Goal: Task Accomplishment & Management: Complete application form

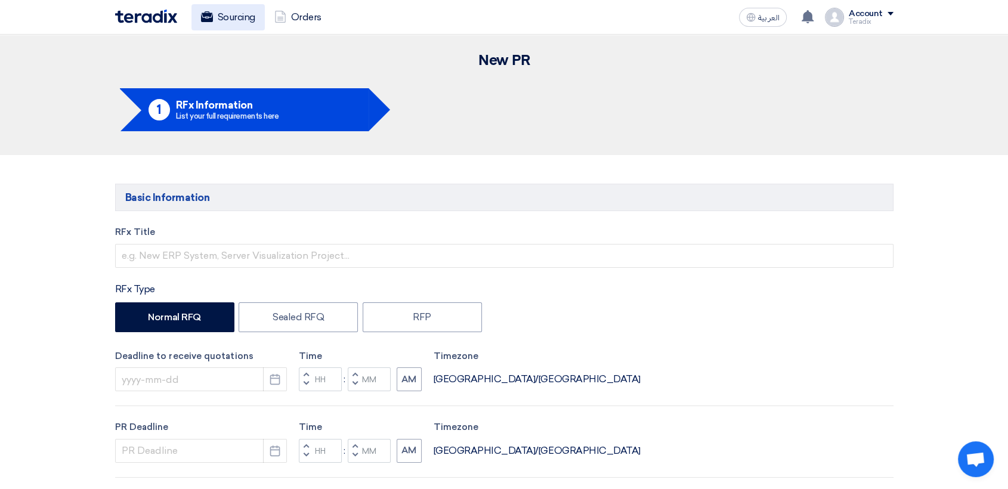
drag, startPoint x: 243, startPoint y: 22, endPoint x: 257, endPoint y: 25, distance: 14.0
click at [257, 25] on link "Sourcing" at bounding box center [228, 17] width 73 height 26
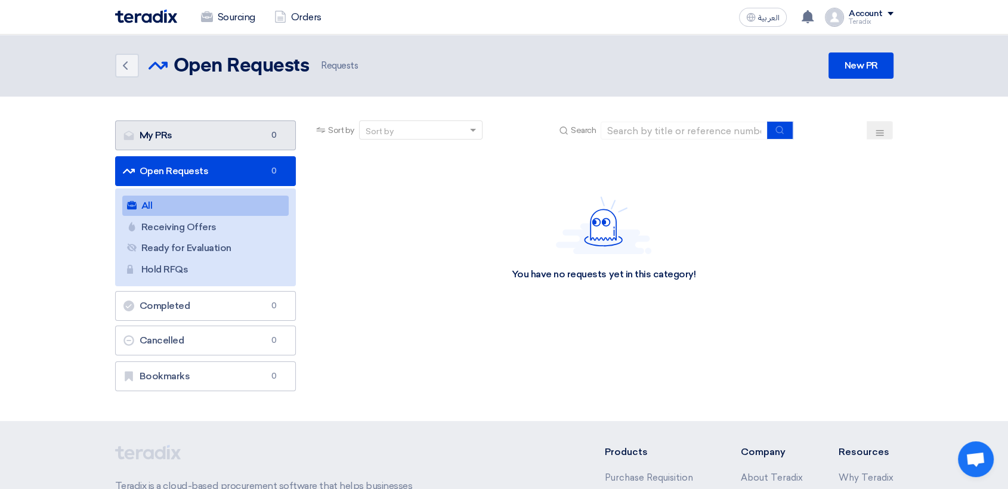
click at [238, 128] on link "My PRs My PRs 0" at bounding box center [205, 136] width 181 height 30
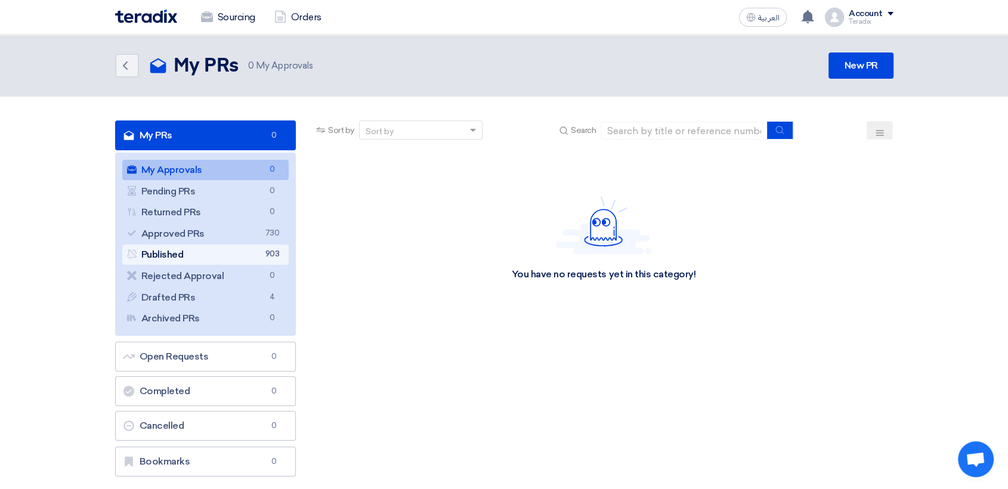
click at [239, 255] on link "Published Published 903" at bounding box center [205, 255] width 167 height 20
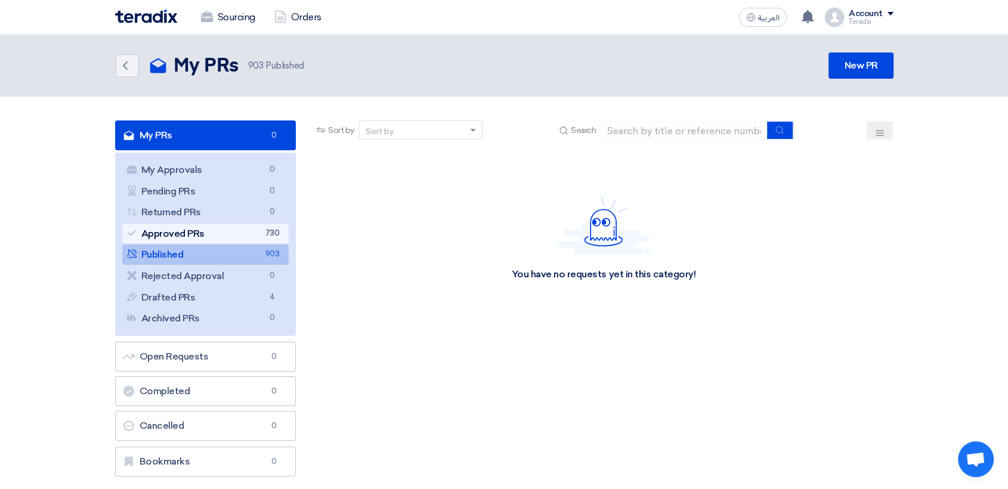
click at [232, 229] on link "Approved PRs Approved PRs 730" at bounding box center [205, 234] width 167 height 20
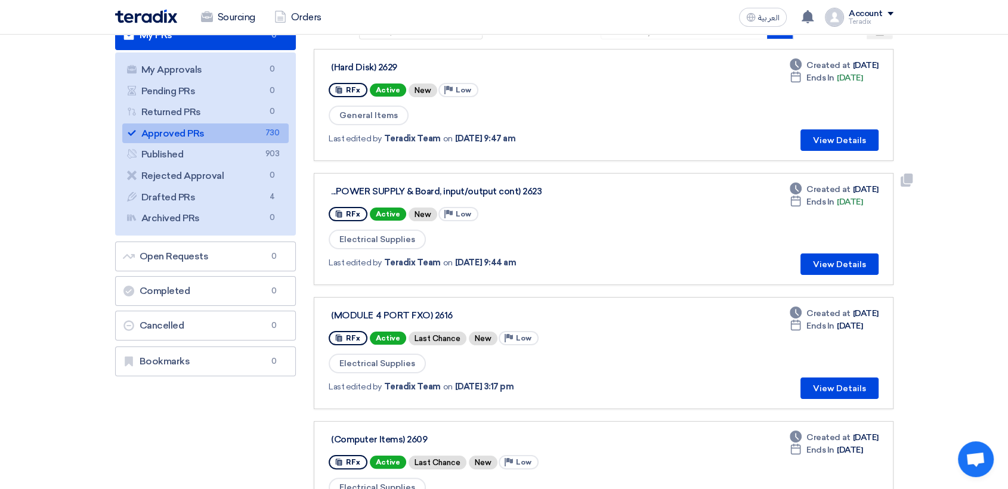
scroll to position [199, 0]
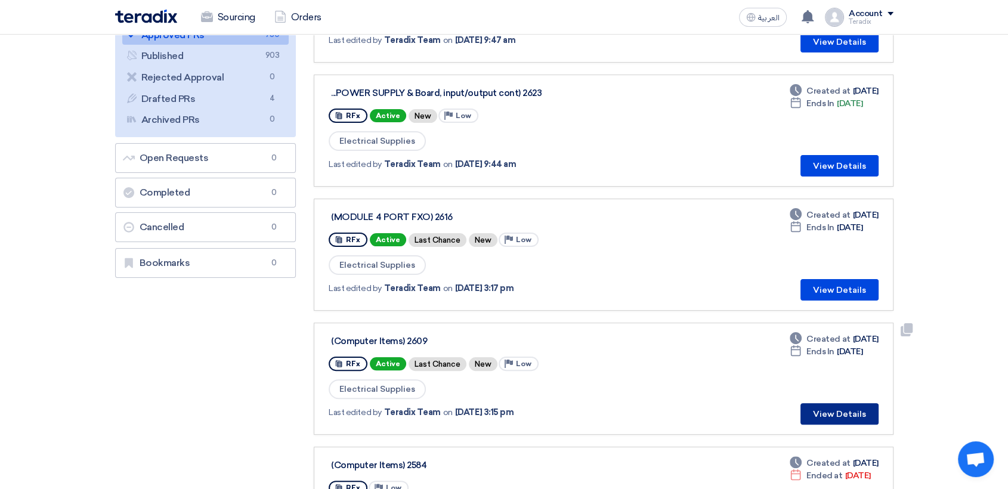
click at [851, 411] on button "View Details" at bounding box center [840, 413] width 78 height 21
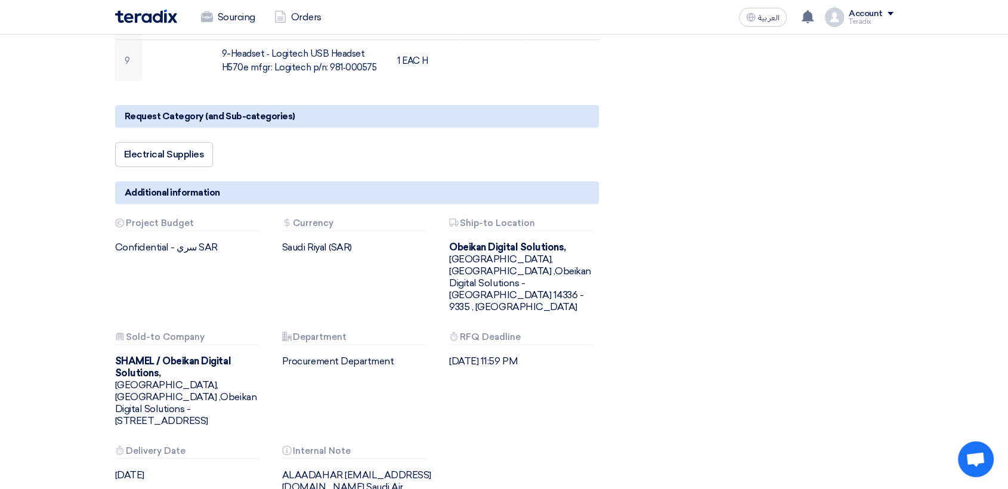
scroll to position [862, 0]
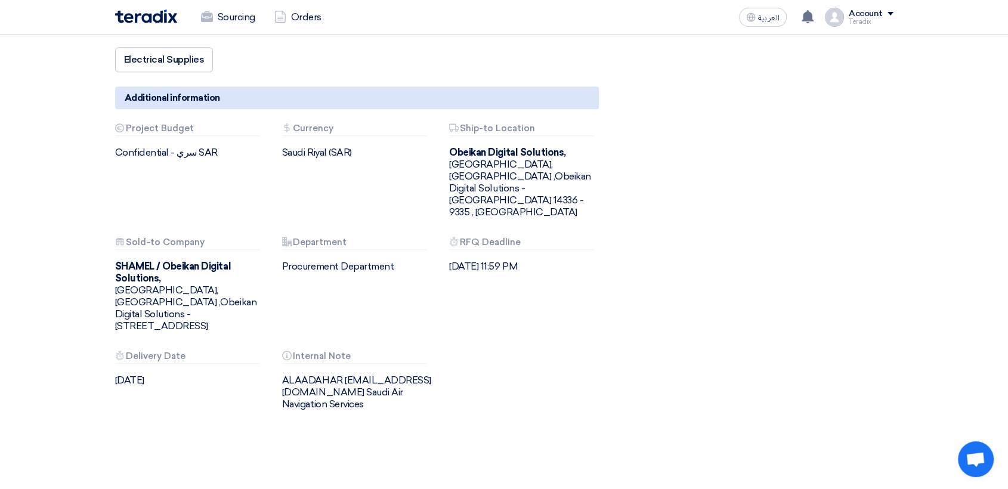
drag, startPoint x: 278, startPoint y: 319, endPoint x: 413, endPoint y: 338, distance: 136.3
click at [418, 351] on div "Attachments Internal Note ALAADAHAR [EMAIL_ADDRESS][DOMAIN_NAME] Saudi Air Navi…" at bounding box center [356, 380] width 167 height 59
copy div "ALAADAHAR [EMAIL_ADDRESS][DOMAIN_NAME] Saudi Air Navigation Services"
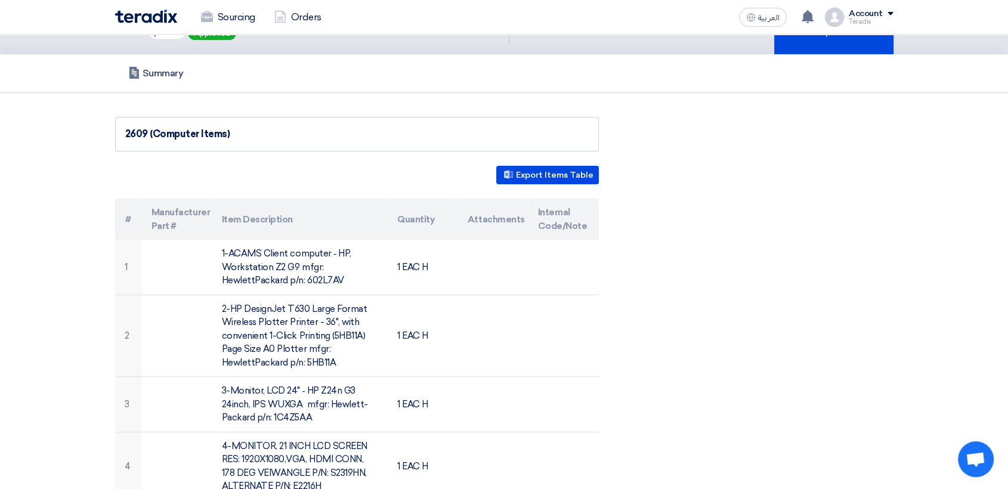
scroll to position [0, 0]
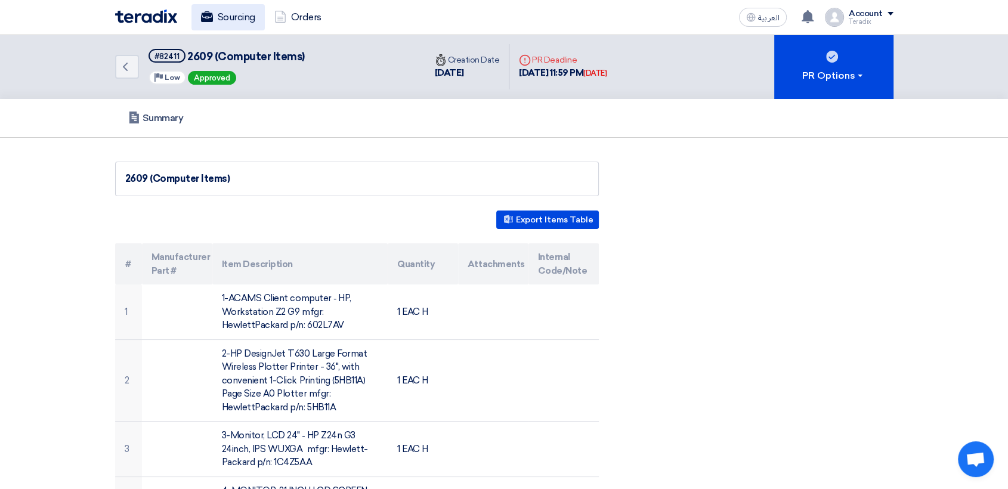
click at [233, 10] on link "Sourcing" at bounding box center [228, 17] width 73 height 26
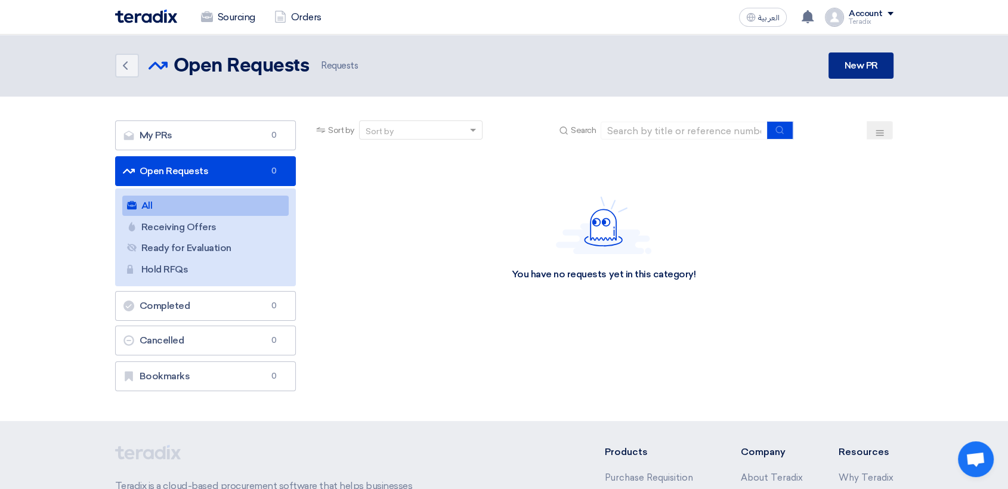
click at [876, 58] on link "New PR" at bounding box center [861, 66] width 64 height 26
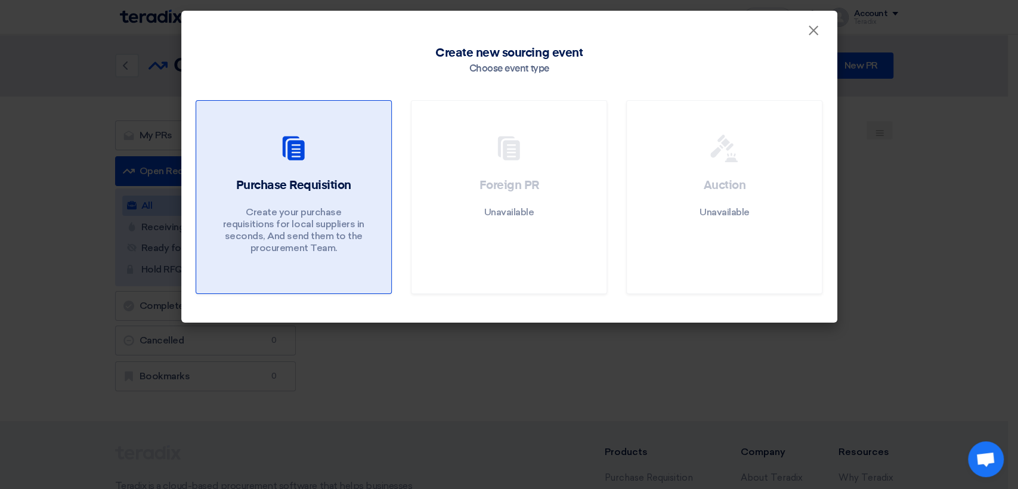
click at [302, 216] on p "Create your purchase requisitions for local suppliers in seconds, And send them…" at bounding box center [293, 230] width 143 height 48
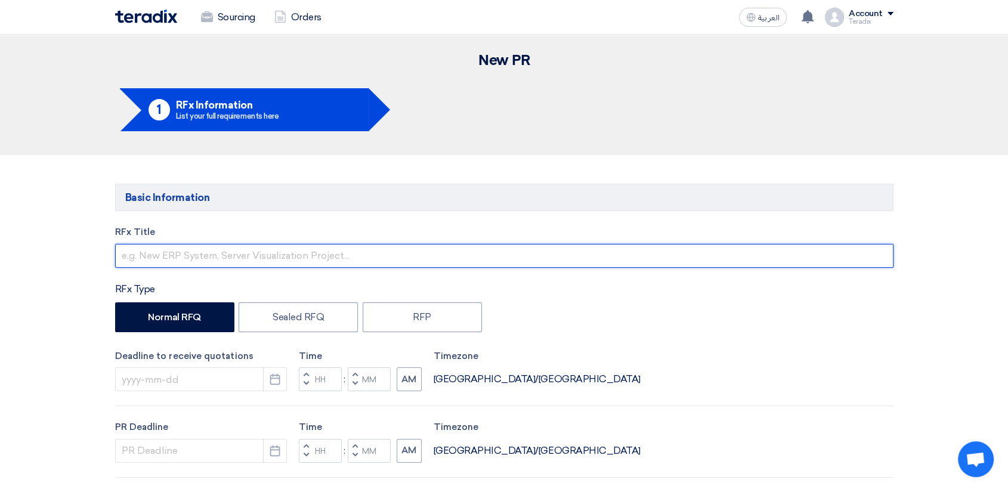
click at [295, 246] on input "text" at bounding box center [504, 256] width 779 height 24
paste input "2636 (Battery)"
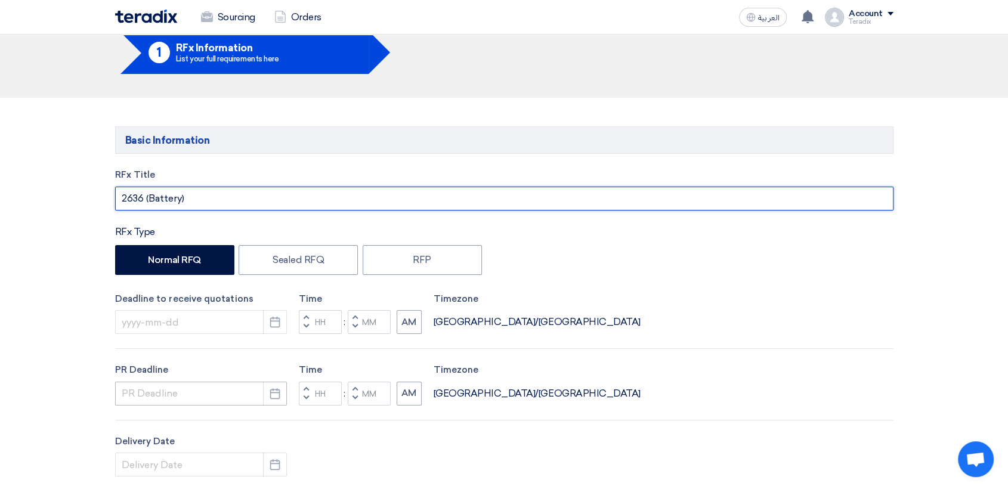
scroll to position [199, 0]
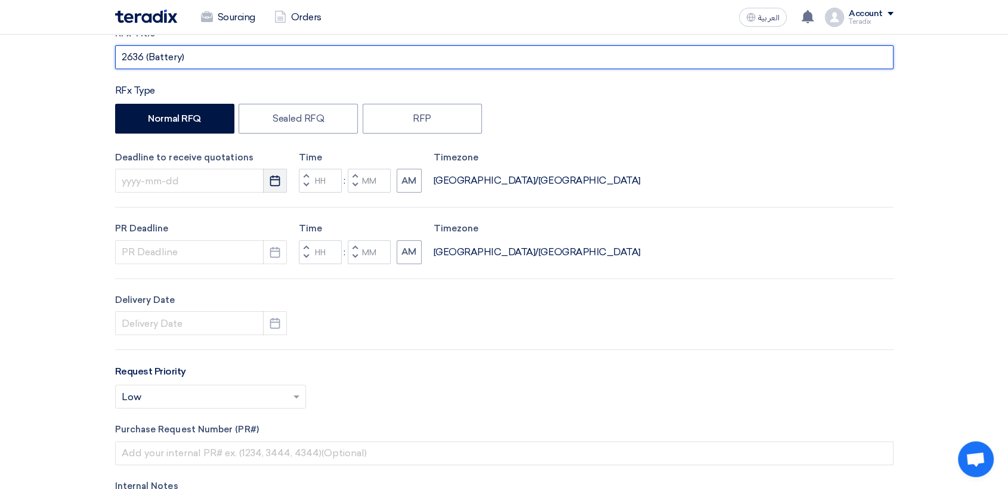
type input "2636 (Battery)"
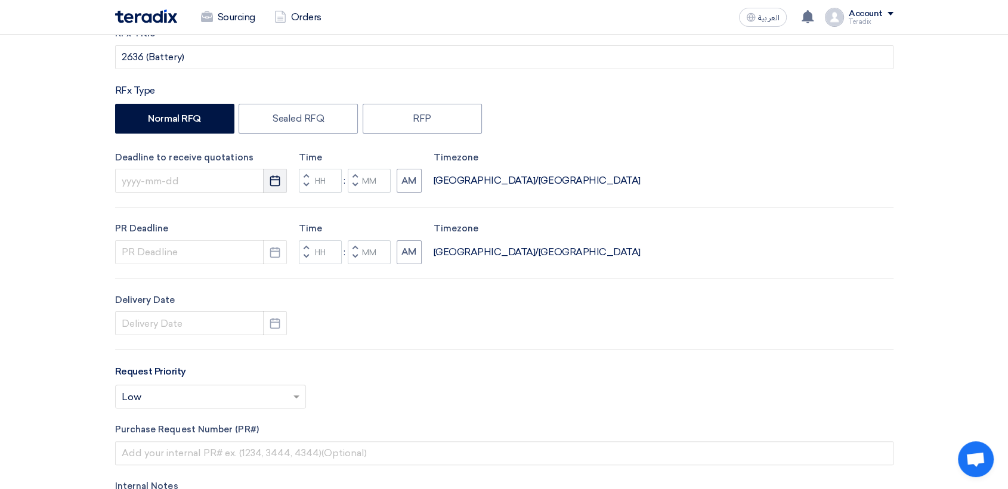
drag, startPoint x: 271, startPoint y: 184, endPoint x: 267, endPoint y: 190, distance: 7.6
click at [271, 183] on icon "Pick a date" at bounding box center [275, 181] width 12 height 12
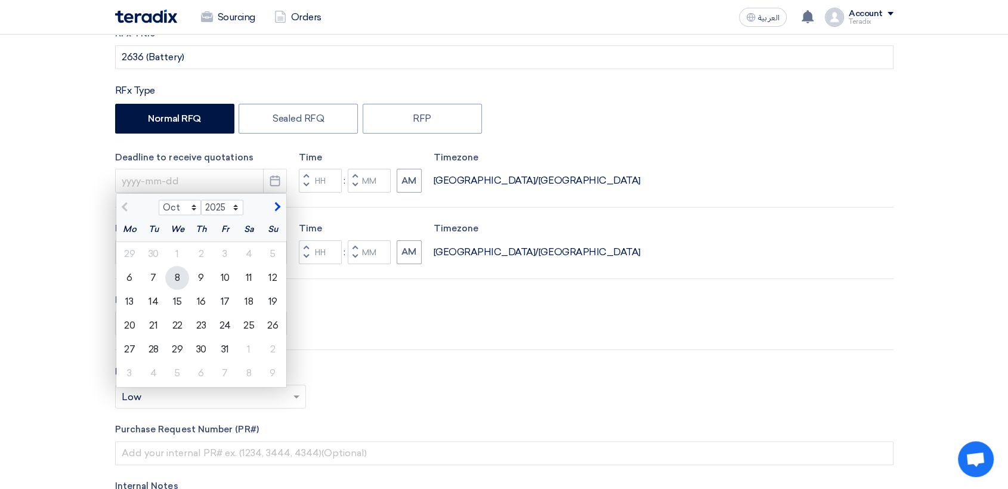
click at [169, 278] on div "8" at bounding box center [177, 278] width 24 height 24
type input "[DATE]"
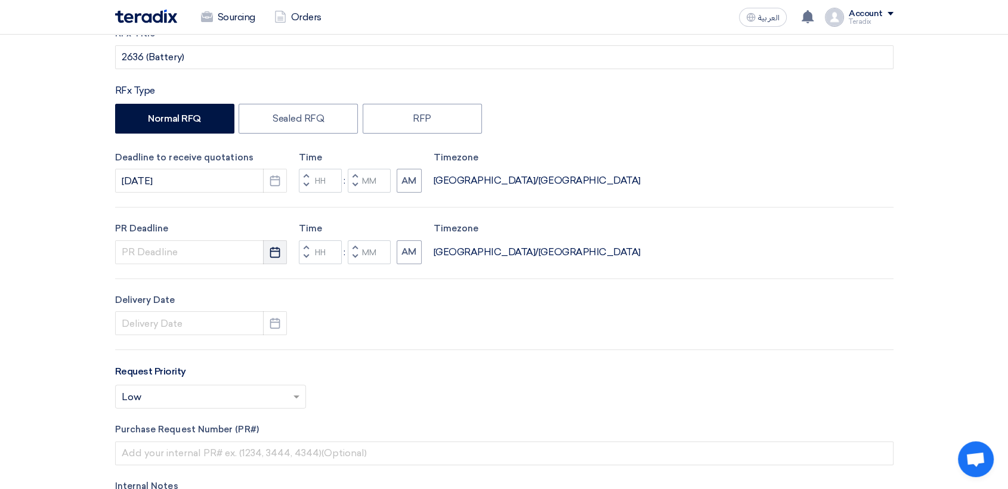
click at [270, 259] on button "Pick a date" at bounding box center [275, 252] width 24 height 24
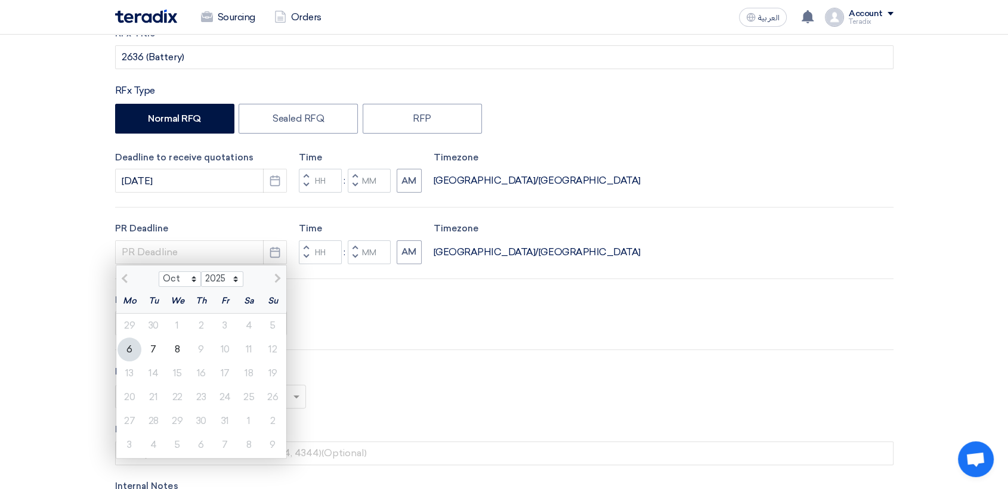
drag, startPoint x: 163, startPoint y: 354, endPoint x: 167, endPoint y: 348, distance: 6.5
click at [163, 352] on div "7" at bounding box center [153, 350] width 24 height 24
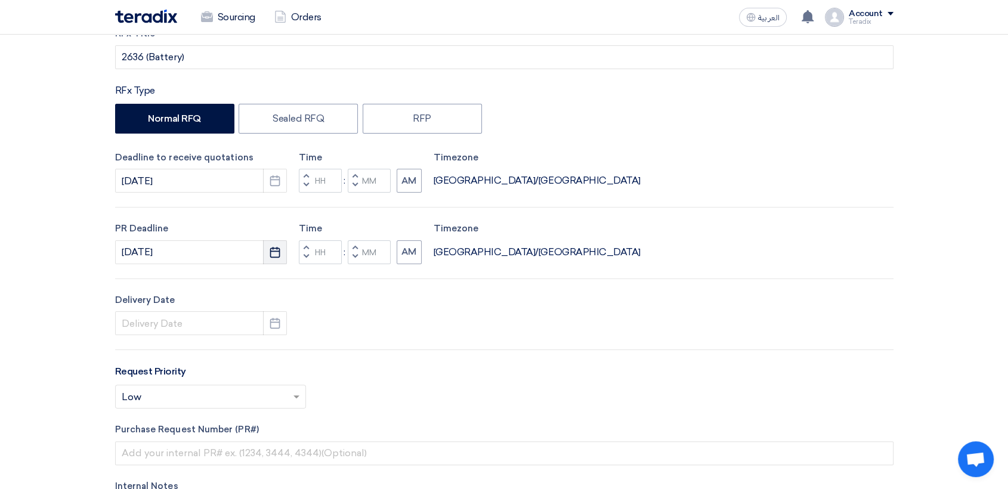
click at [269, 253] on icon "Pick a date" at bounding box center [275, 252] width 12 height 12
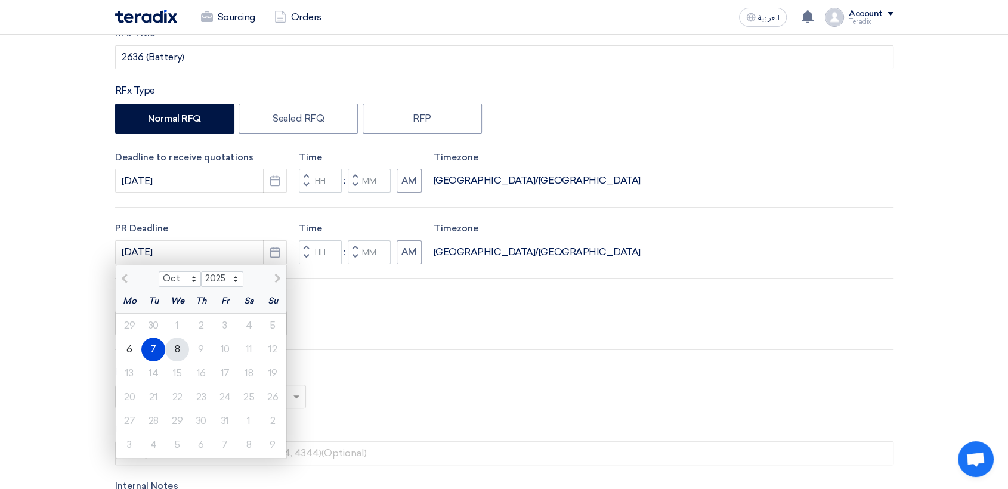
click at [181, 344] on div "8" at bounding box center [177, 350] width 24 height 24
type input "[DATE]"
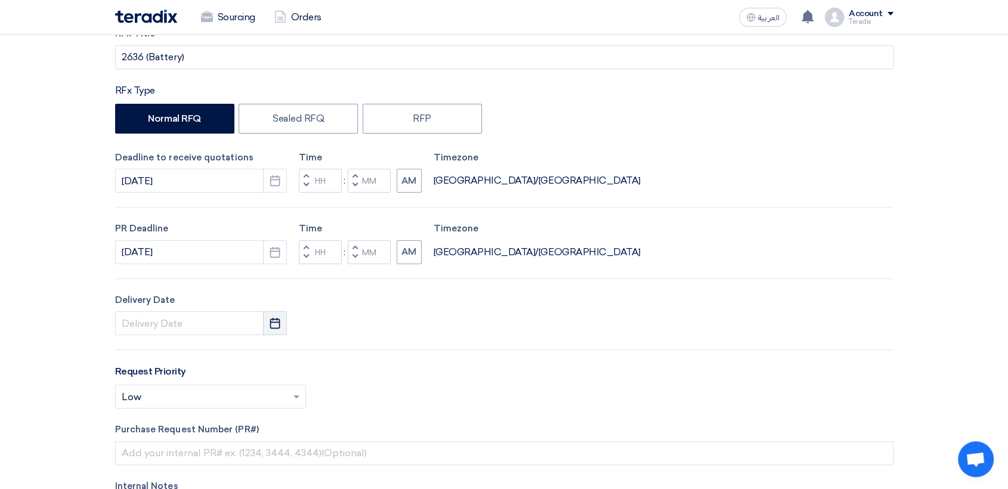
click at [270, 330] on button "Pick a date" at bounding box center [275, 323] width 24 height 24
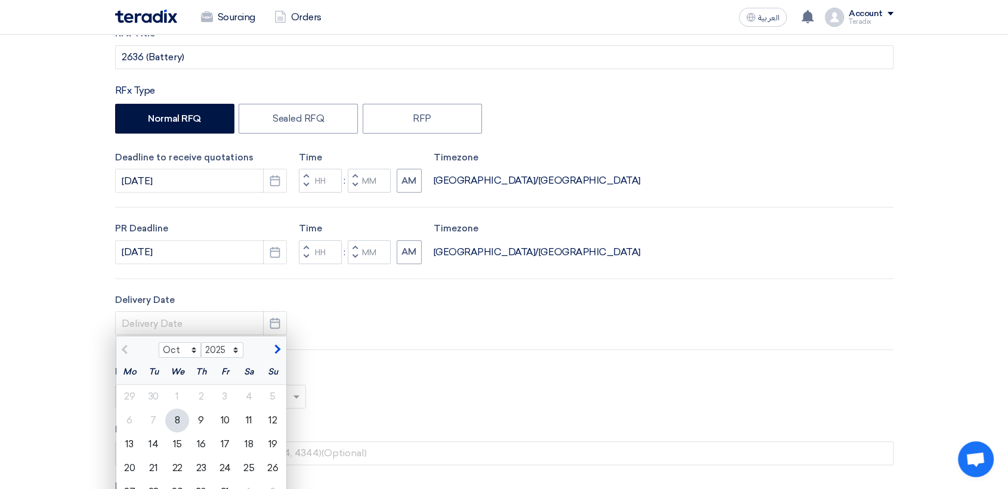
drag, startPoint x: 178, startPoint y: 419, endPoint x: 249, endPoint y: 359, distance: 93.1
click at [181, 413] on div "8" at bounding box center [177, 421] width 24 height 24
type input "[DATE]"
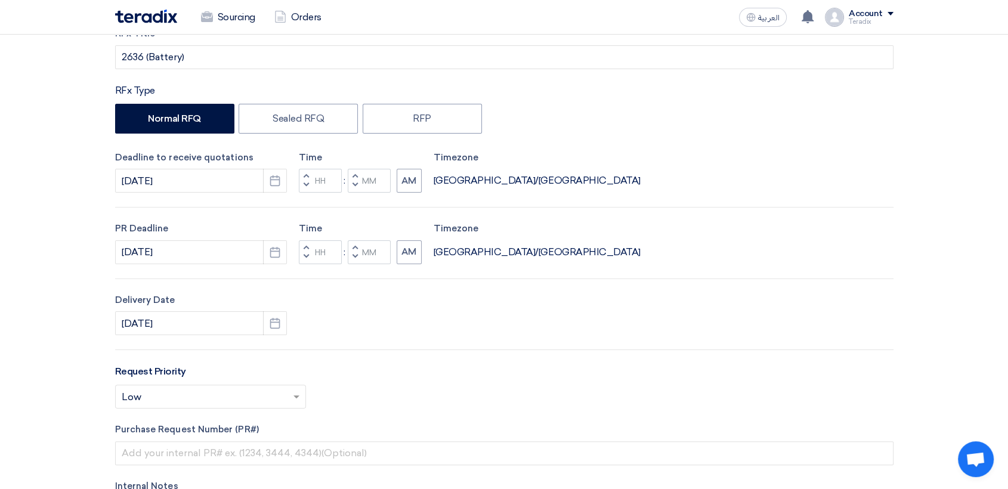
click at [359, 183] on button "Decrement minutes" at bounding box center [355, 185] width 14 height 15
type input "11"
type input "59"
click at [356, 257] on span "button" at bounding box center [355, 256] width 4 height 7
type input "11"
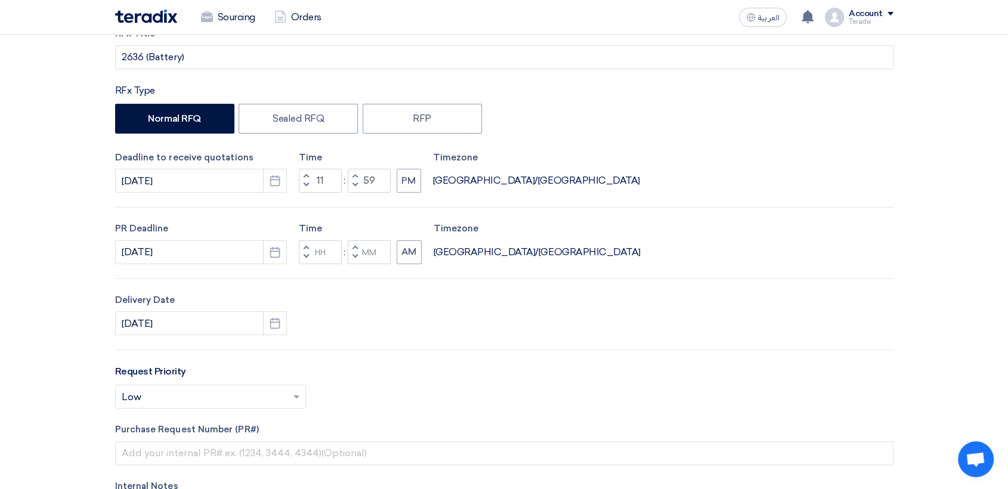
type input "59"
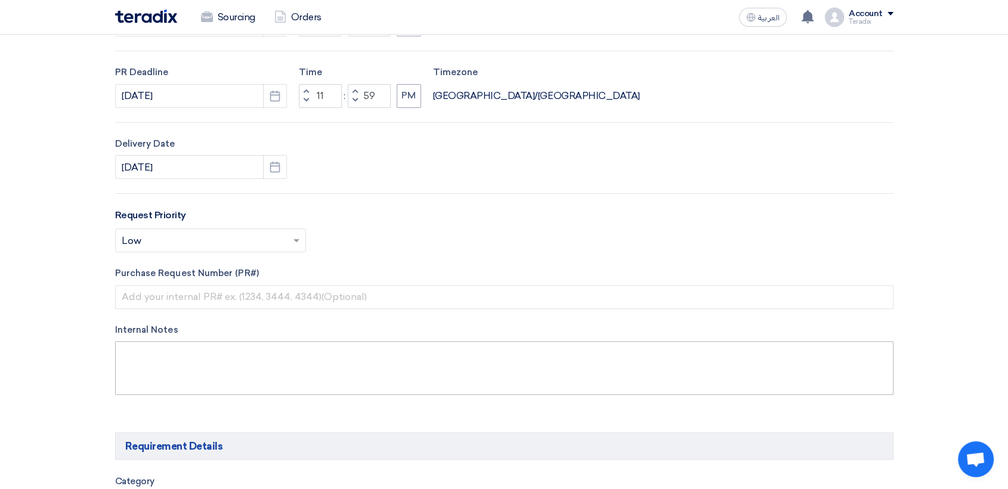
scroll to position [397, 0]
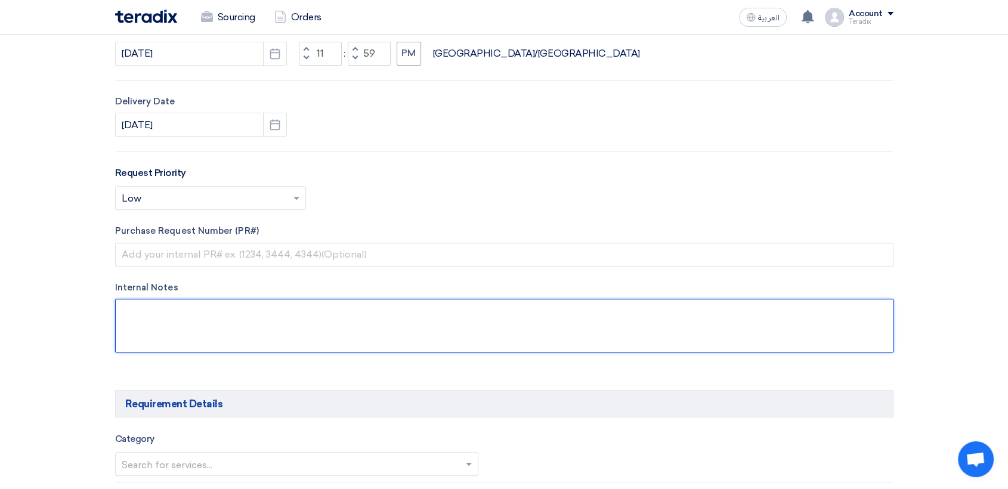
click at [257, 325] on textarea at bounding box center [504, 326] width 779 height 54
paste textarea "ALAADAHAR [EMAIL_ADDRESS][DOMAIN_NAME] Saudi Air Navigation Services"
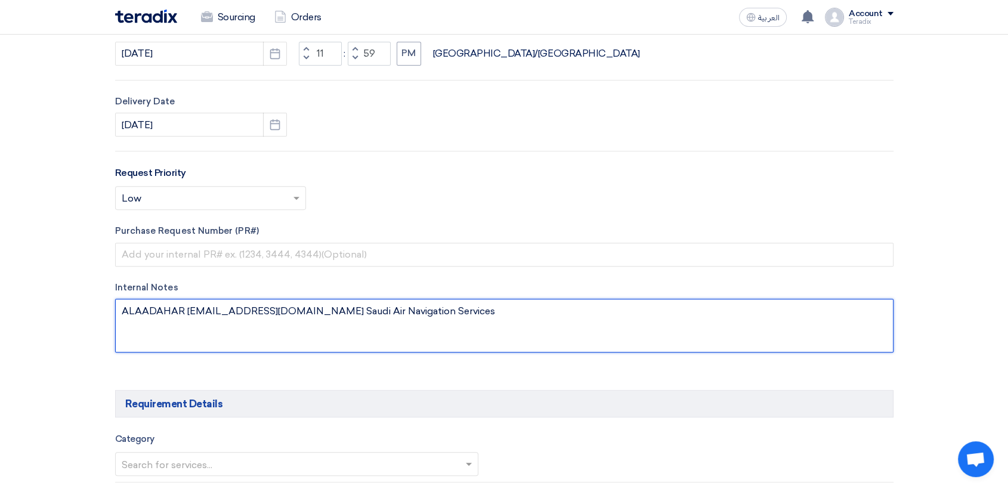
drag, startPoint x: 184, startPoint y: 311, endPoint x: 277, endPoint y: 320, distance: 93.4
click at [277, 320] on textarea at bounding box center [504, 326] width 779 height 54
type textarea "ALAADAHAR [EMAIL_ADDRESS][DOMAIN_NAME] Saudi Air Navigation Services"
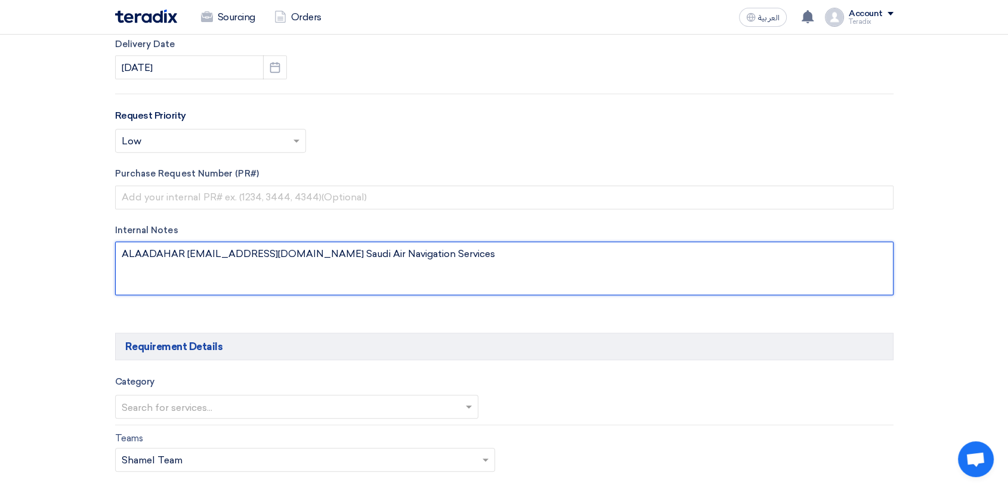
scroll to position [597, 0]
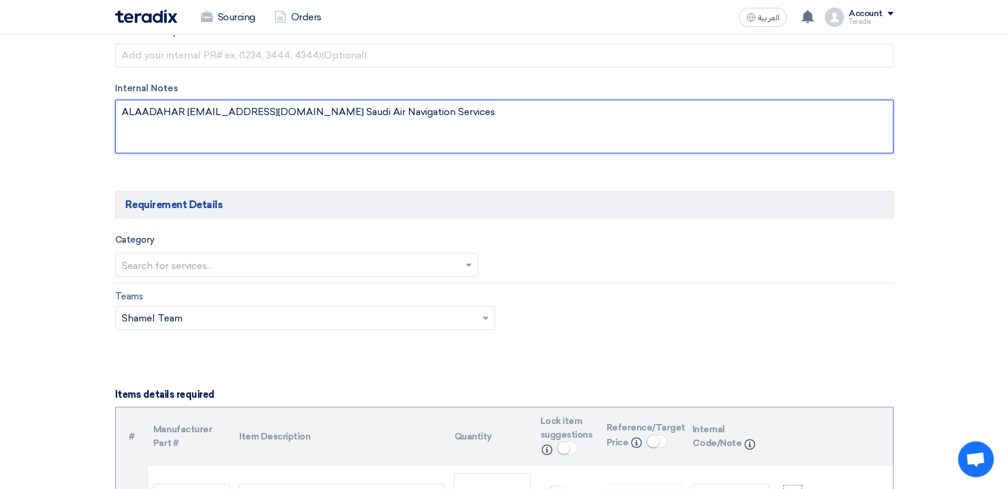
click at [263, 255] on div at bounding box center [297, 265] width 363 height 20
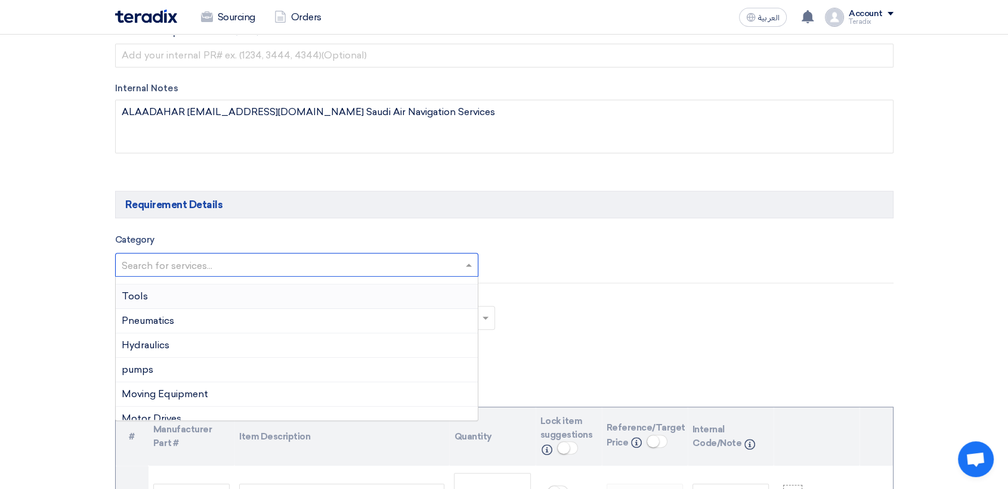
scroll to position [199, 0]
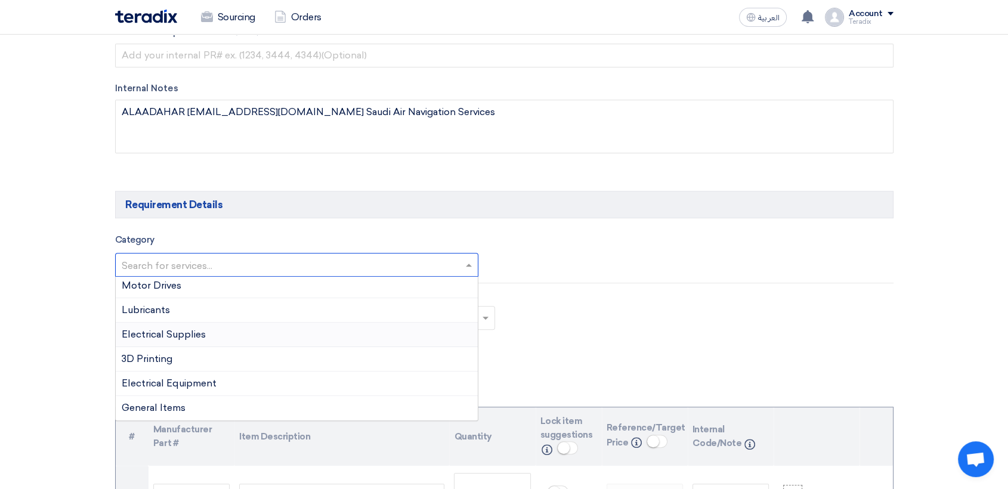
click at [186, 342] on div "Electrical Supplies" at bounding box center [297, 335] width 363 height 24
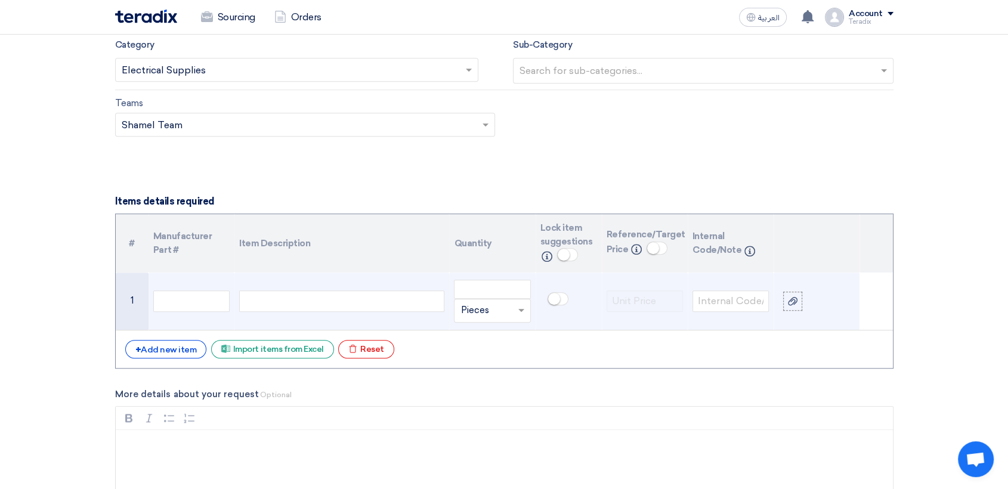
scroll to position [795, 0]
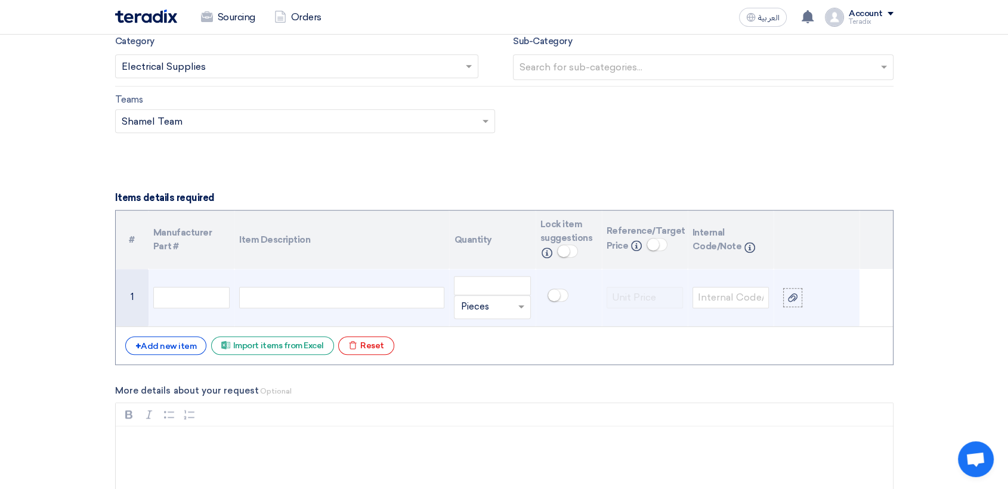
click at [330, 281] on td at bounding box center [341, 298] width 215 height 58
click at [328, 297] on div at bounding box center [341, 297] width 205 height 21
paste div
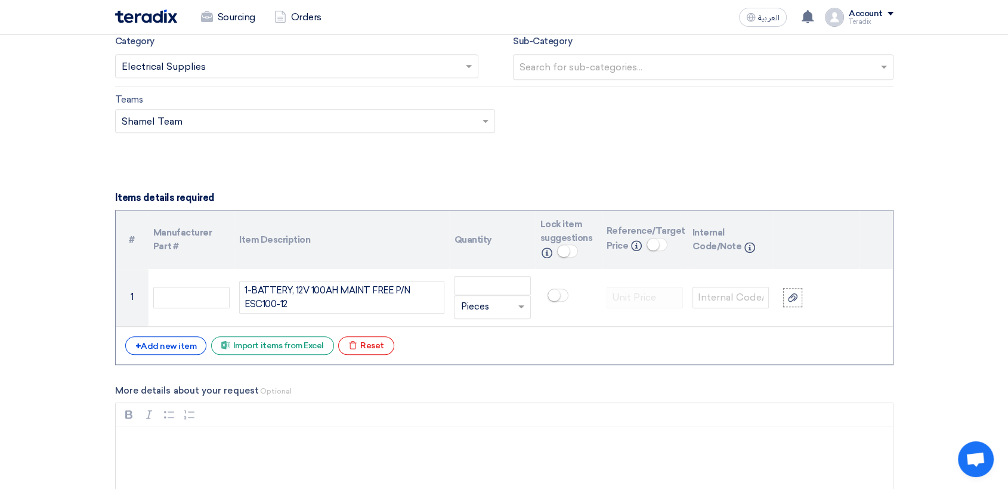
scroll to position [789, 0]
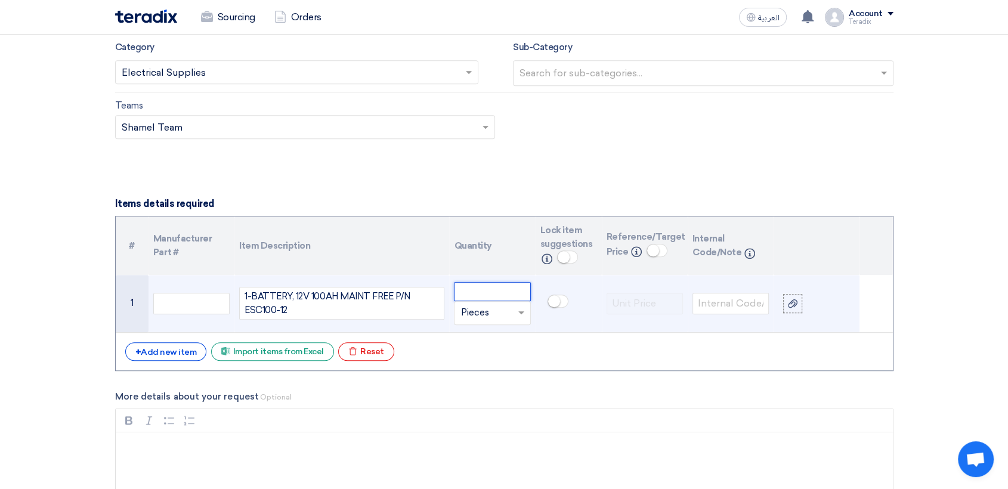
click at [482, 299] on input "number" at bounding box center [492, 291] width 76 height 19
paste input "6"
type input "6"
click at [477, 320] on input "text" at bounding box center [485, 313] width 49 height 19
type input "EACH"
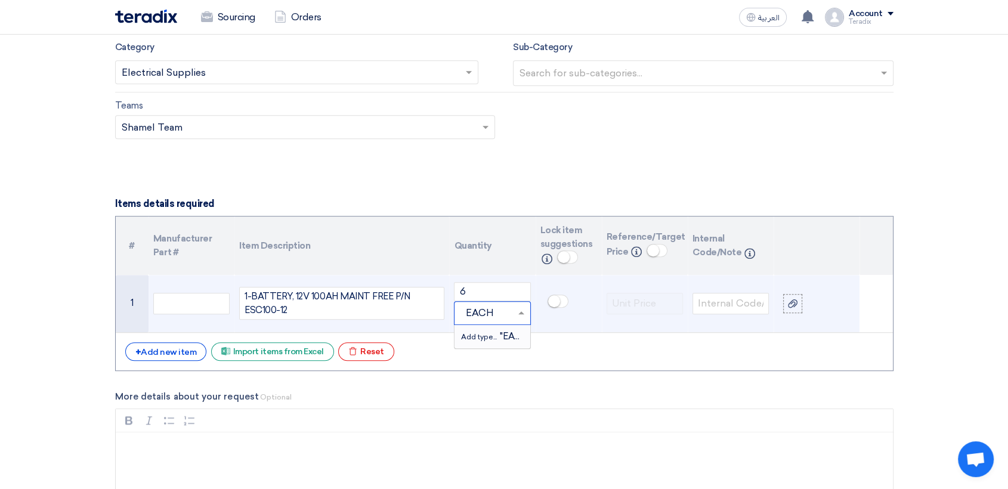
click at [495, 339] on span "Add type..." at bounding box center [480, 337] width 39 height 8
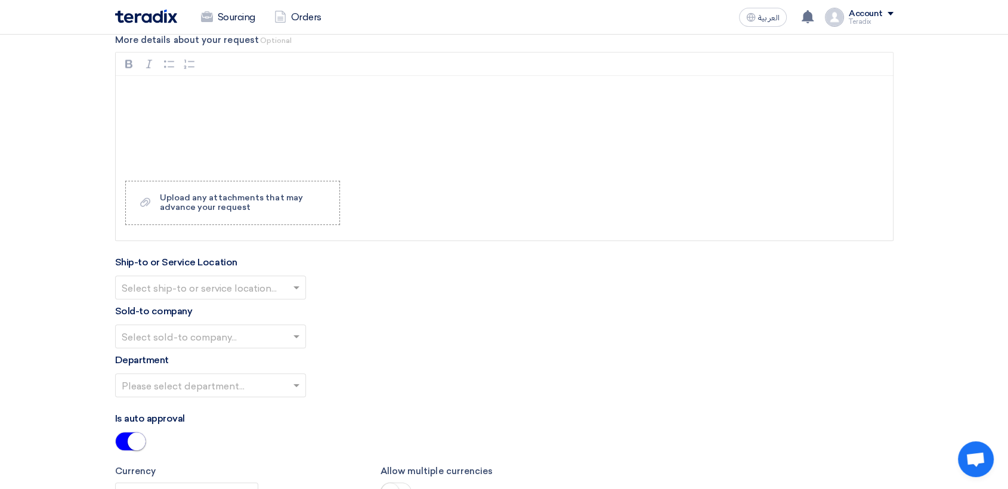
scroll to position [1187, 0]
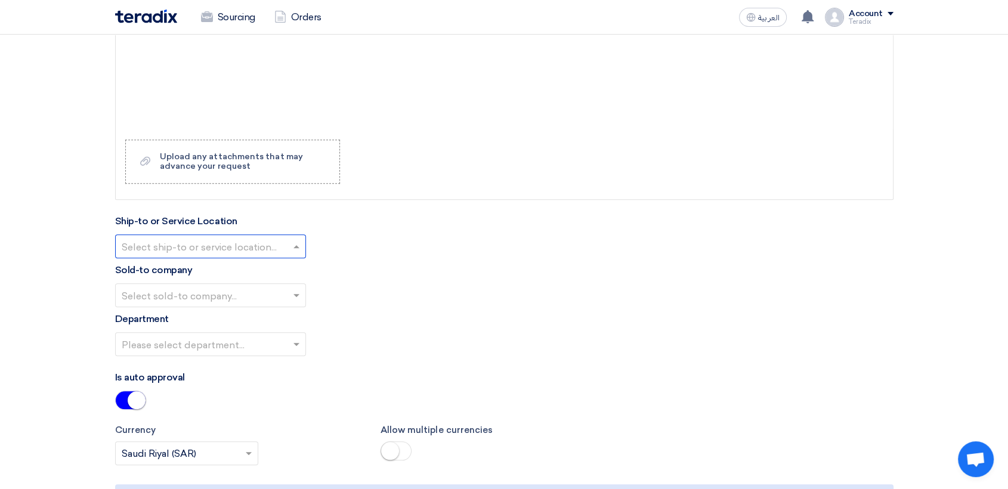
click at [267, 248] on input "text" at bounding box center [205, 247] width 166 height 20
click at [273, 263] on div "Obeikan Digital Solutions" at bounding box center [211, 270] width 190 height 24
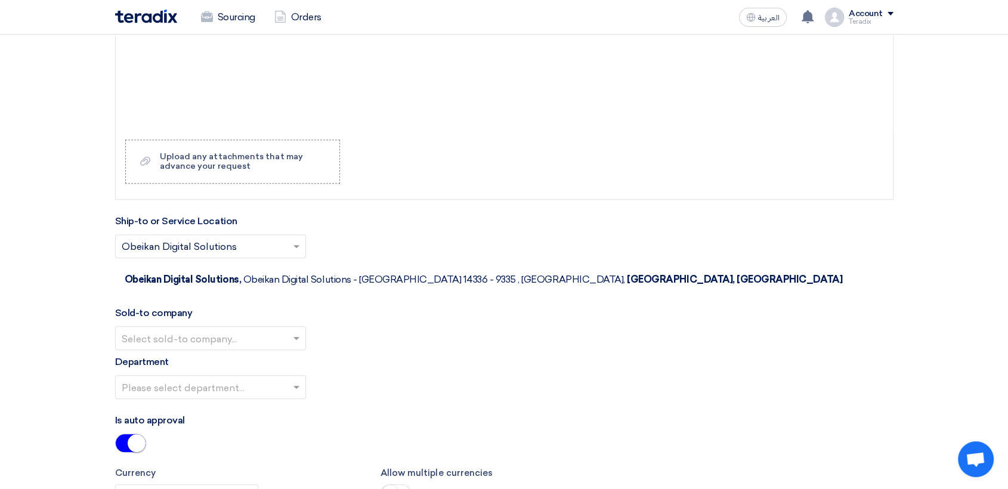
click at [279, 329] on input "text" at bounding box center [205, 339] width 166 height 20
click at [273, 356] on span "SHAMEL / Obeikan Digital Solutions" at bounding box center [205, 361] width 166 height 11
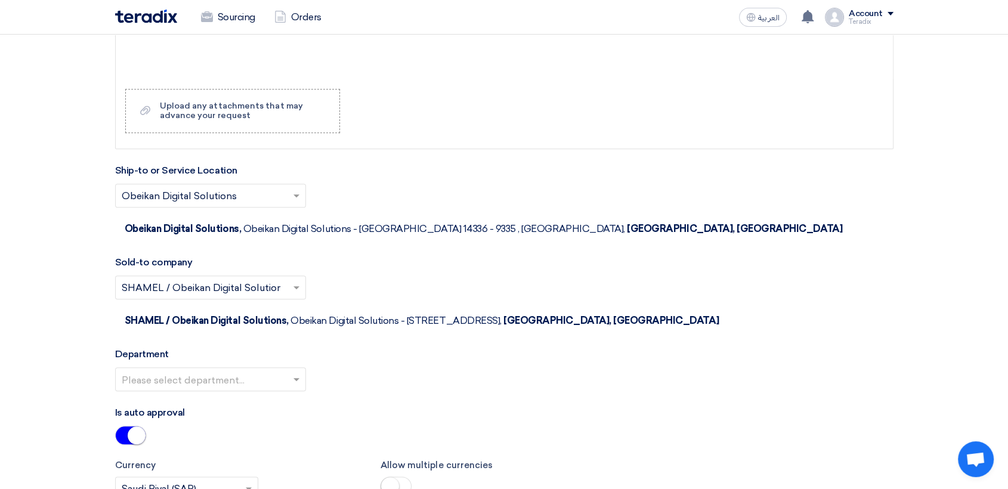
scroll to position [1320, 0]
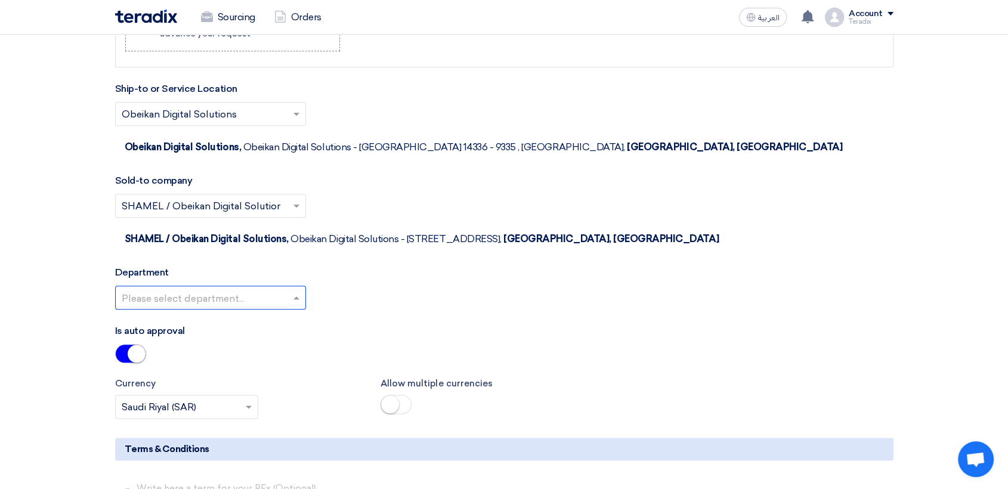
click at [287, 288] on div at bounding box center [211, 298] width 190 height 20
drag, startPoint x: 288, startPoint y: 270, endPoint x: 343, endPoint y: 284, distance: 56.7
click at [288, 310] on div "Procurement Department" at bounding box center [211, 322] width 190 height 24
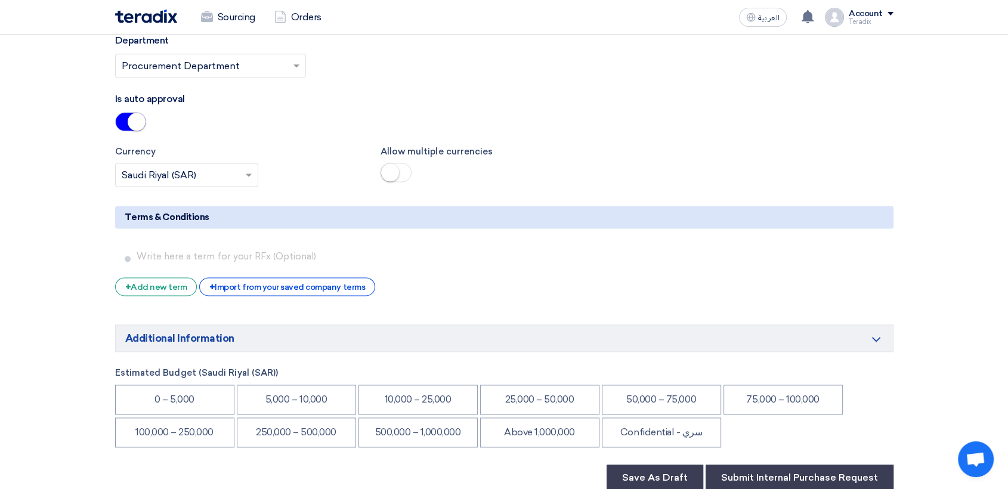
scroll to position [1651, 0]
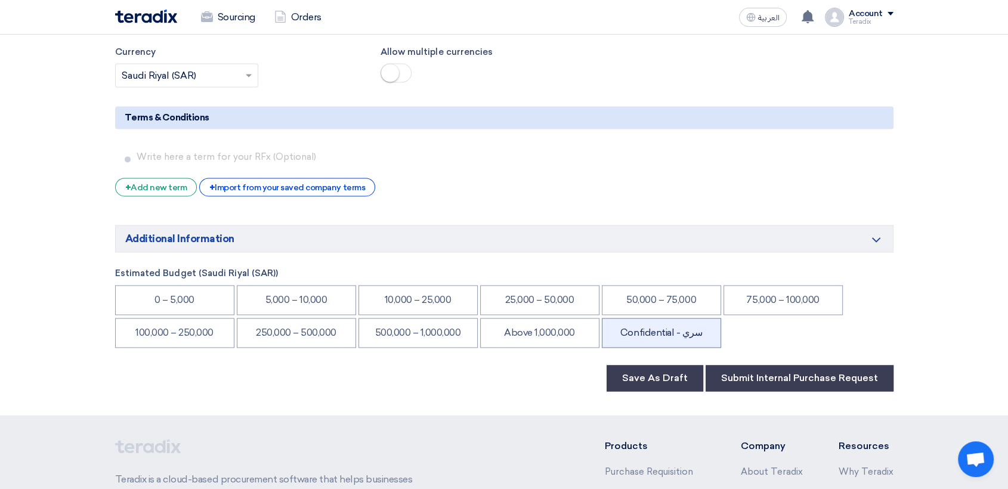
click at [666, 318] on li "Confidential - سري" at bounding box center [661, 333] width 119 height 30
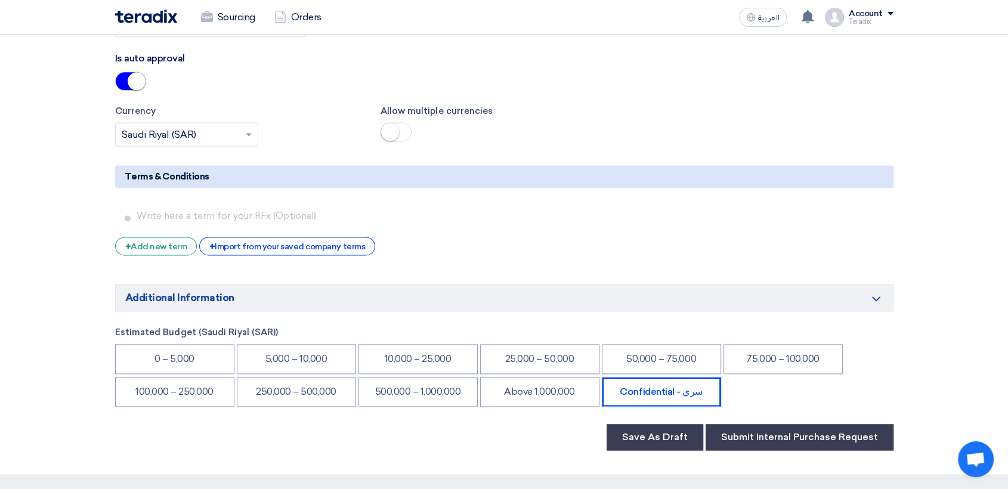
scroll to position [1787, 0]
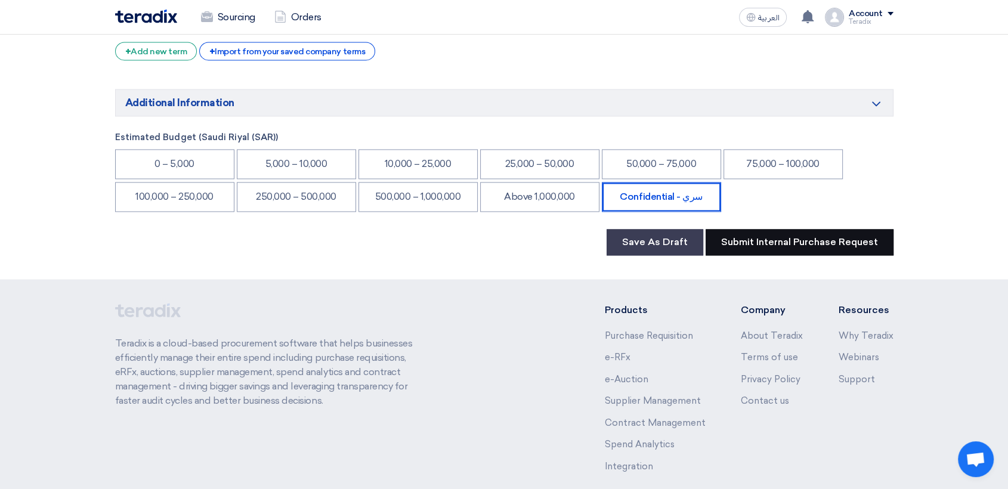
click at [823, 229] on button "Submit Internal Purchase Request" at bounding box center [800, 242] width 188 height 26
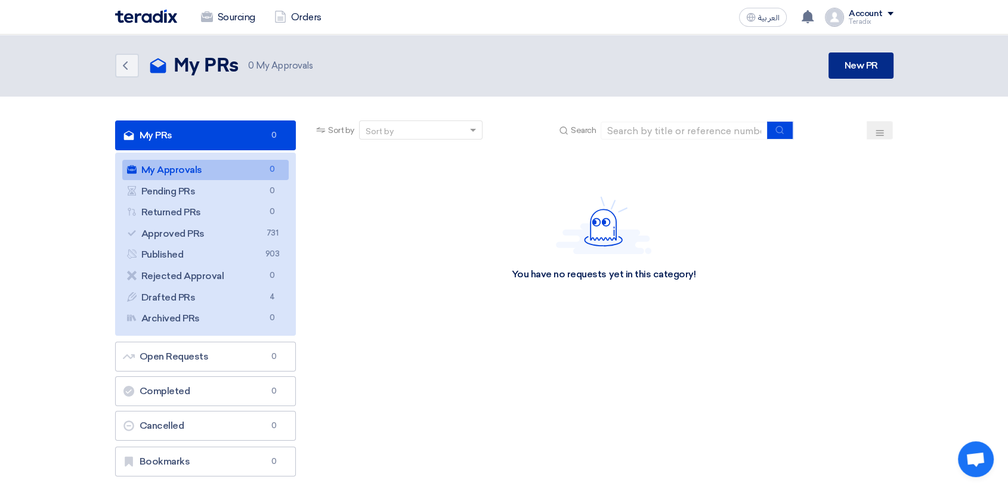
click at [847, 58] on link "New PR" at bounding box center [861, 66] width 64 height 26
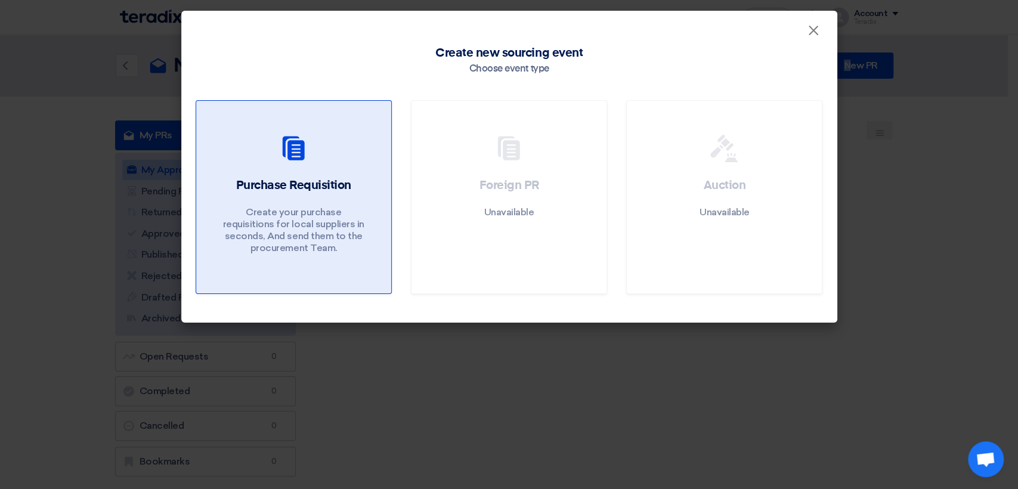
click at [349, 218] on p "Create your purchase requisitions for local suppliers in seconds, And send them…" at bounding box center [293, 230] width 143 height 48
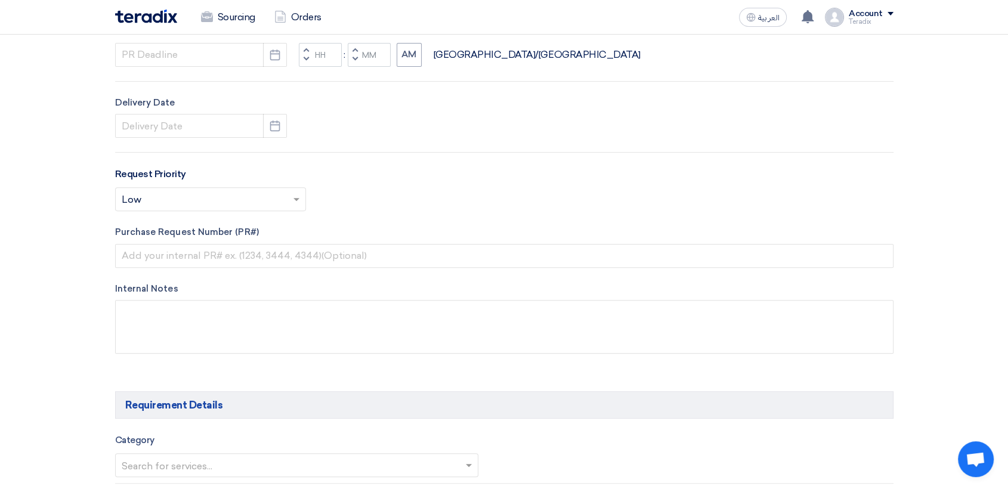
scroll to position [397, 0]
click at [295, 350] on div "Internal Notes" at bounding box center [504, 319] width 779 height 76
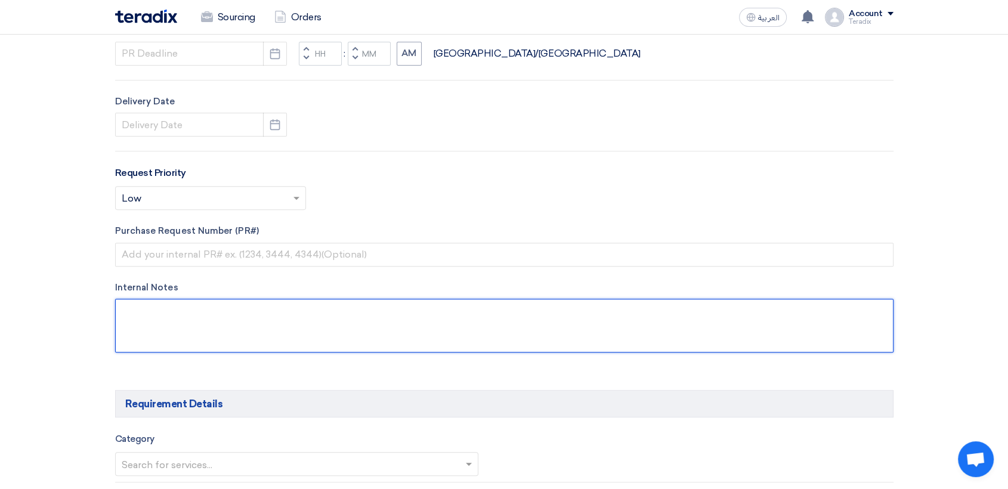
click at [297, 341] on textarea at bounding box center [504, 326] width 779 height 54
click at [309, 322] on textarea at bounding box center [504, 326] width 779 height 54
paste textarea "ALAADAHAR [EMAIL_ADDRESS][DOMAIN_NAME] Saudi Air Navigation Services"
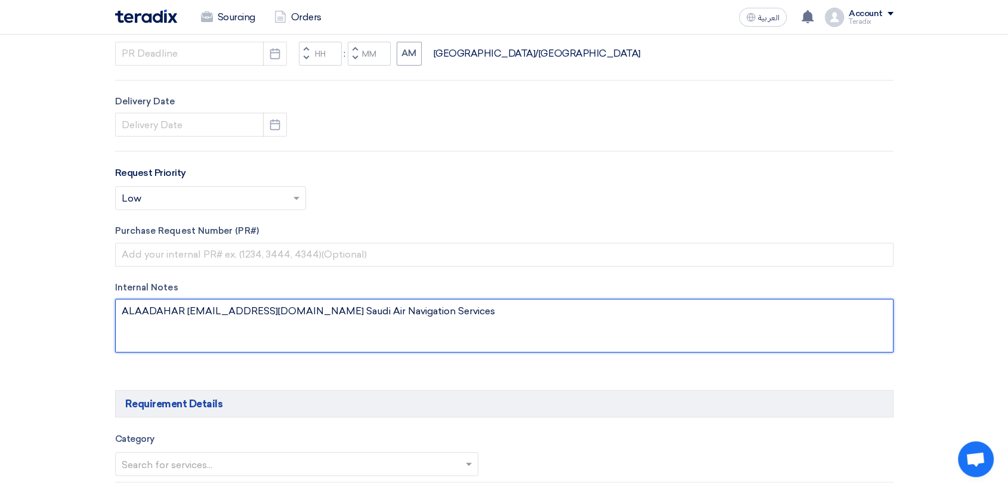
type textarea "ALAADAHAR [EMAIL_ADDRESS][DOMAIN_NAME] Saudi Air Navigation Services"
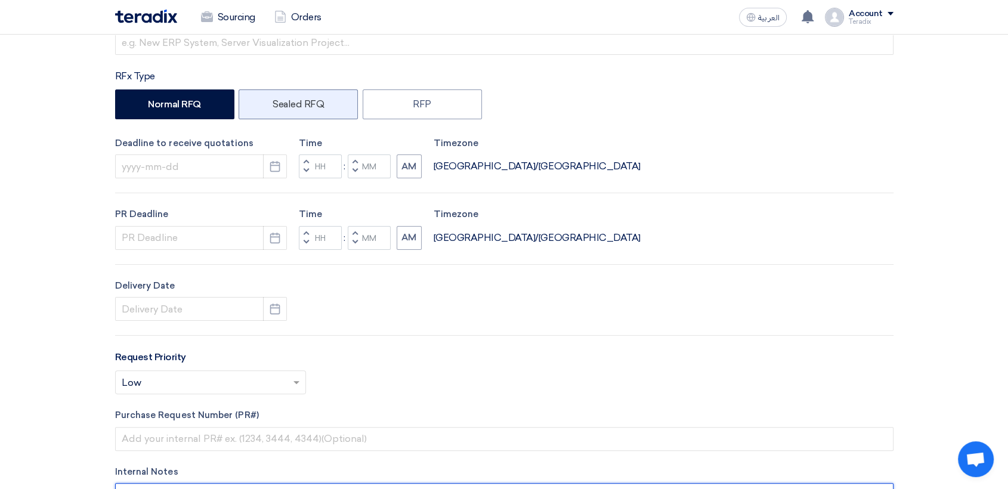
scroll to position [132, 0]
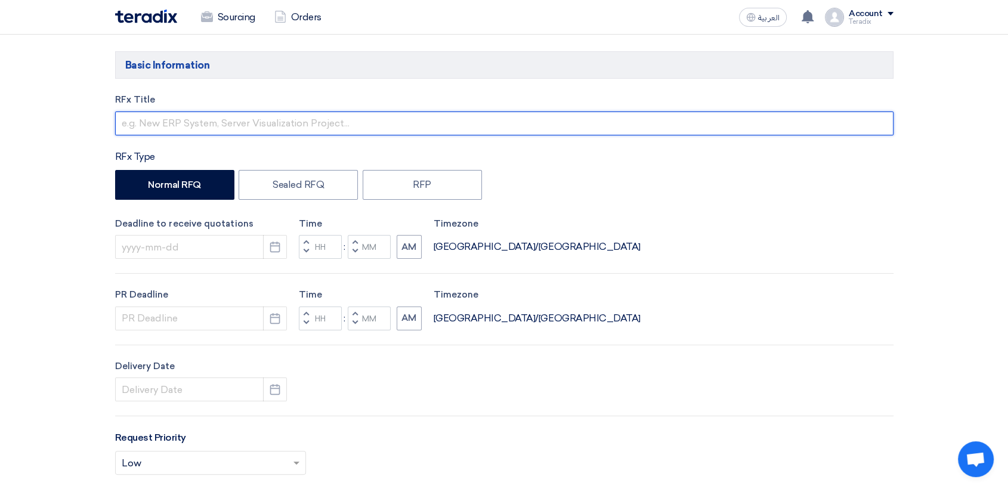
click at [313, 122] on input "text" at bounding box center [504, 124] width 779 height 24
paste input "2637 (Sensor Item)"
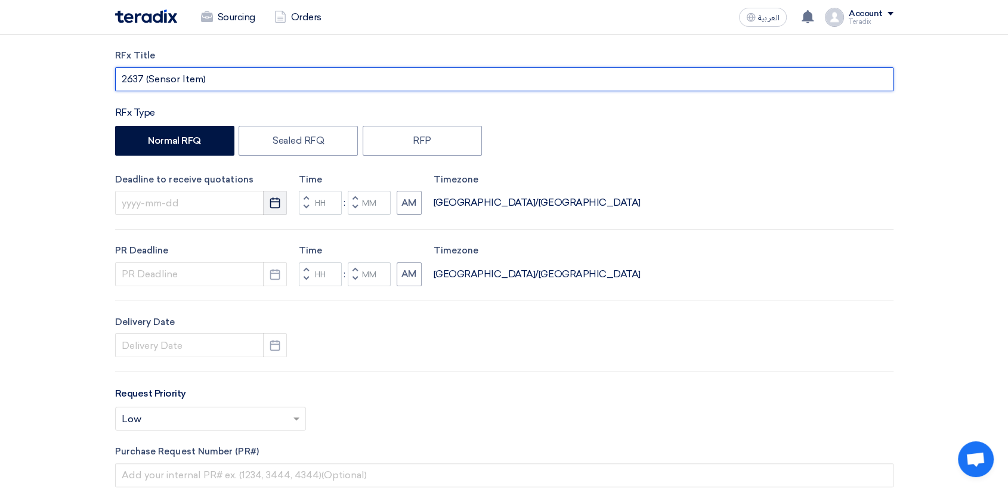
scroll to position [199, 0]
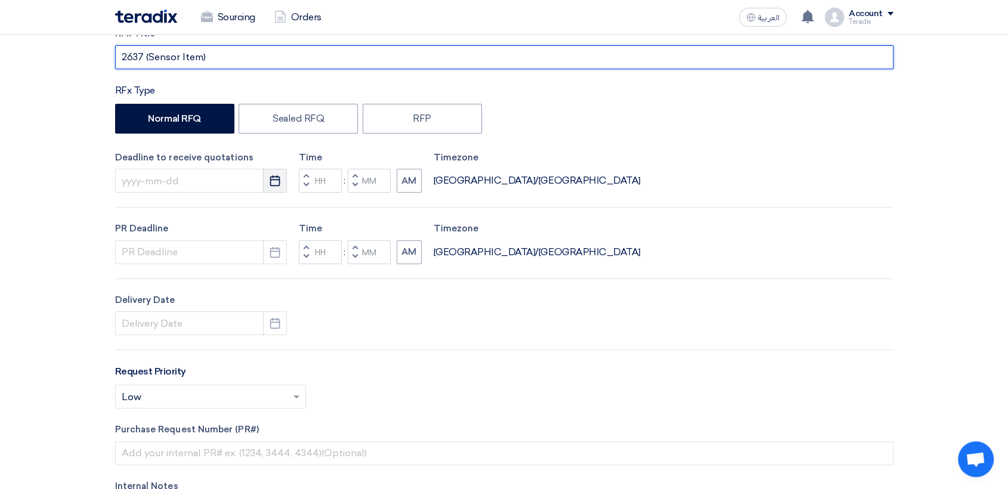
type input "2637 (Sensor Item)"
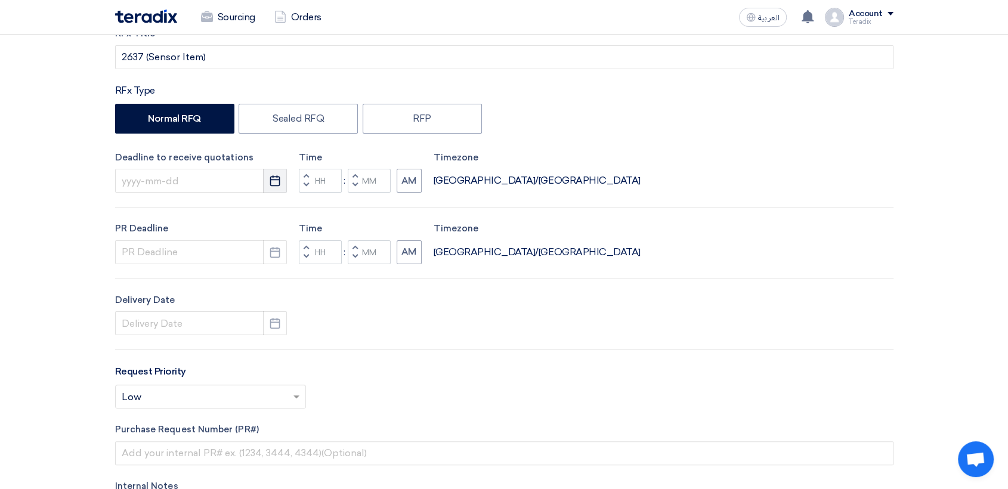
click at [271, 181] on icon "Pick a date" at bounding box center [275, 181] width 12 height 12
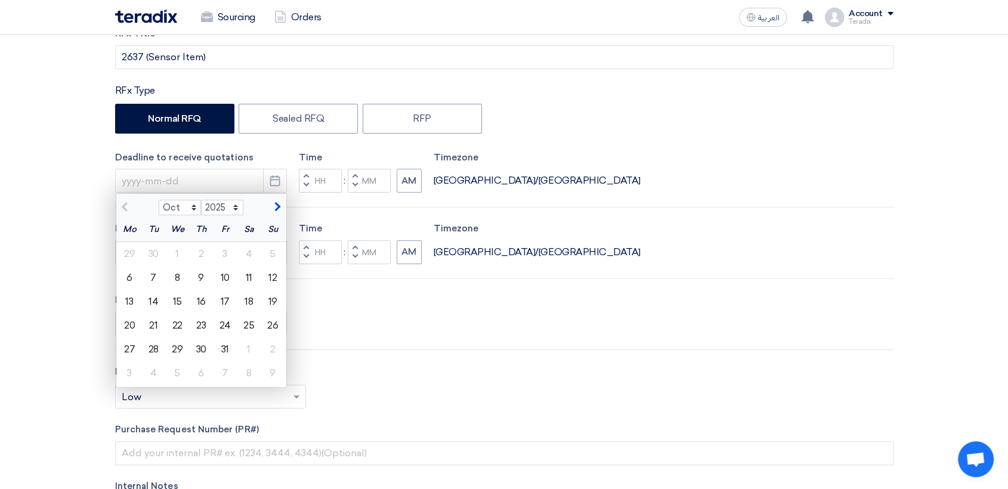
drag, startPoint x: 177, startPoint y: 276, endPoint x: 182, endPoint y: 273, distance: 6.1
click at [176, 274] on div "8" at bounding box center [177, 278] width 24 height 24
type input "[DATE]"
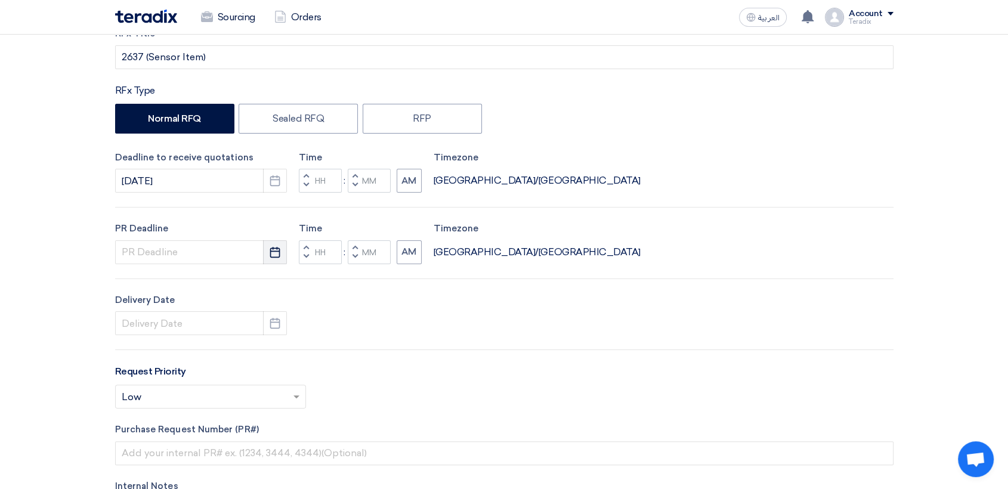
click at [274, 256] on icon "Pick a date" at bounding box center [275, 252] width 12 height 12
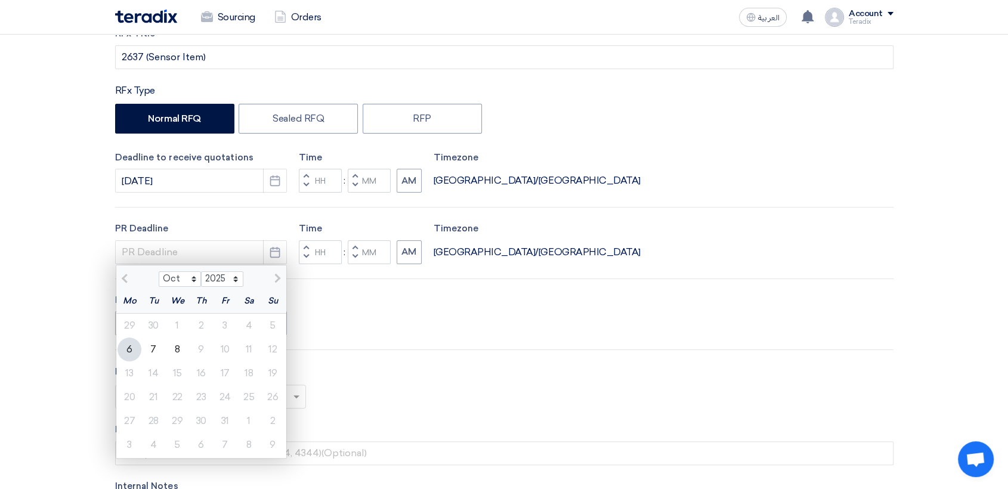
drag, startPoint x: 178, startPoint y: 353, endPoint x: 243, endPoint y: 323, distance: 71.5
click at [178, 351] on div "8" at bounding box center [177, 350] width 24 height 24
type input "[DATE]"
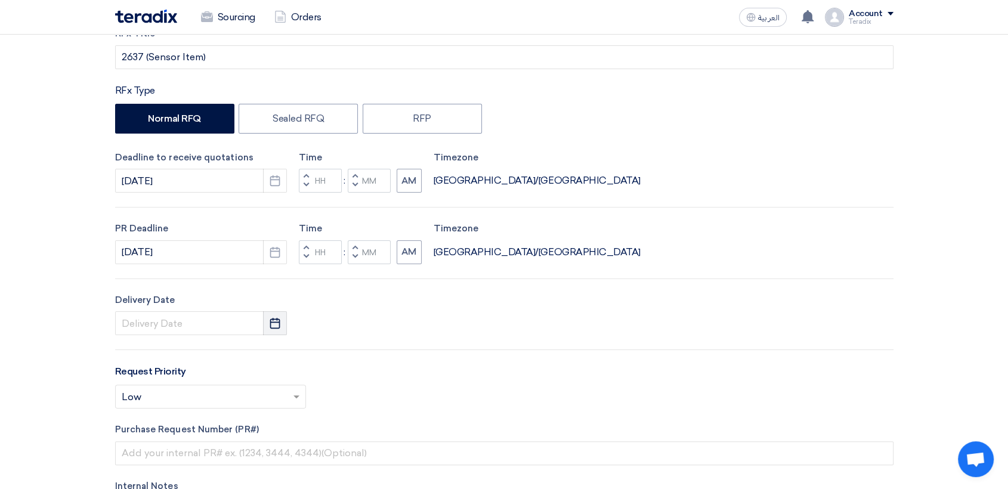
click at [276, 324] on icon "Pick a date" at bounding box center [275, 323] width 12 height 12
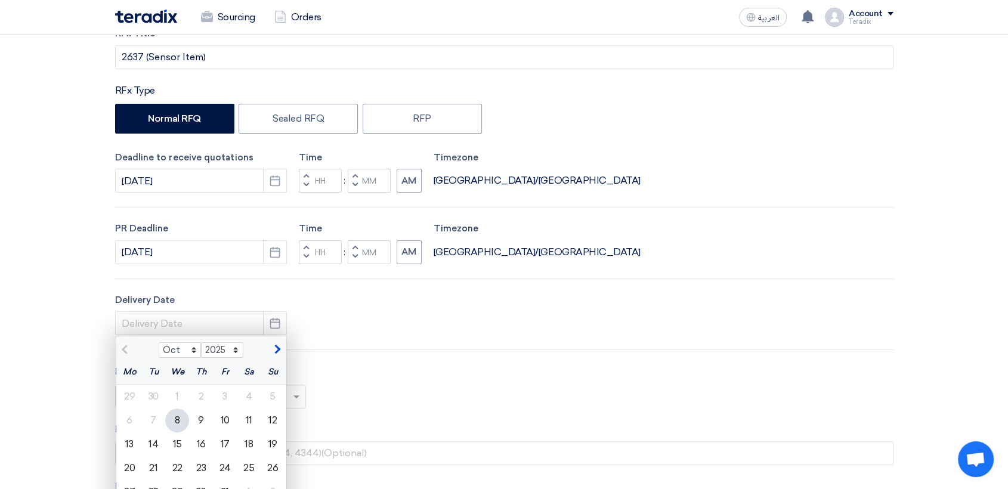
click at [182, 410] on div "8" at bounding box center [177, 421] width 24 height 24
type input "[DATE]"
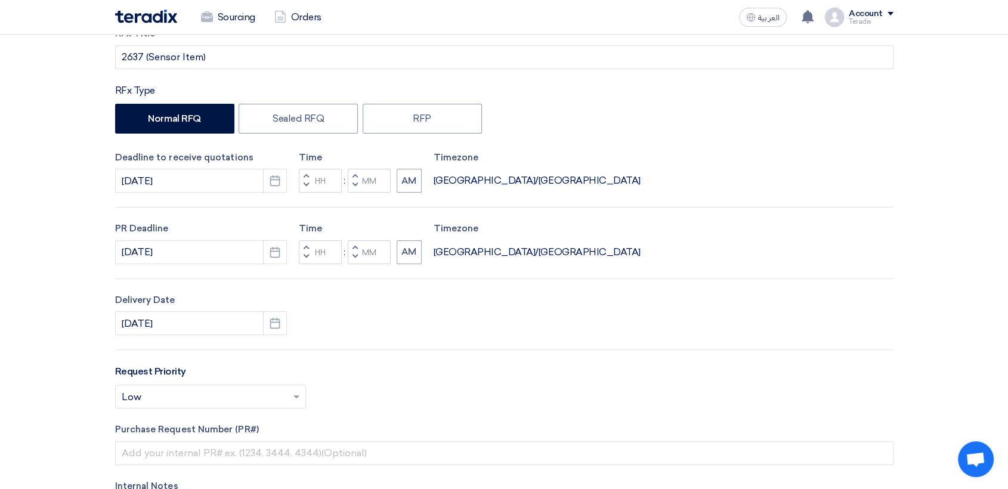
click at [351, 189] on button "Decrement minutes" at bounding box center [355, 185] width 14 height 15
type input "11"
type input "59"
click at [357, 256] on button "Decrement minutes" at bounding box center [355, 256] width 14 height 15
type input "11"
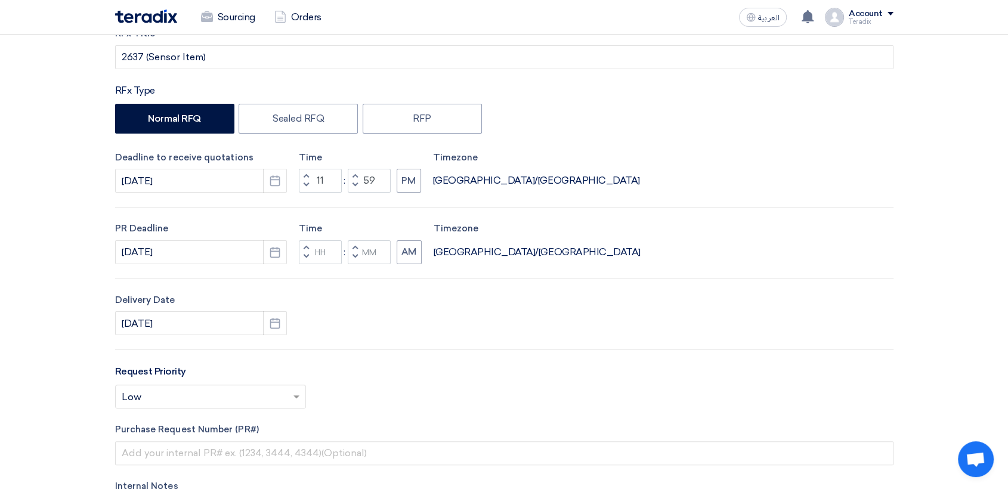
type input "59"
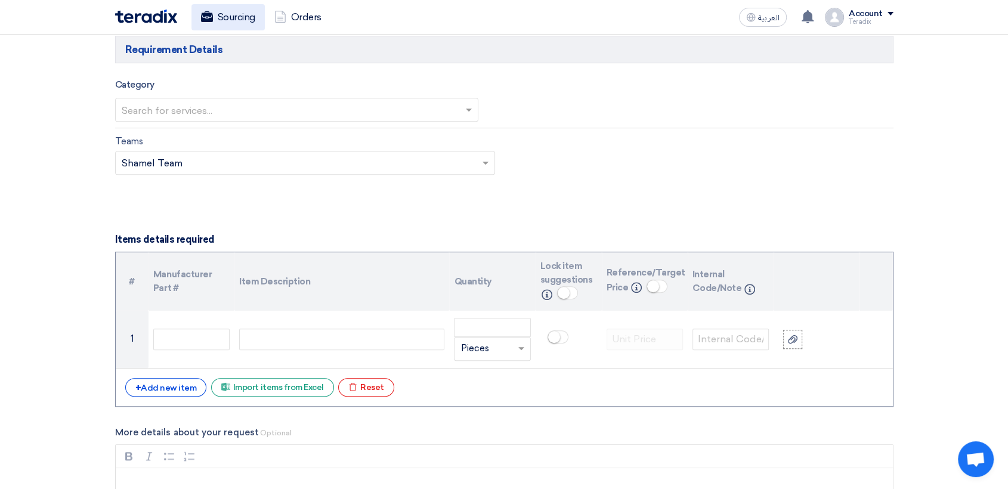
scroll to position [729, 0]
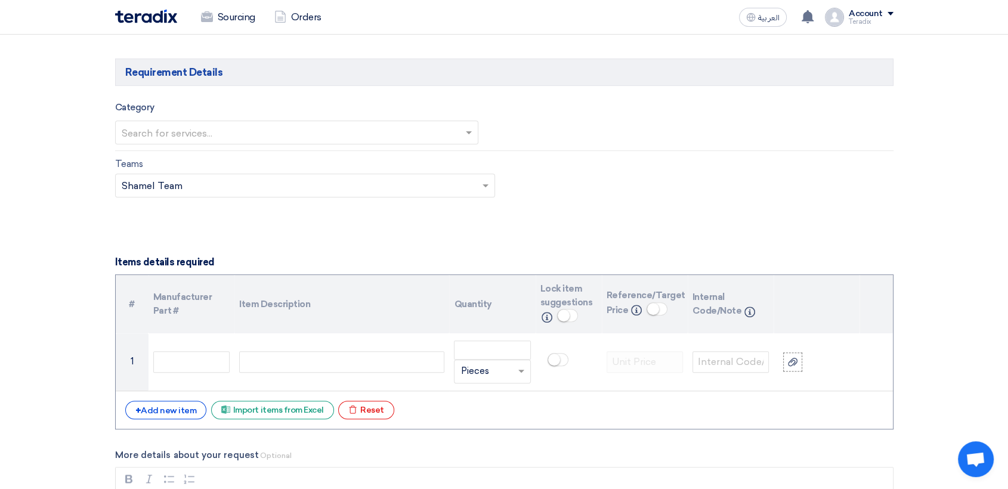
click at [305, 140] on input "text" at bounding box center [291, 133] width 339 height 20
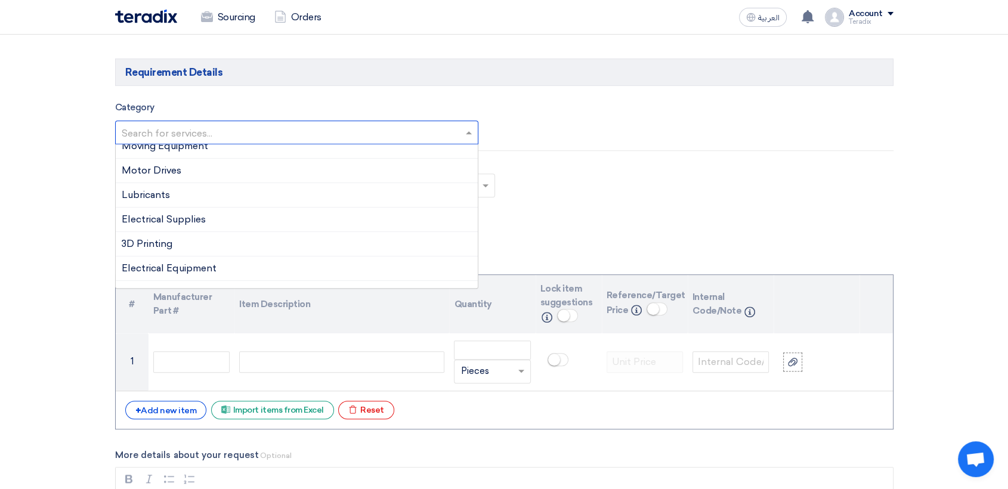
scroll to position [199, 0]
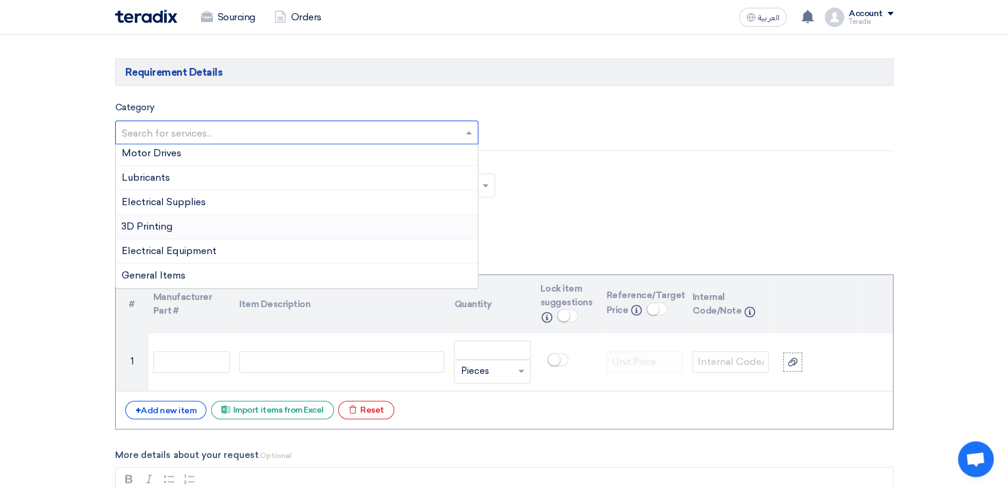
click at [206, 215] on div "3D Printing" at bounding box center [297, 227] width 363 height 24
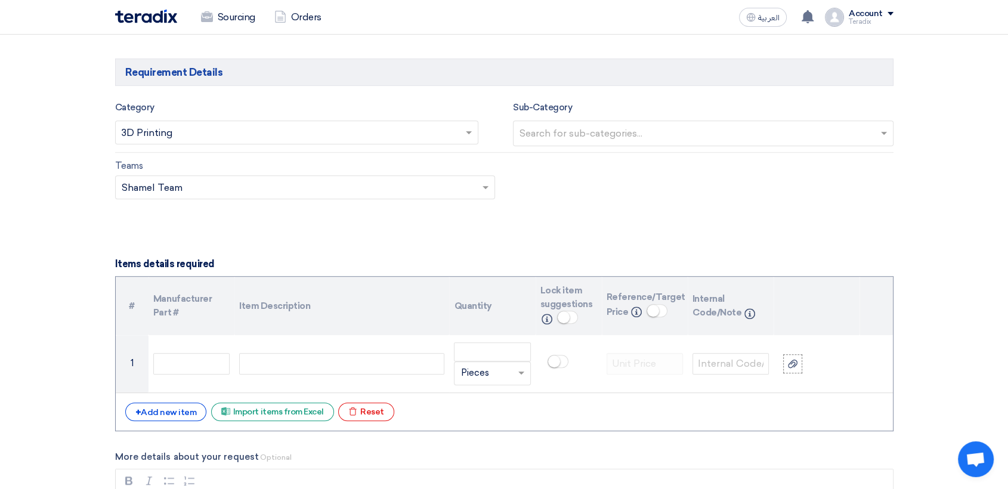
click at [185, 130] on input "text" at bounding box center [291, 133] width 339 height 20
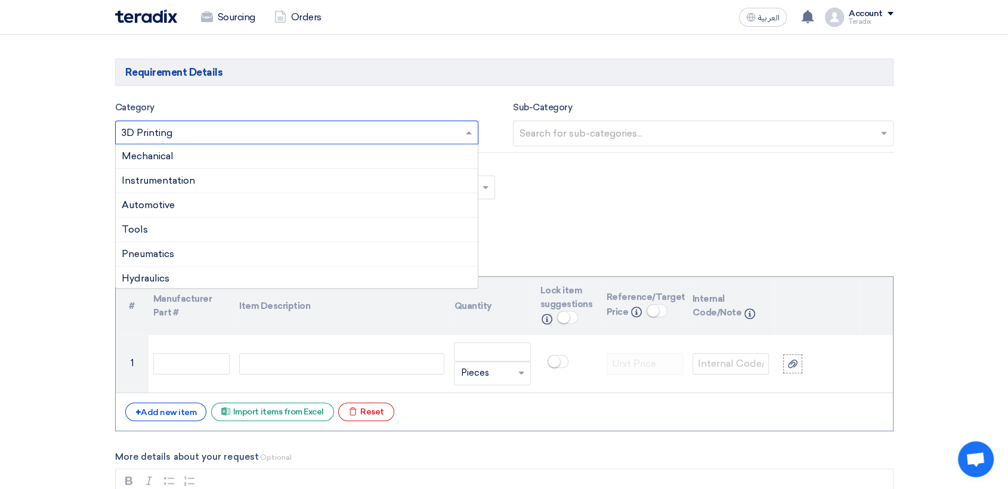
scroll to position [165, 0]
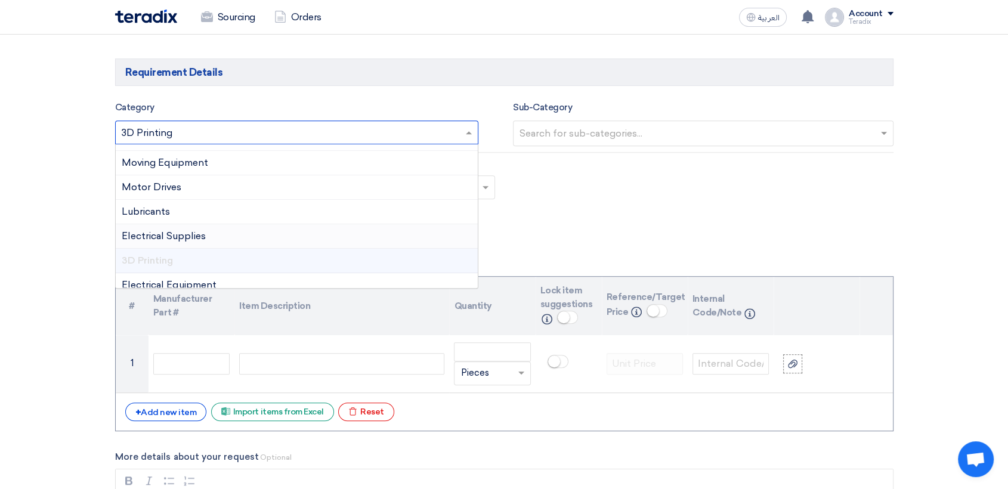
click at [188, 228] on div "Electrical Supplies" at bounding box center [297, 236] width 363 height 24
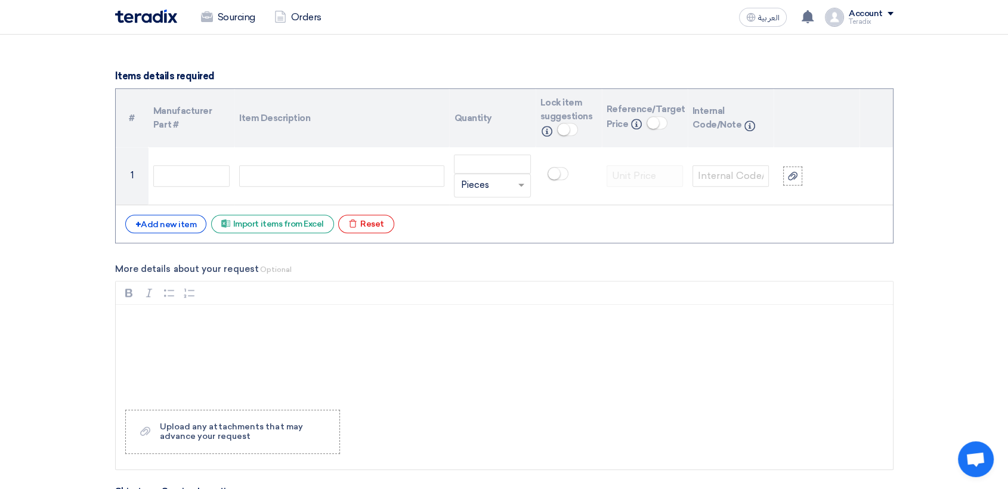
scroll to position [928, 0]
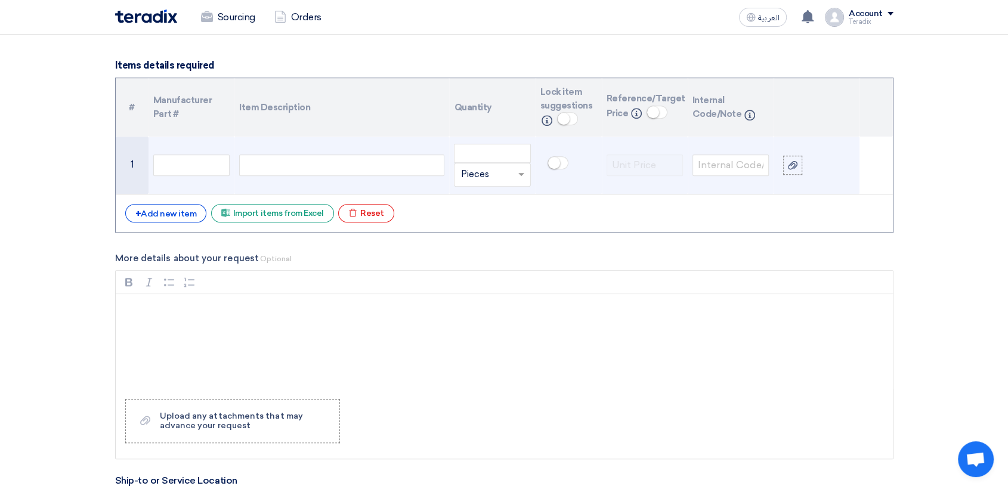
click at [363, 143] on td at bounding box center [341, 166] width 215 height 58
click at [356, 162] on div at bounding box center [341, 165] width 205 height 21
paste div
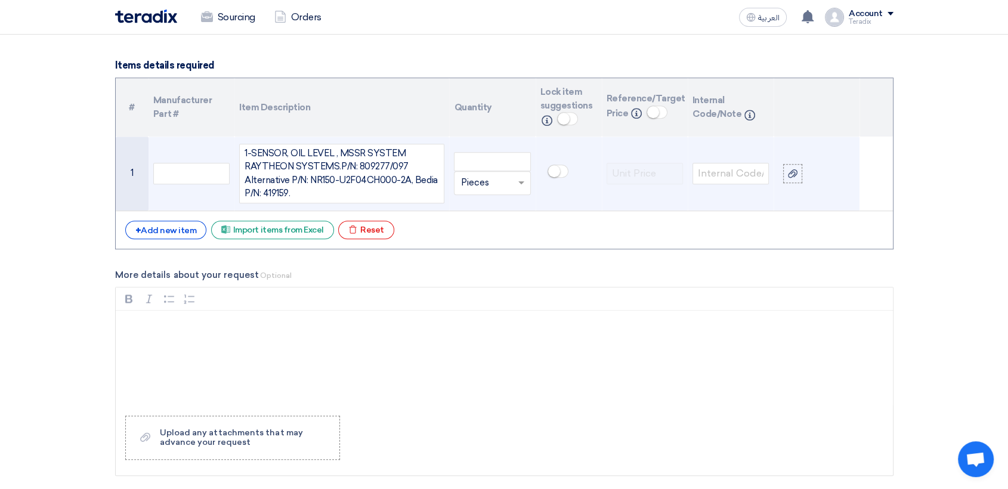
scroll to position [917, 0]
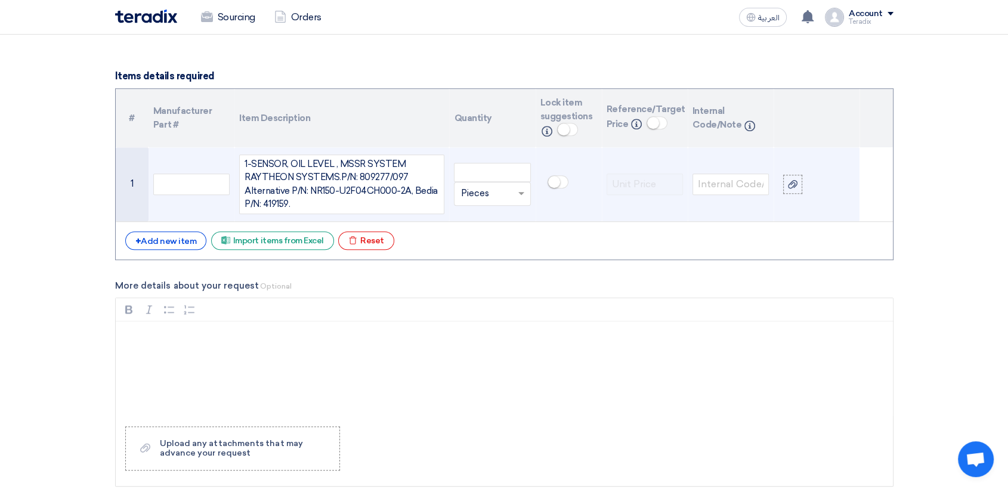
click at [496, 154] on td "Unit × Pieces" at bounding box center [492, 184] width 86 height 75
click at [489, 176] on input "number" at bounding box center [492, 172] width 76 height 19
type input "3"
click at [489, 196] on input "text" at bounding box center [485, 193] width 49 height 19
type input "EACH"
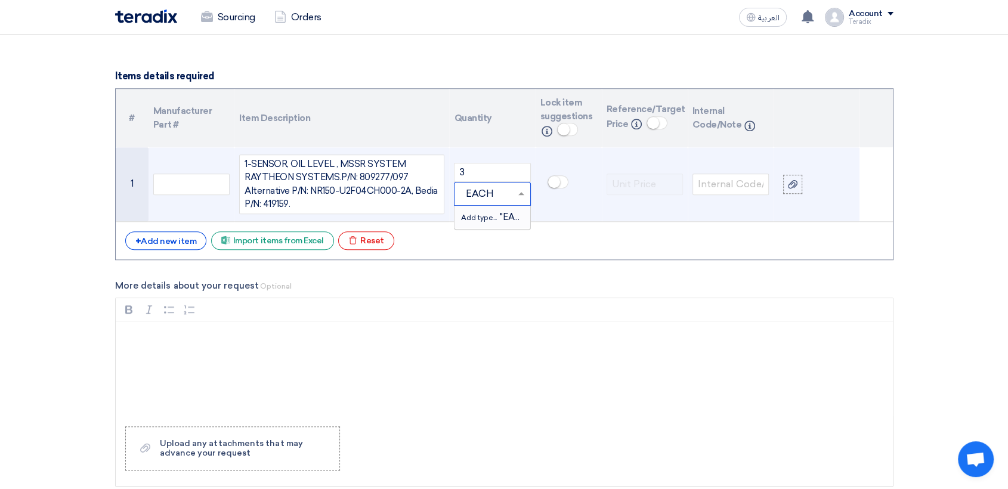
click at [495, 216] on span "Add type..." at bounding box center [480, 218] width 39 height 8
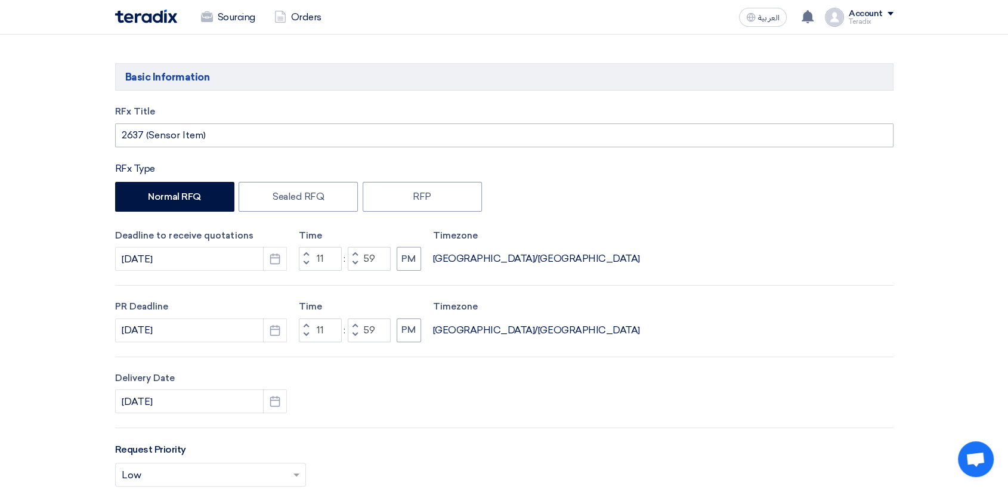
scroll to position [0, 0]
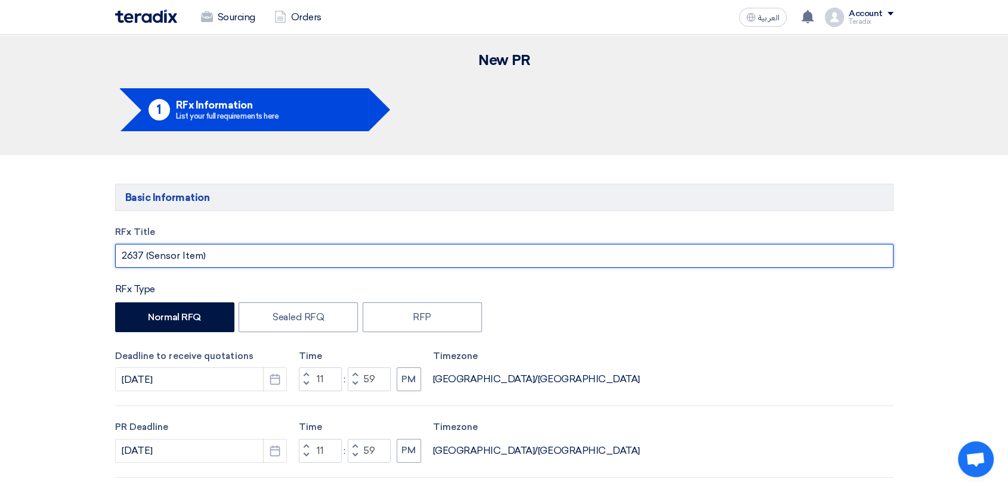
drag, startPoint x: 224, startPoint y: 263, endPoint x: 2, endPoint y: 209, distance: 227.6
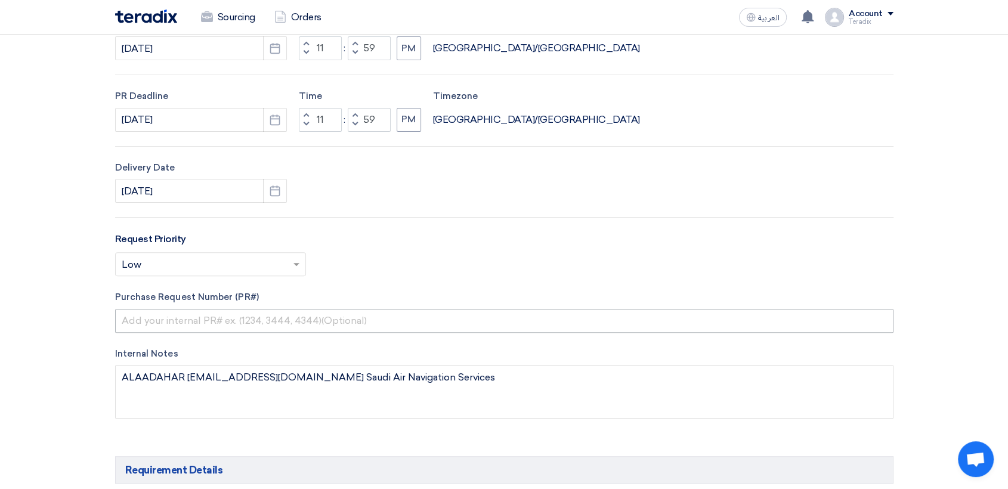
scroll to position [464, 0]
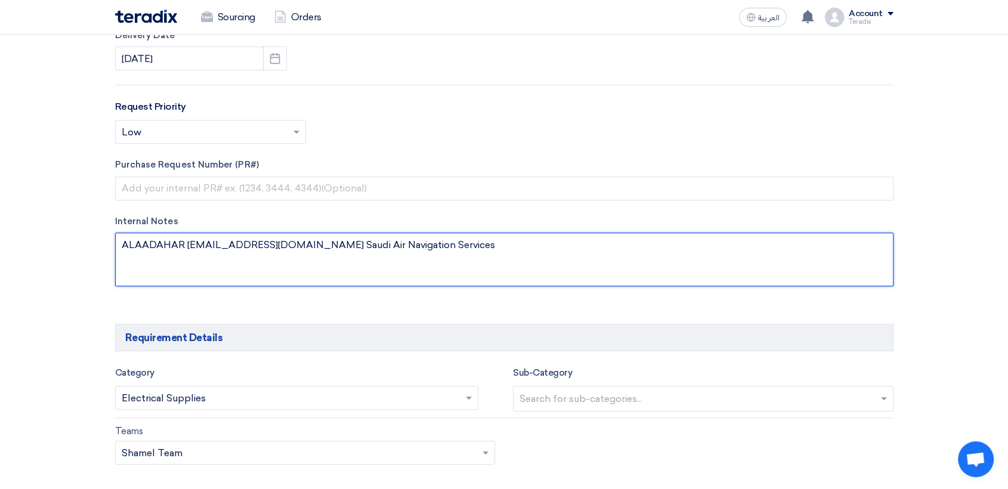
drag, startPoint x: 279, startPoint y: 243, endPoint x: 186, endPoint y: 242, distance: 93.1
click at [186, 242] on textarea at bounding box center [504, 260] width 779 height 54
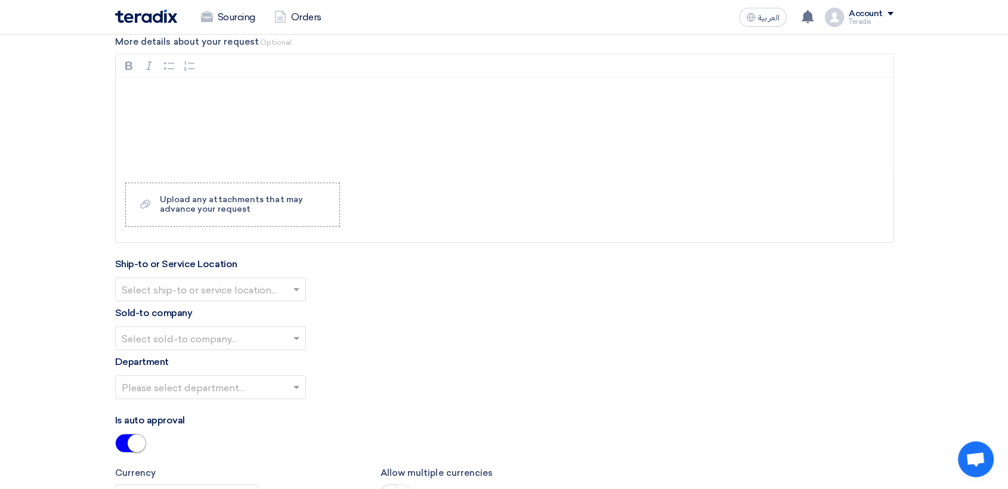
scroll to position [1259, 0]
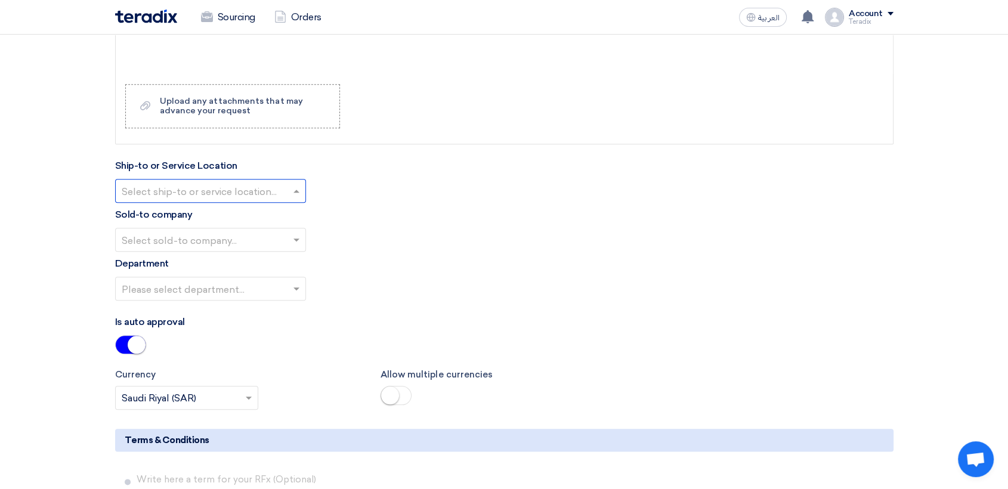
click at [236, 187] on input "text" at bounding box center [205, 192] width 166 height 20
click at [236, 209] on span "Obeikan Digital Solutions" at bounding box center [179, 214] width 115 height 11
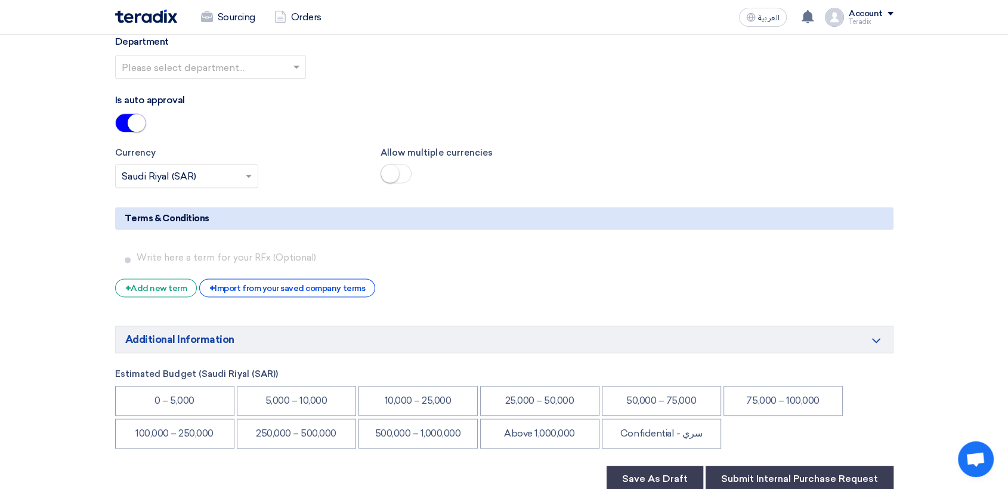
scroll to position [1326, 0]
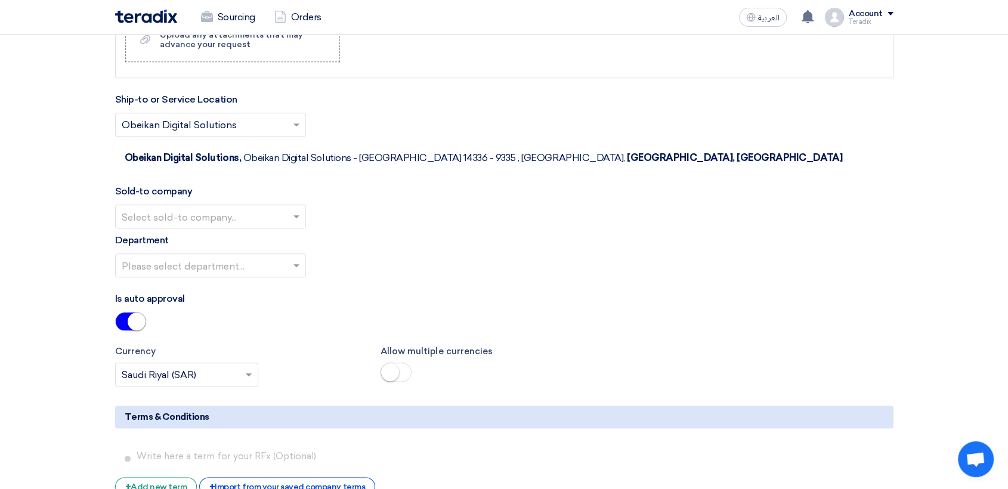
click at [234, 208] on input "text" at bounding box center [205, 218] width 166 height 20
drag, startPoint x: 231, startPoint y: 212, endPoint x: 239, endPoint y: 220, distance: 11.0
click at [230, 234] on span "SHAMEL / Obeikan Digital Solutions" at bounding box center [205, 239] width 166 height 11
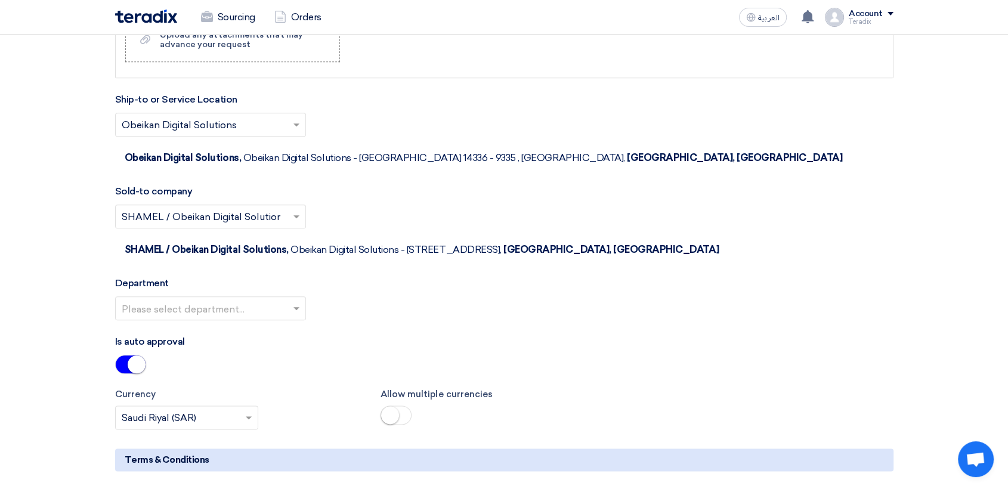
click at [243, 299] on input "text" at bounding box center [205, 309] width 166 height 20
click at [249, 320] on div "Procurement Department" at bounding box center [211, 332] width 190 height 24
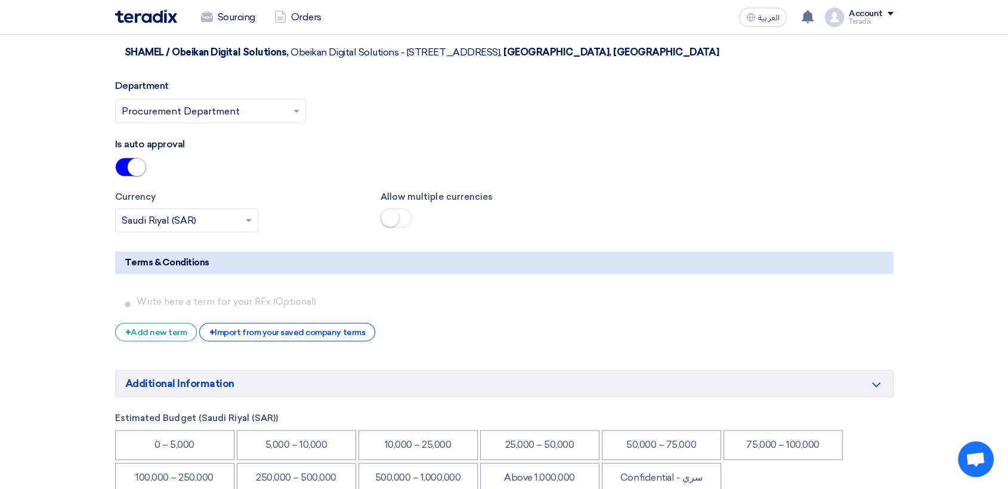
scroll to position [1657, 0]
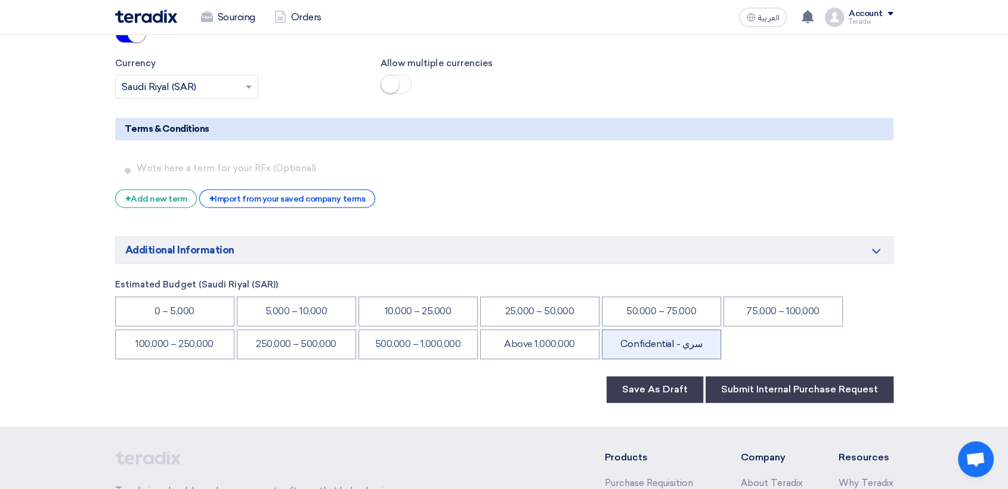
click at [668, 329] on li "Confidential - سري" at bounding box center [661, 344] width 119 height 30
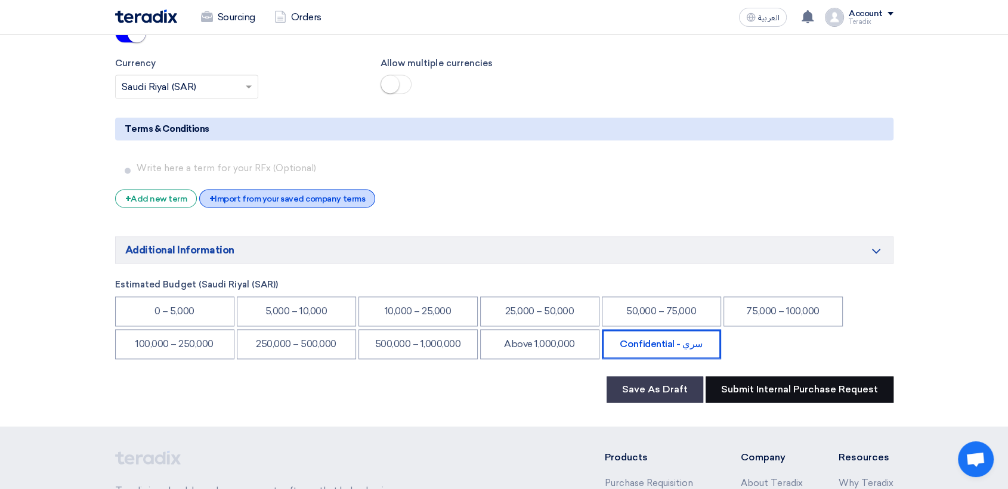
drag, startPoint x: 801, startPoint y: 326, endPoint x: 342, endPoint y: 140, distance: 494.8
click at [792, 376] on button "Submit Internal Purchase Request" at bounding box center [800, 389] width 188 height 26
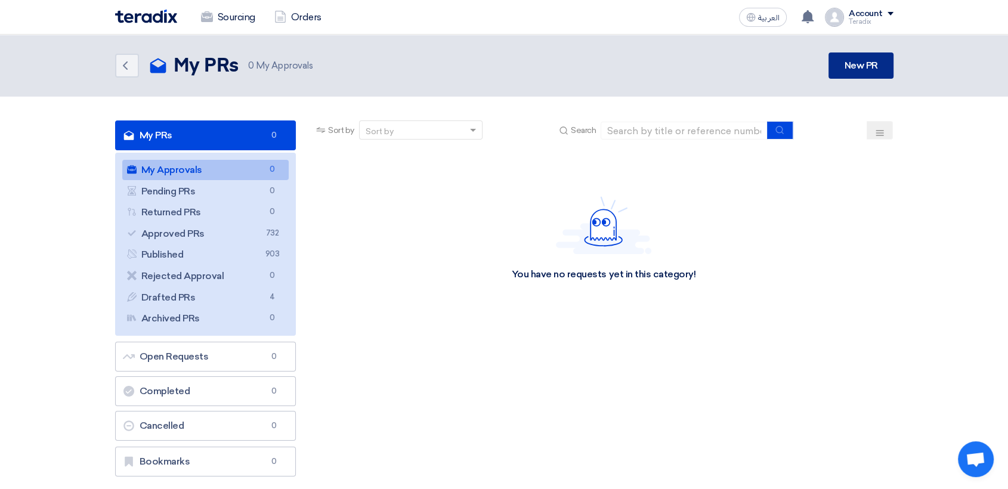
click at [864, 56] on link "New PR" at bounding box center [861, 66] width 64 height 26
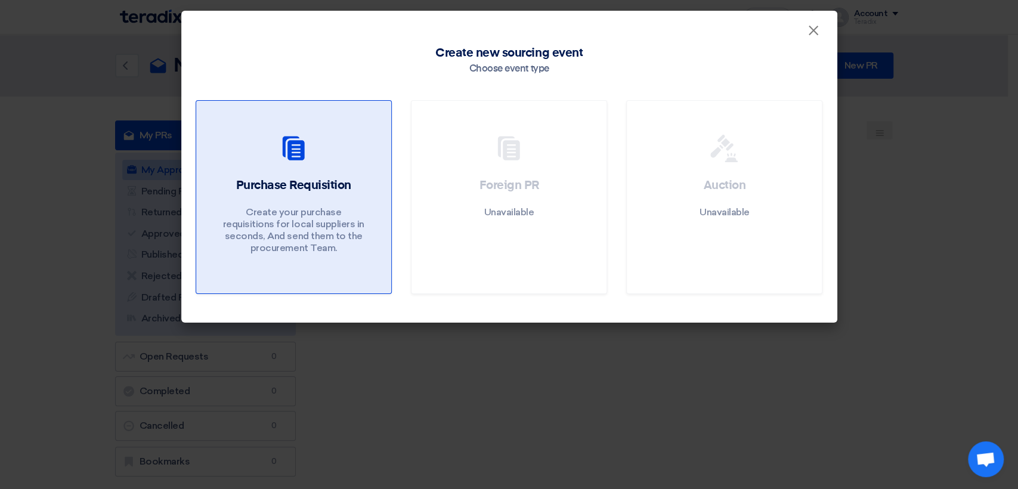
click at [328, 187] on h2 "Purchase Requisition" at bounding box center [293, 185] width 115 height 17
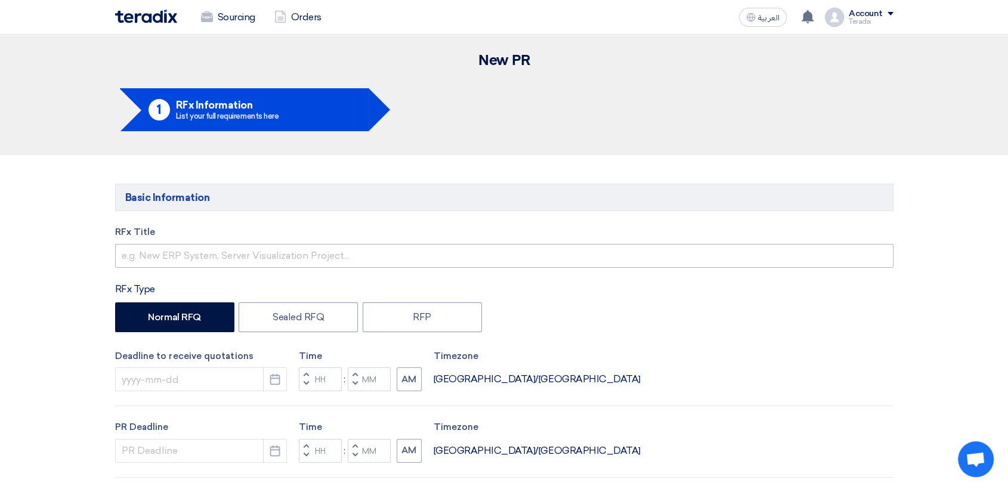
drag, startPoint x: 321, startPoint y: 271, endPoint x: 326, endPoint y: 257, distance: 15.1
click at [323, 267] on div "RFx Title RFx Type Normal RFQ Sealed RFQ RFP Deadline to receive quotations Pic…" at bounding box center [504, 497] width 796 height 543
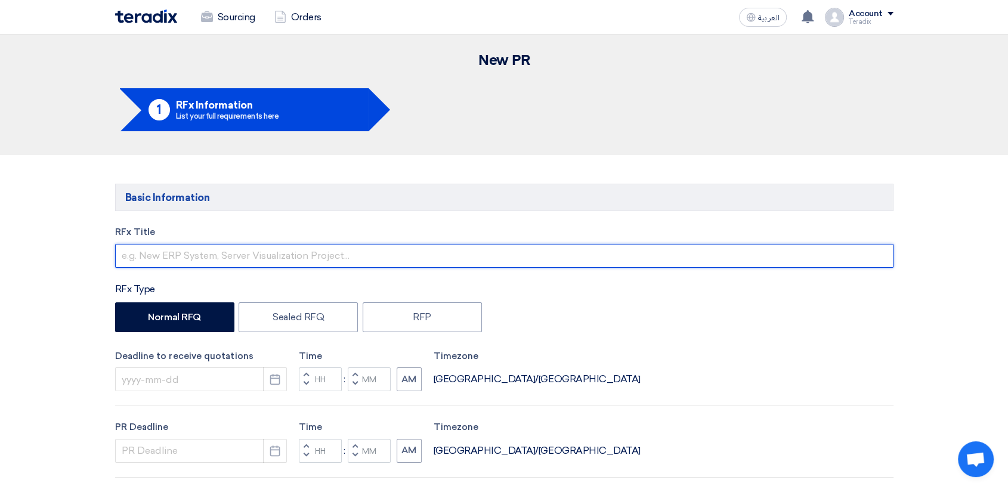
click at [326, 255] on input "text" at bounding box center [504, 256] width 779 height 24
click at [353, 254] on input "text" at bounding box center [504, 256] width 779 height 24
click at [366, 257] on input "text" at bounding box center [504, 256] width 779 height 24
paste input "2638 (Items)"
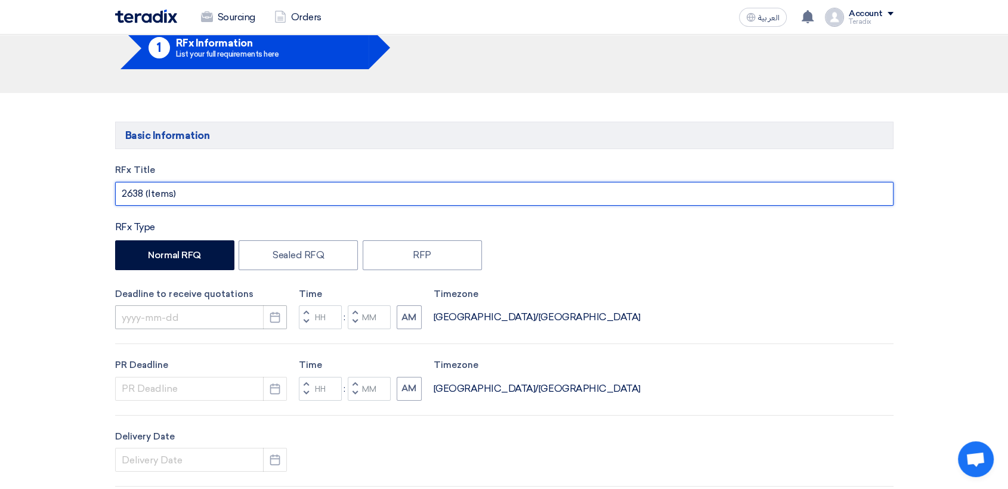
scroll to position [132, 0]
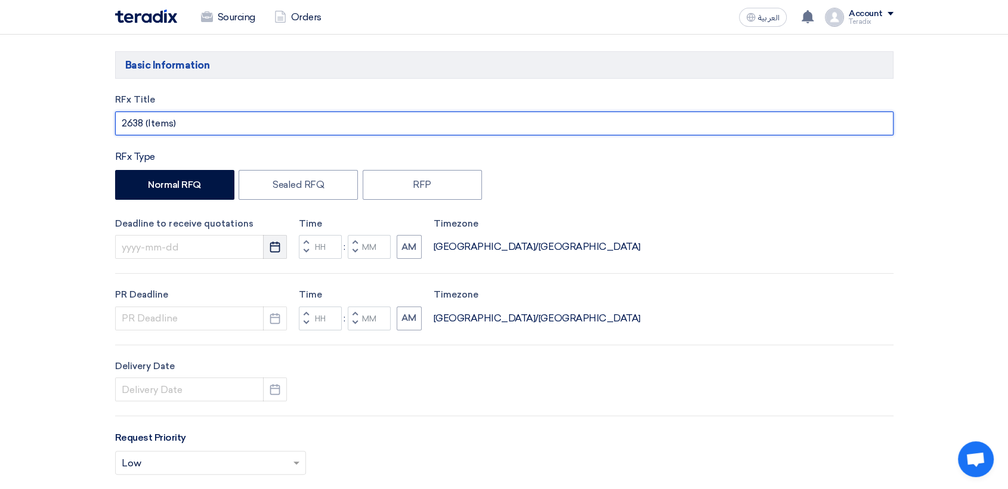
type input "2638 (Items)"
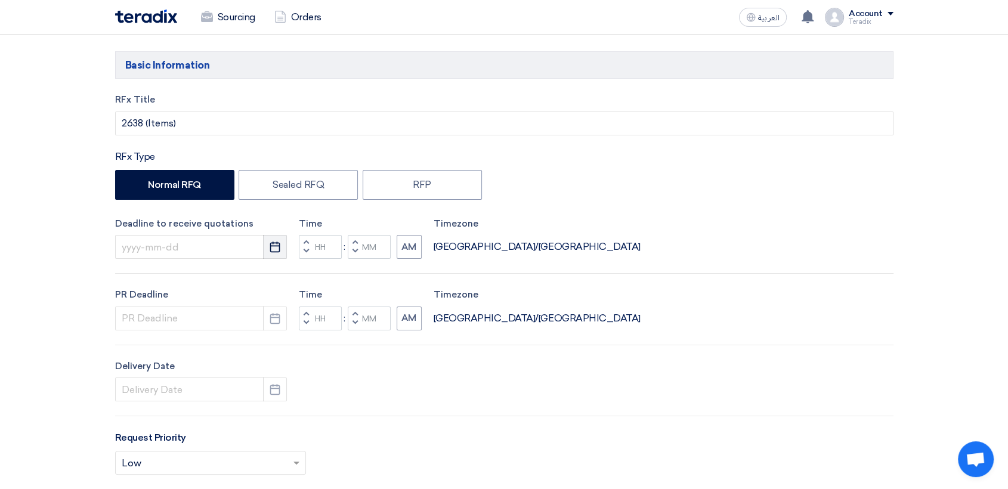
click at [272, 242] on use "button" at bounding box center [275, 247] width 10 height 11
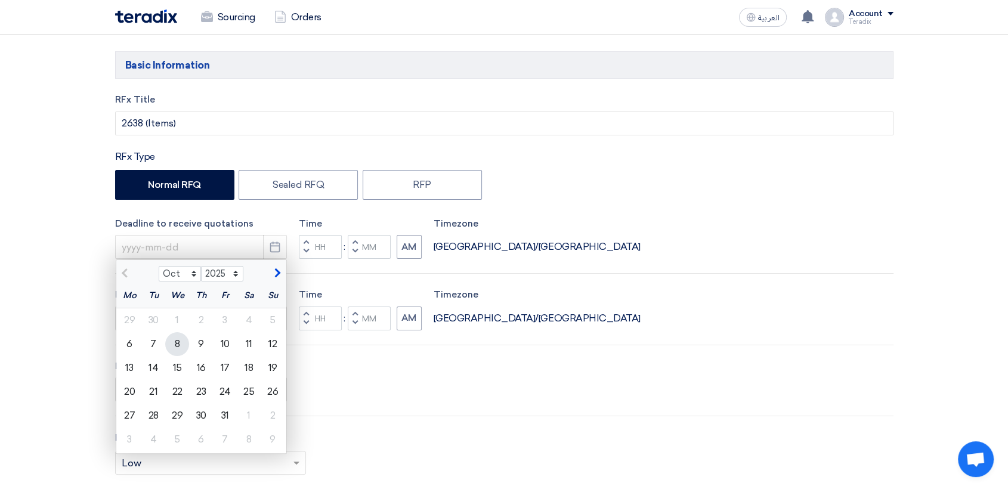
click at [182, 345] on div "8" at bounding box center [177, 344] width 24 height 24
type input "[DATE]"
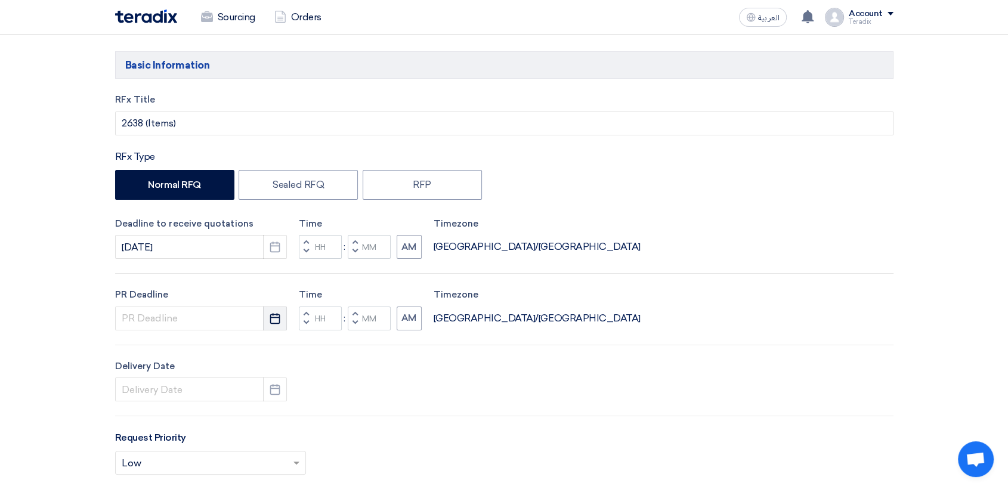
click at [269, 319] on icon "Pick a date" at bounding box center [275, 319] width 12 height 12
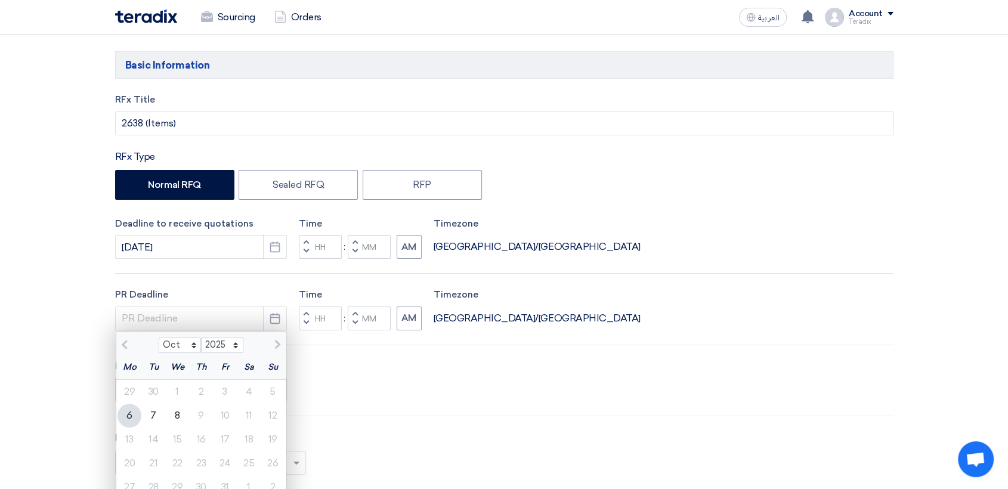
click at [181, 416] on div "8" at bounding box center [177, 416] width 24 height 24
type input "[DATE]"
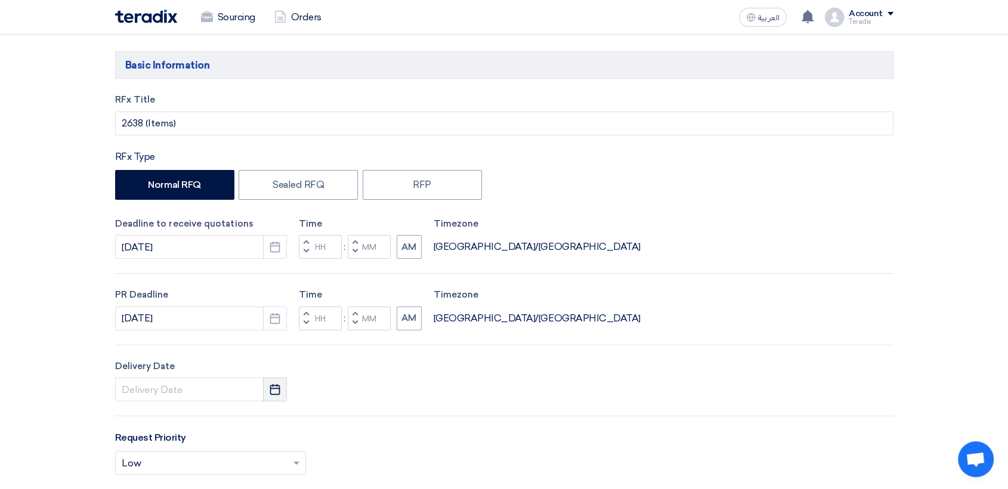
click at [274, 396] on button "Pick a date" at bounding box center [275, 390] width 24 height 24
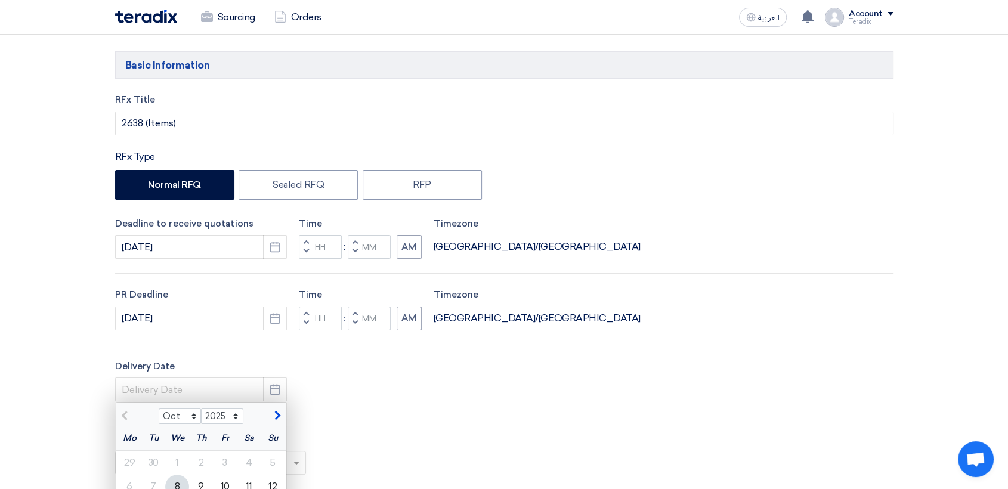
click at [174, 477] on div "8" at bounding box center [177, 487] width 24 height 24
type input "[DATE]"
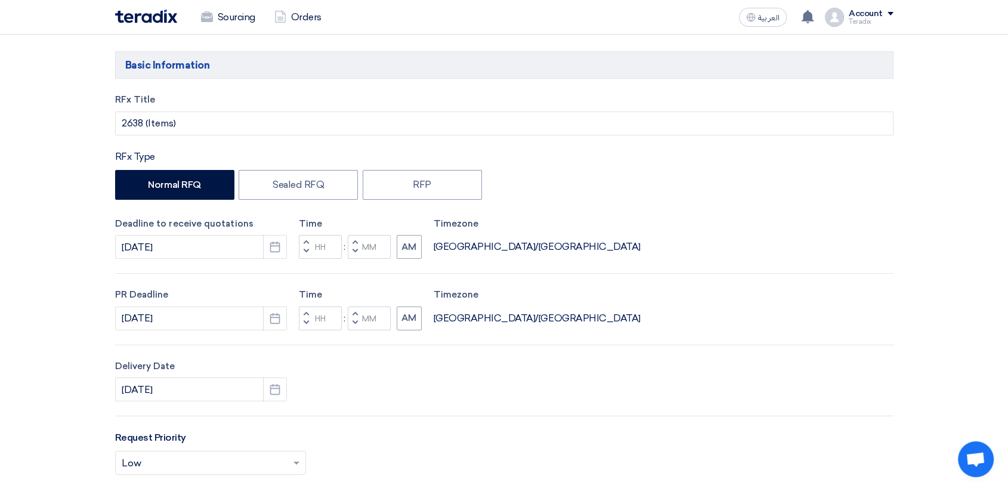
click at [353, 257] on button "Decrement minutes" at bounding box center [355, 252] width 14 height 15
type input "11"
type input "59"
click at [358, 317] on button "Decrement minutes" at bounding box center [355, 323] width 14 height 15
type input "11"
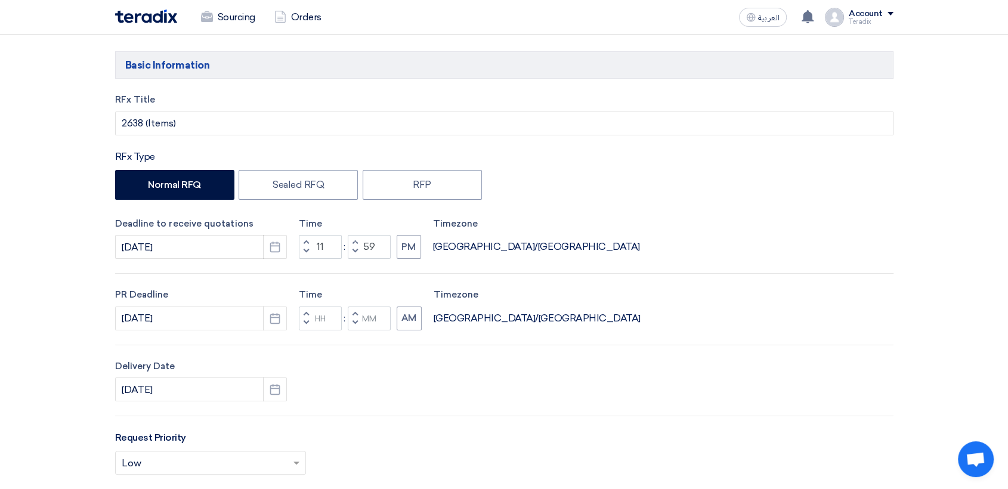
type input "59"
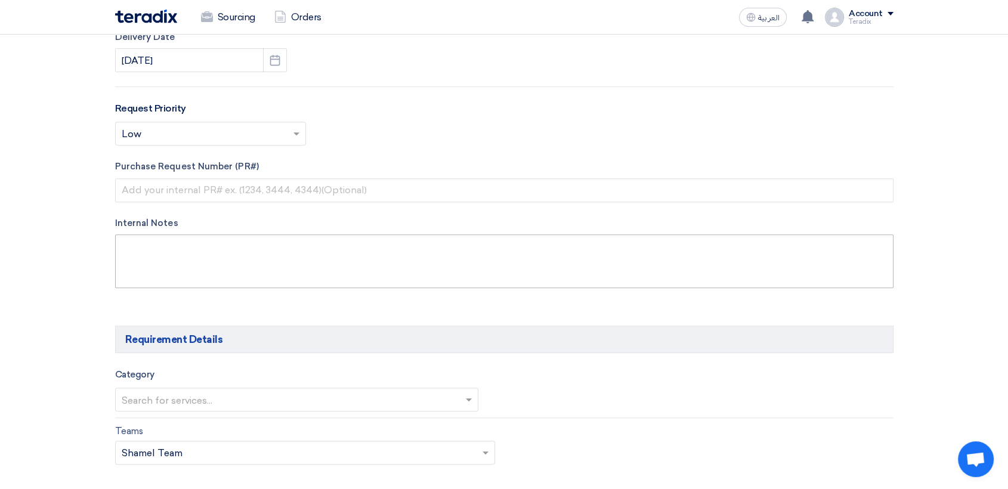
scroll to position [464, 0]
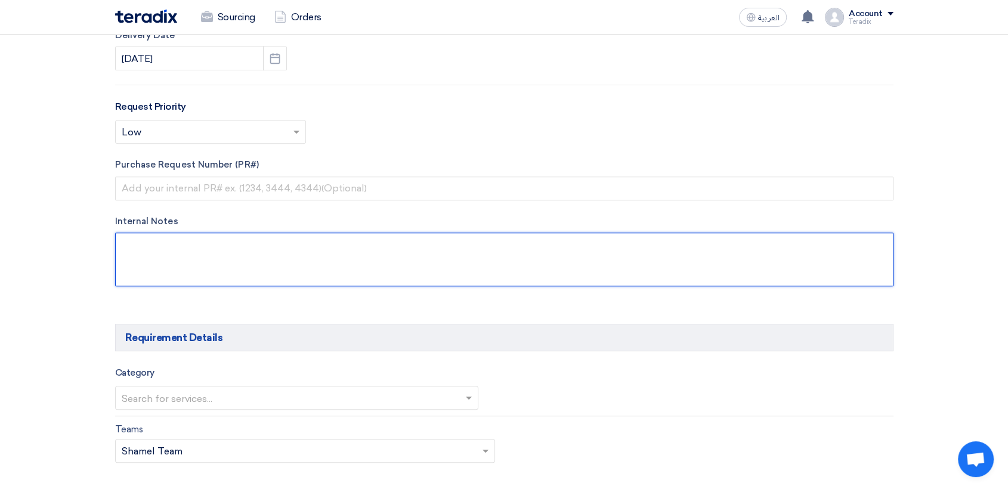
click at [299, 253] on textarea at bounding box center [504, 260] width 779 height 54
paste textarea "ALAADAHAR [EMAIL_ADDRESS][DOMAIN_NAME] Saudi Air Navigation Services"
drag, startPoint x: 277, startPoint y: 243, endPoint x: 186, endPoint y: 237, distance: 91.5
click at [186, 237] on textarea at bounding box center [504, 260] width 779 height 54
type textarea "ALAADAHAR [EMAIL_ADDRESS][DOMAIN_NAME] Saudi Air Navigation Services"
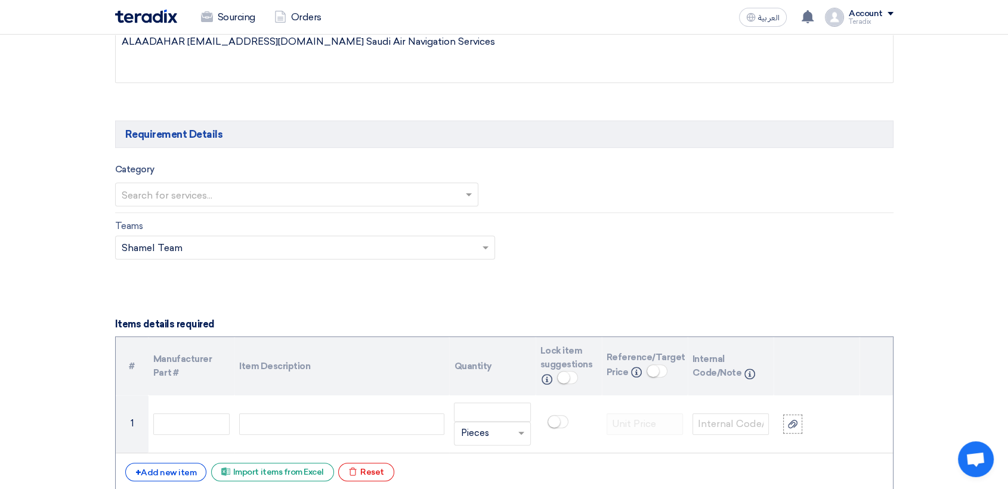
scroll to position [663, 0]
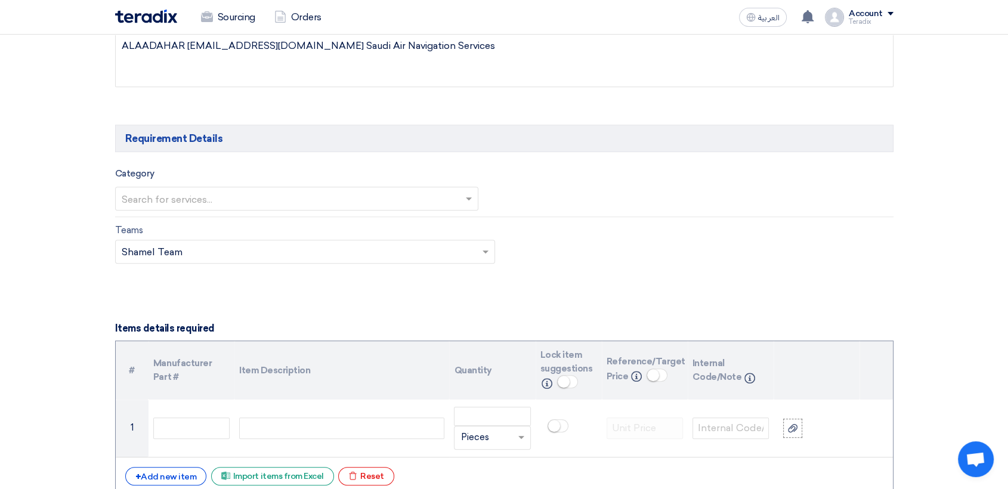
click at [197, 192] on input "text" at bounding box center [291, 200] width 339 height 20
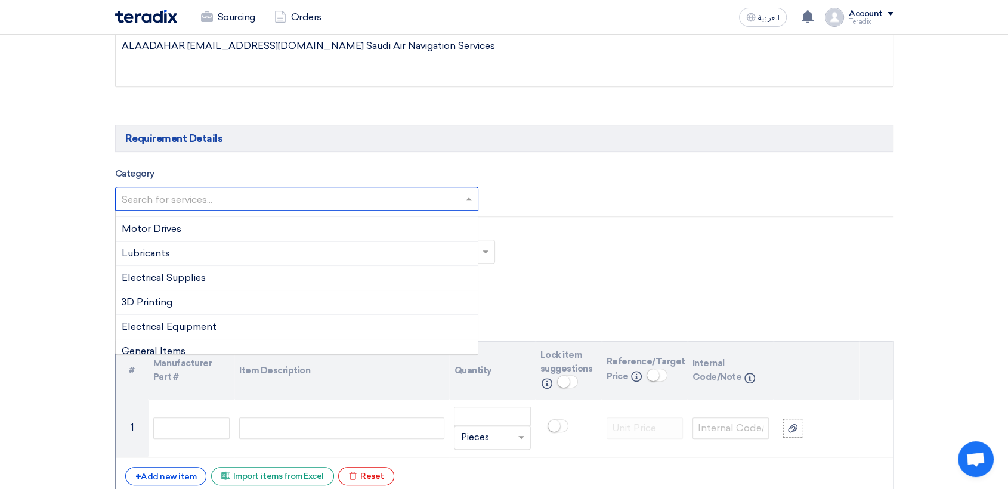
scroll to position [271, 0]
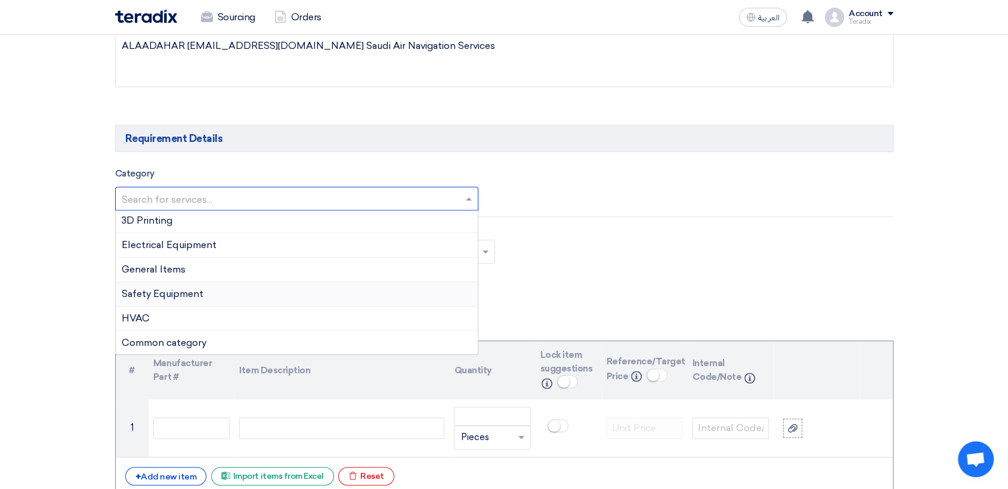
click at [180, 288] on span "Safety Equipment" at bounding box center [163, 293] width 82 height 11
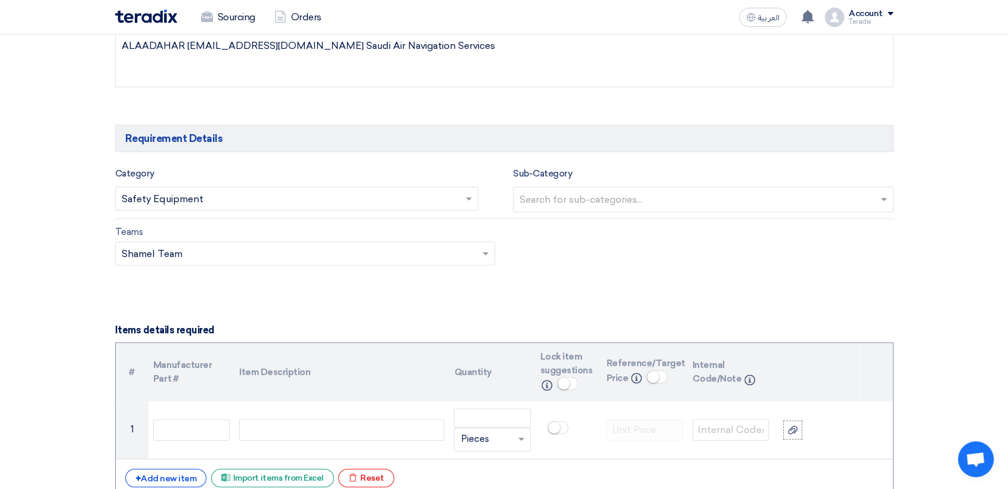
click at [231, 196] on input "text" at bounding box center [291, 200] width 339 height 20
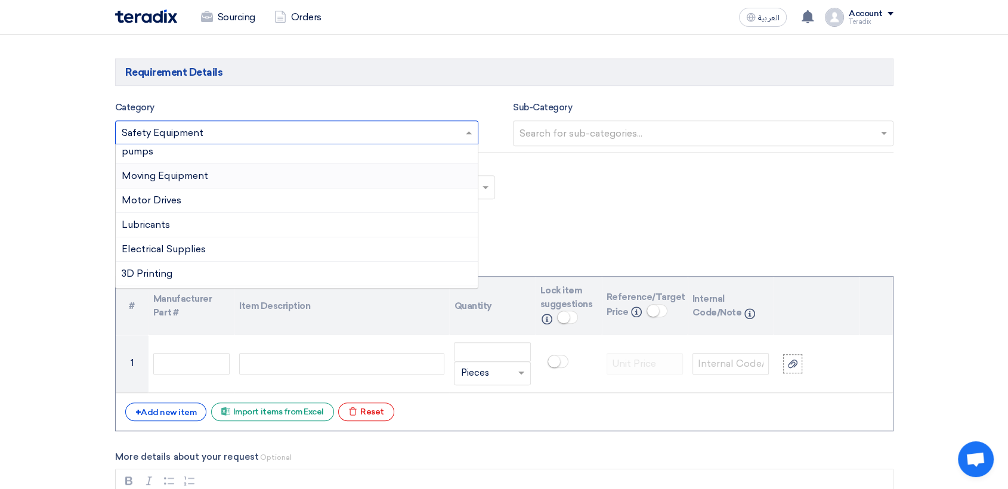
scroll to position [138, 0]
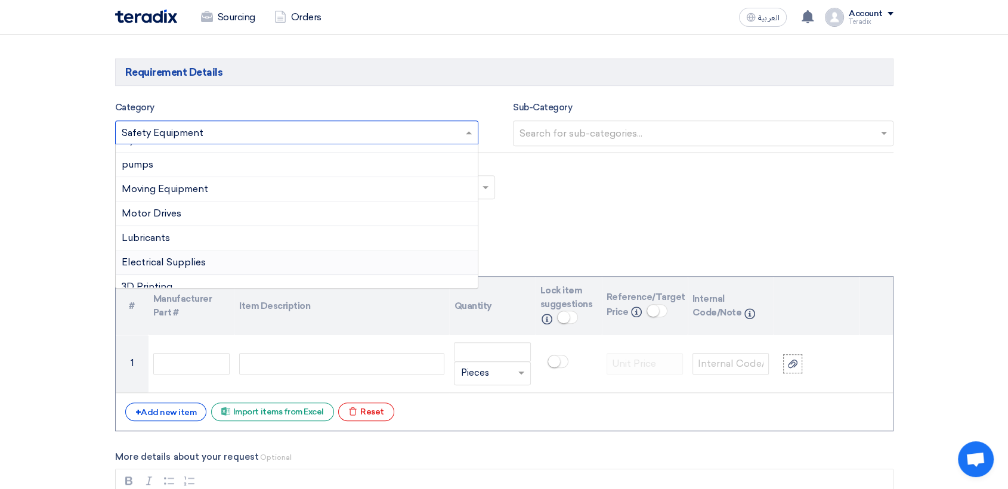
click at [200, 260] on span "Electrical Supplies" at bounding box center [164, 262] width 84 height 11
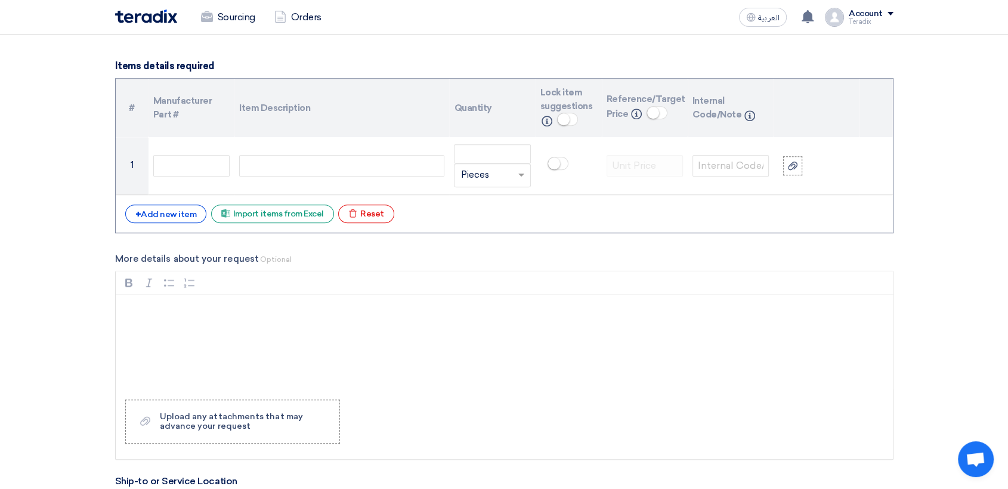
scroll to position [928, 0]
click at [168, 213] on div "+ Add new item" at bounding box center [166, 213] width 82 height 18
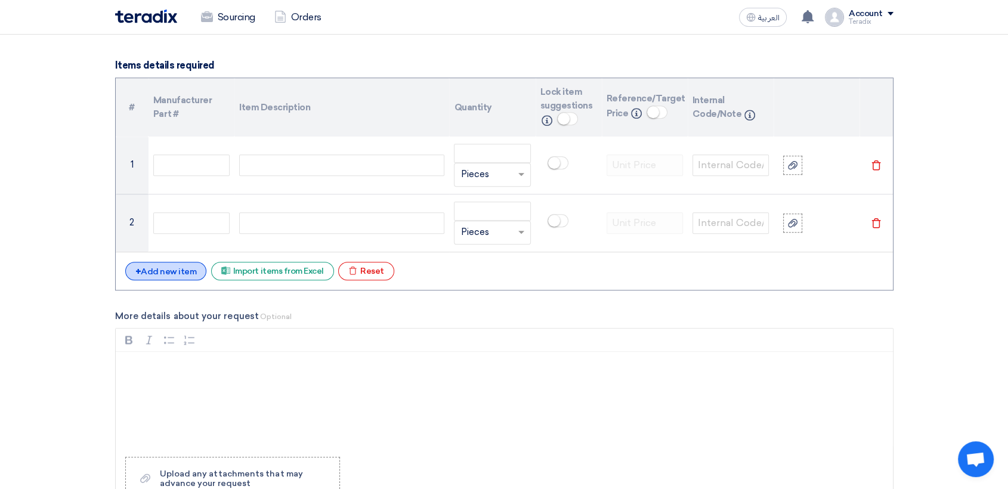
click at [184, 270] on div "+ Add new item" at bounding box center [166, 271] width 82 height 18
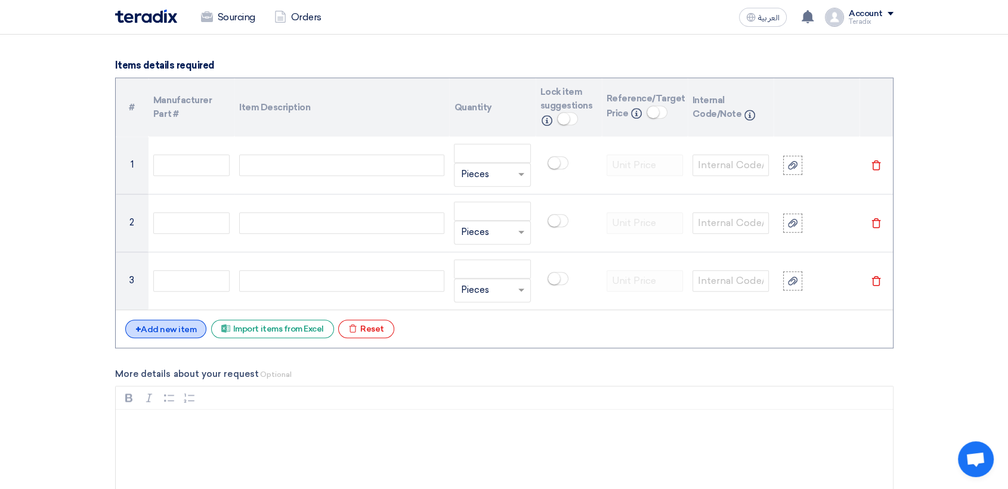
click at [184, 331] on div "+ Add new item" at bounding box center [166, 329] width 82 height 18
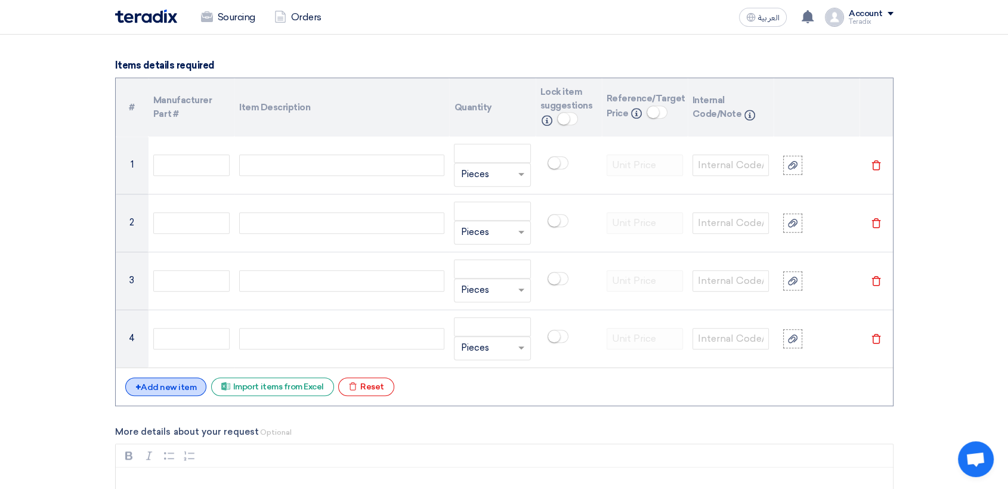
click at [169, 387] on div "+ Add new item" at bounding box center [166, 387] width 82 height 18
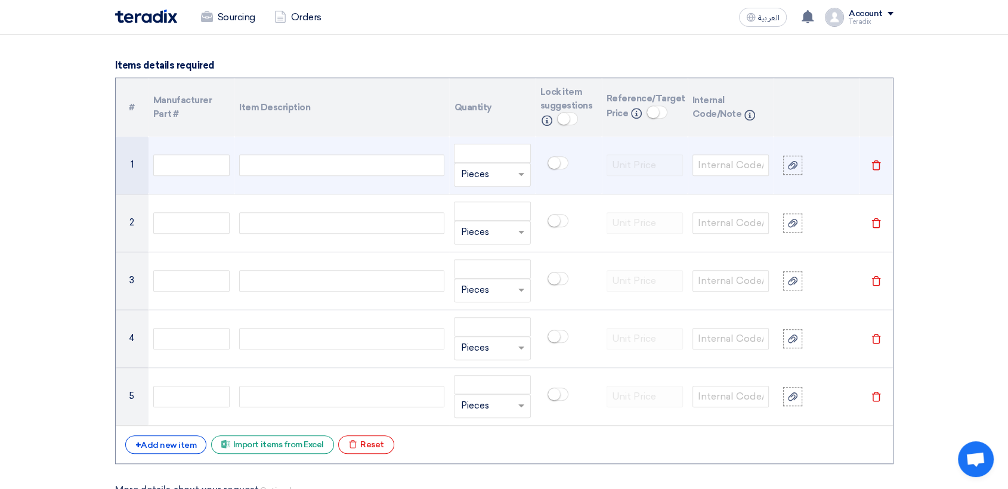
click at [479, 184] on div "Unit × Pieces" at bounding box center [492, 175] width 76 height 24
type input "EACH"
click at [467, 204] on div "Add type... "EACH"" at bounding box center [492, 198] width 75 height 23
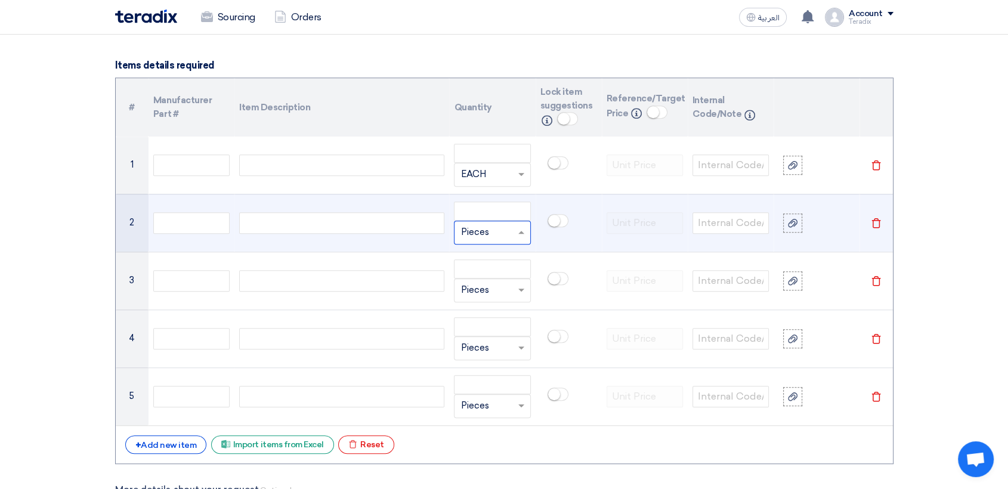
drag, startPoint x: 501, startPoint y: 234, endPoint x: 492, endPoint y: 222, distance: 15.3
click at [500, 232] on input "text" at bounding box center [485, 232] width 49 height 19
type input "EACH"
click at [487, 252] on span "Add type..." at bounding box center [480, 256] width 39 height 8
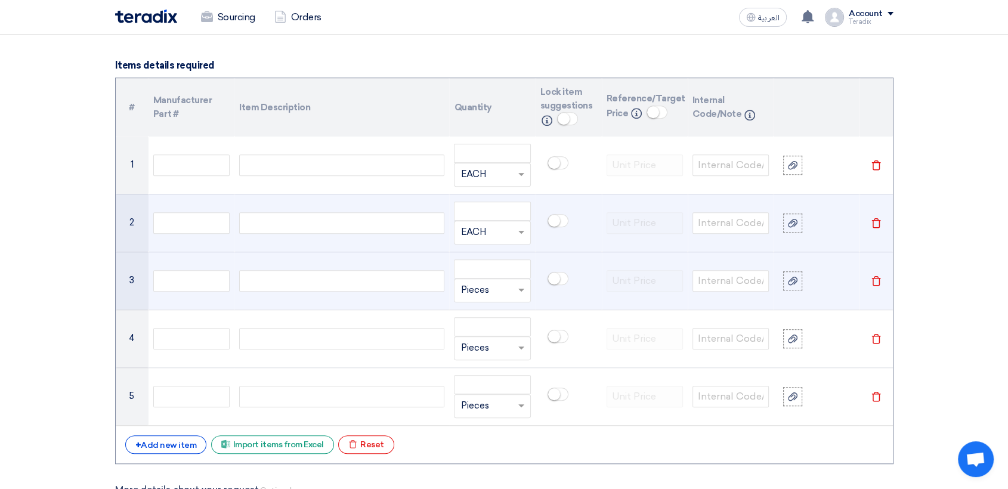
click at [481, 287] on input "text" at bounding box center [485, 290] width 49 height 19
type input "EACH"
click at [502, 316] on span "Add type... "EACH"" at bounding box center [496, 313] width 70 height 11
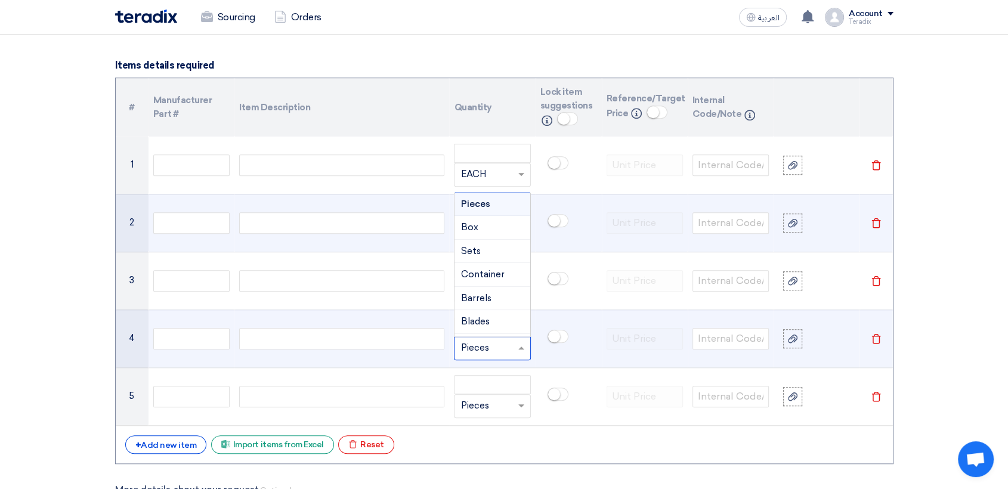
click at [470, 348] on input "text" at bounding box center [485, 348] width 49 height 19
type input "EACH"
click at [482, 313] on div "Add type... "EACH"" at bounding box center [492, 324] width 75 height 23
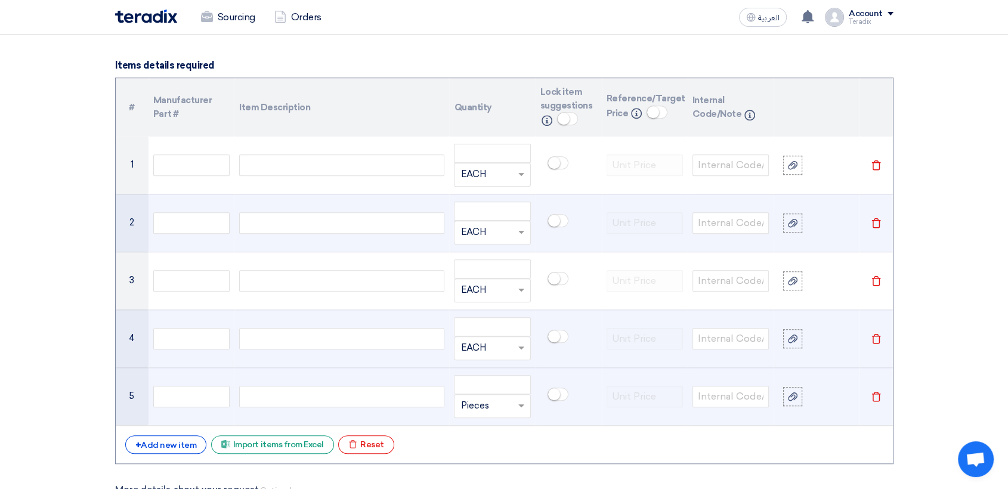
click at [480, 401] on input "text" at bounding box center [485, 406] width 49 height 19
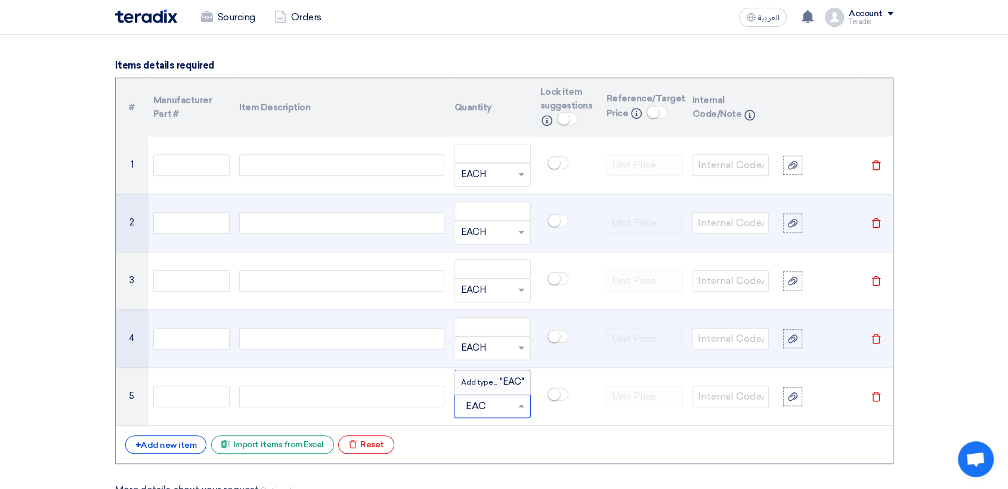
type input "EACH"
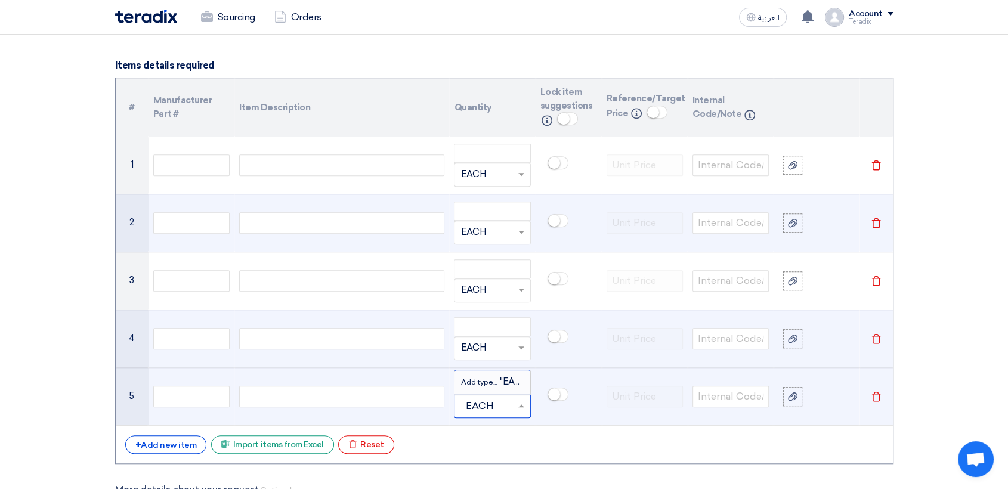
click at [465, 378] on span "Add type..." at bounding box center [480, 382] width 39 height 8
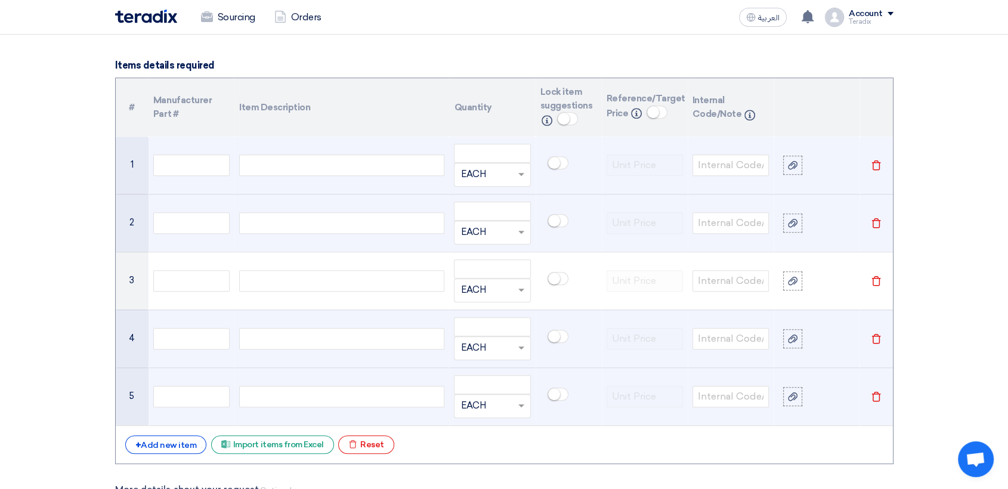
click at [387, 162] on div at bounding box center [341, 165] width 205 height 21
paste div
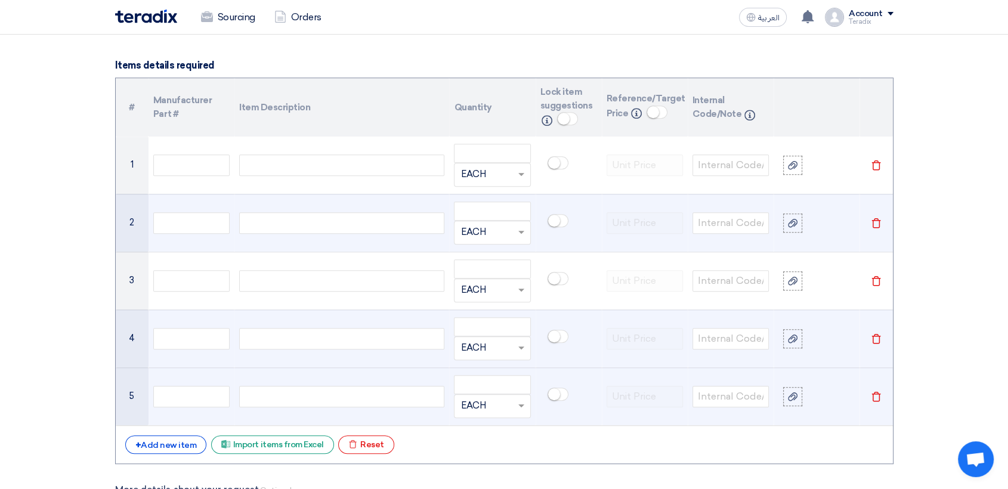
scroll to position [922, 0]
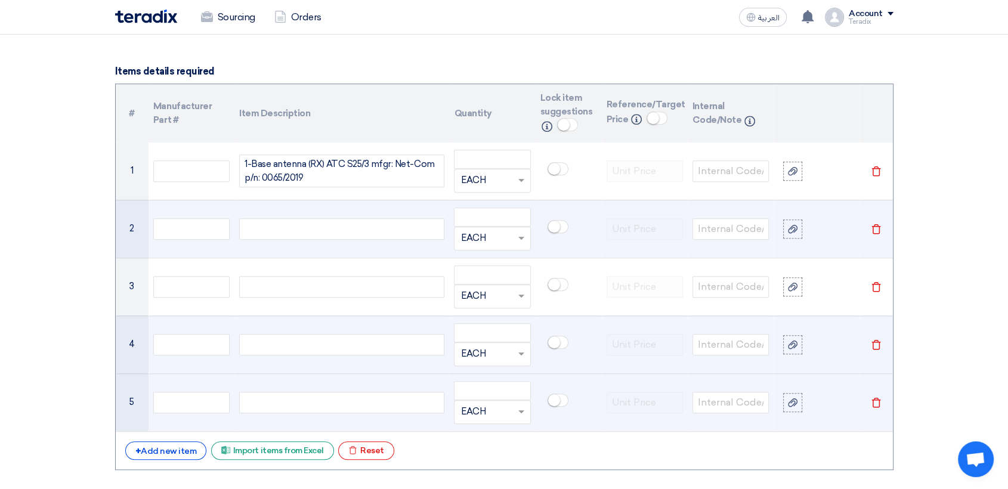
click at [313, 224] on div at bounding box center [341, 228] width 205 height 21
paste div
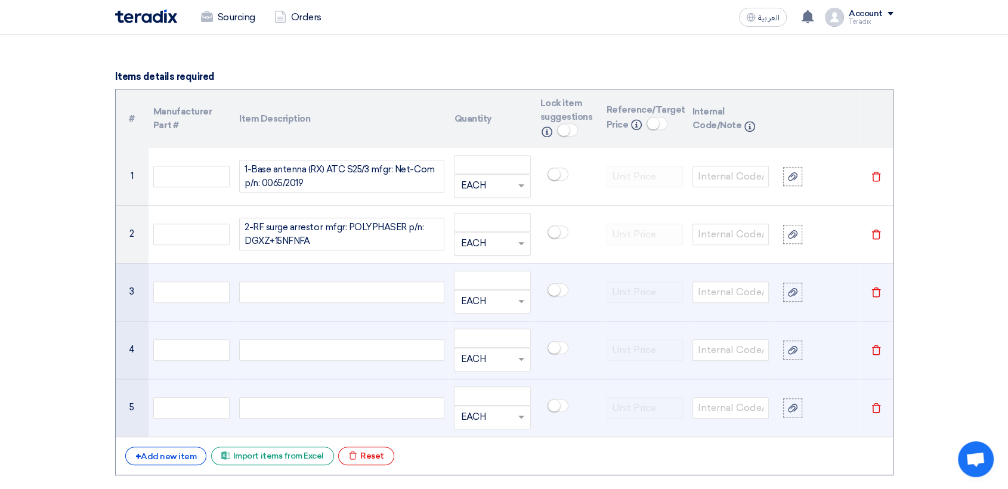
click at [346, 294] on div at bounding box center [341, 292] width 205 height 21
paste div
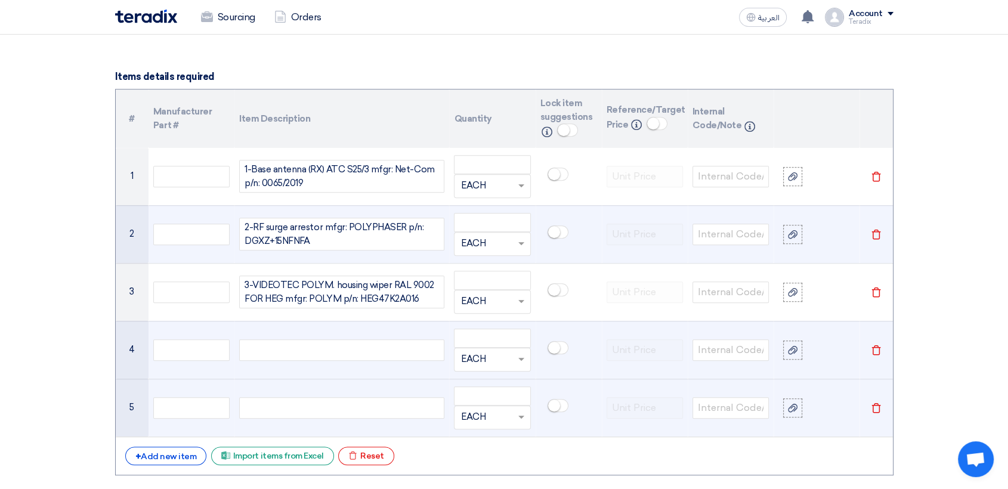
scroll to position [910, 0]
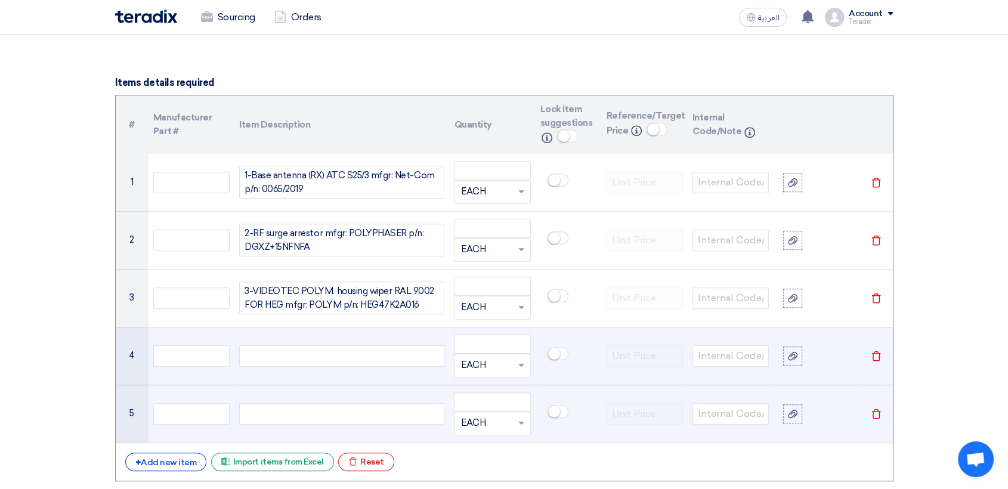
drag, startPoint x: 308, startPoint y: 351, endPoint x: 282, endPoint y: 333, distance: 31.6
click at [307, 351] on div at bounding box center [341, 355] width 205 height 21
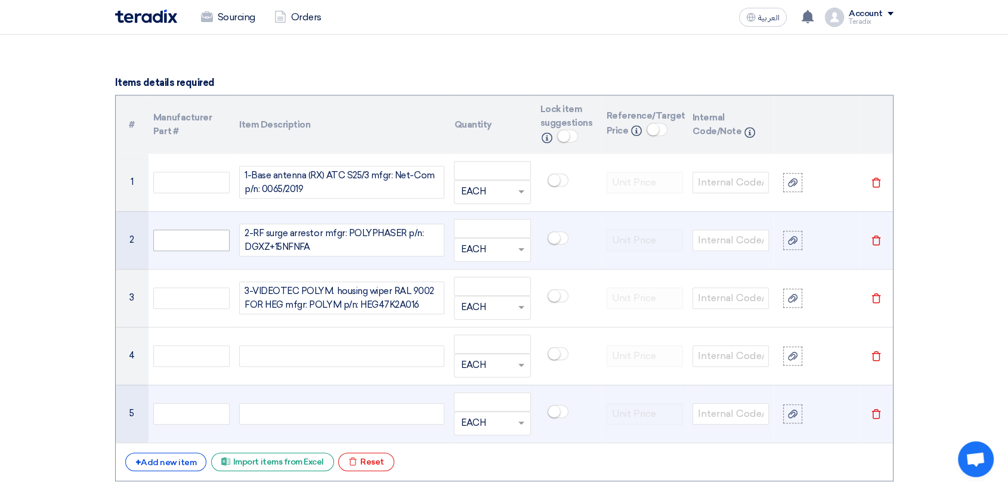
paste div
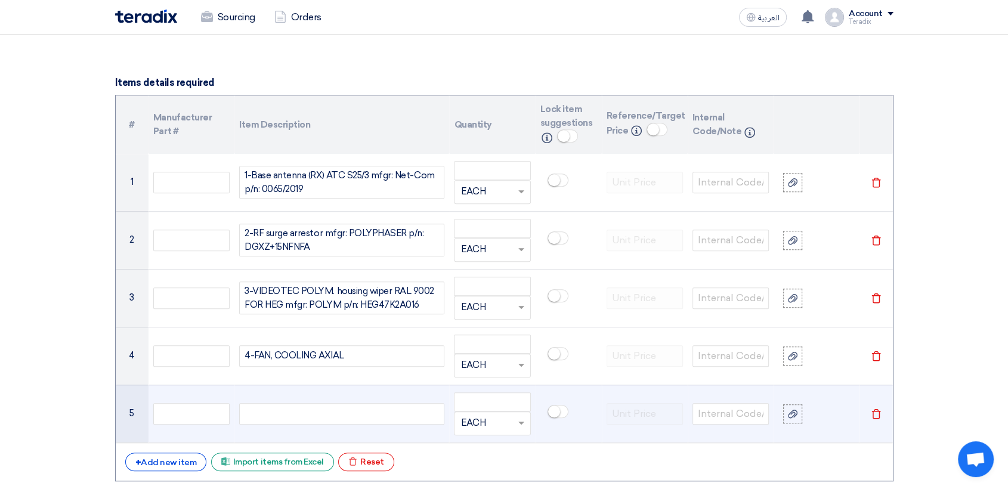
click at [350, 407] on div at bounding box center [341, 413] width 205 height 21
paste div
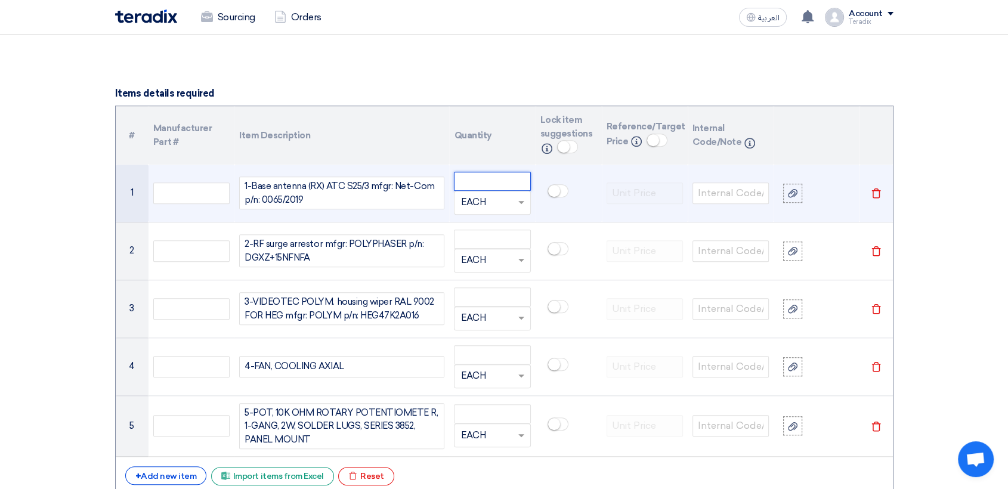
click at [473, 178] on input "number" at bounding box center [492, 181] width 76 height 19
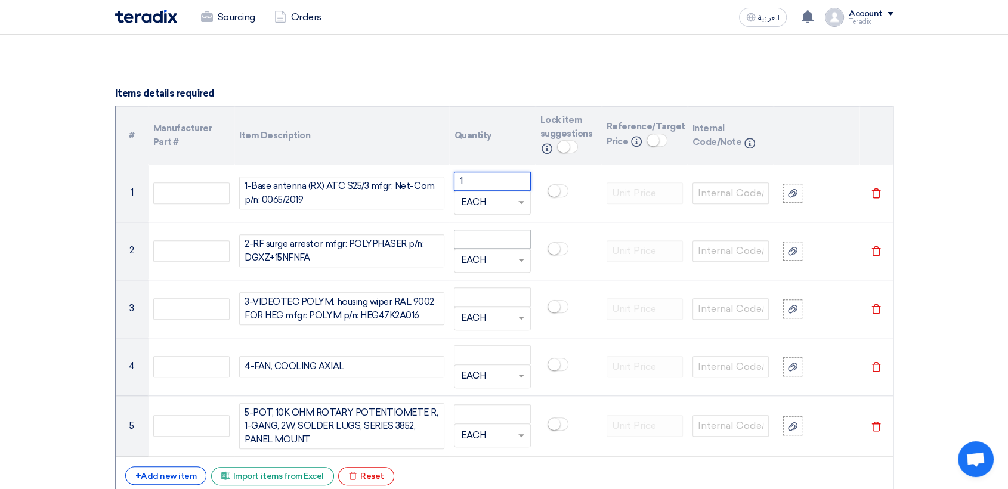
type input "1"
click at [486, 243] on input "number" at bounding box center [492, 239] width 76 height 19
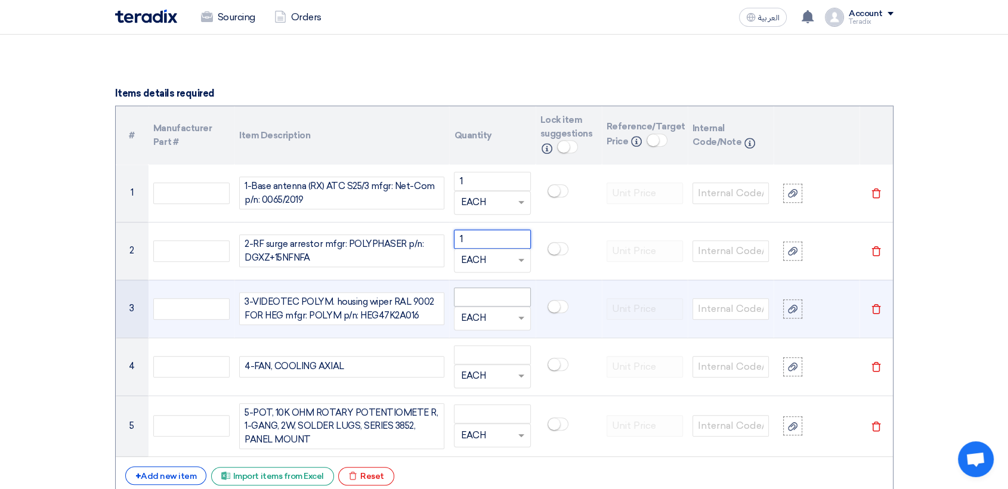
type input "1"
click at [511, 292] on input "number" at bounding box center [492, 297] width 76 height 19
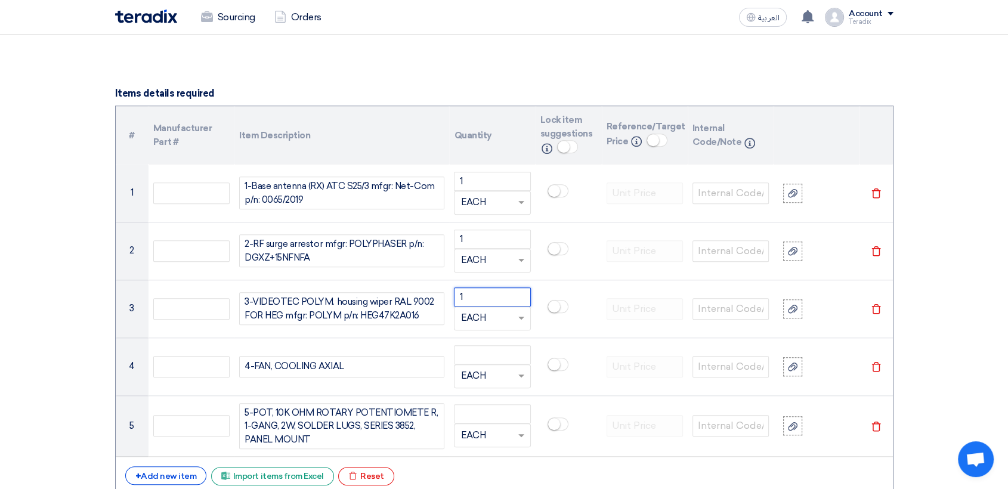
type input "1"
click at [474, 354] on input "number" at bounding box center [492, 354] width 76 height 19
type input "5"
click at [498, 421] on input "number" at bounding box center [492, 414] width 76 height 19
type input "2"
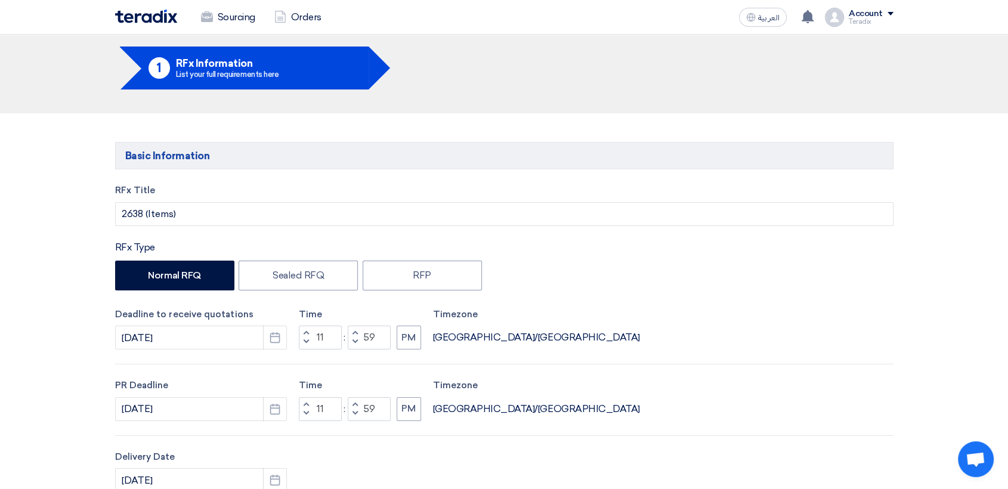
scroll to position [0, 0]
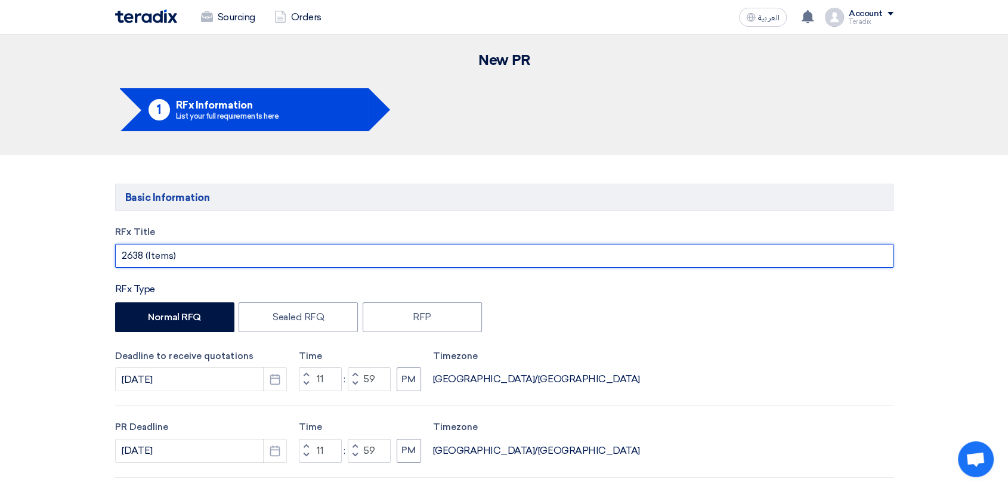
drag, startPoint x: 219, startPoint y: 259, endPoint x: 123, endPoint y: 245, distance: 96.5
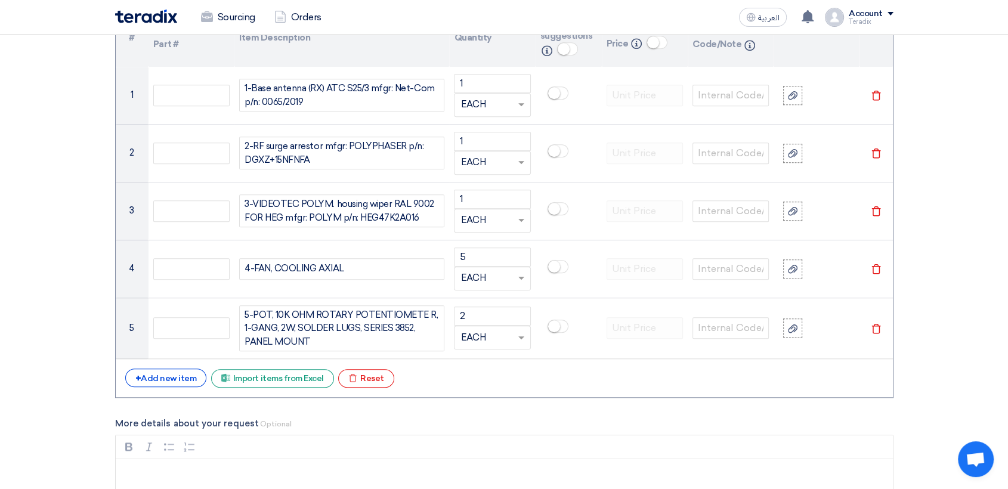
scroll to position [1326, 0]
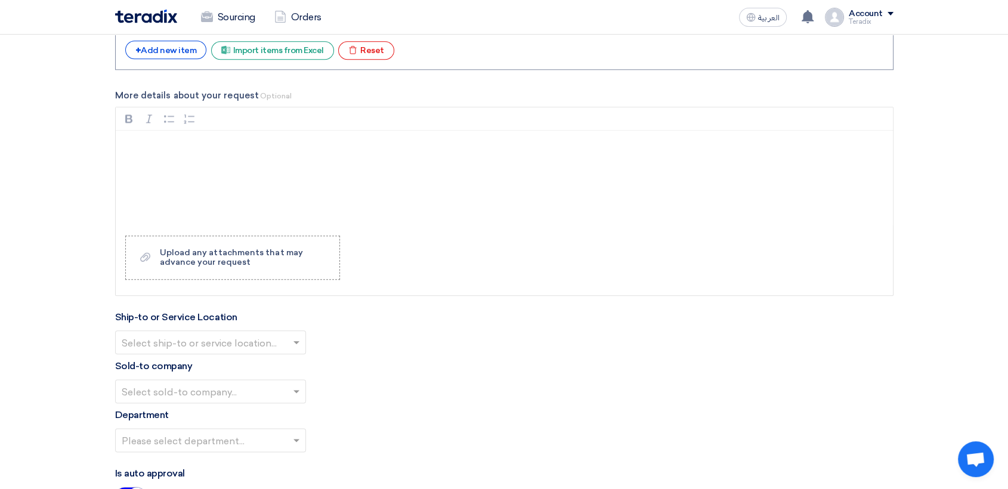
click at [263, 345] on input "text" at bounding box center [205, 344] width 166 height 20
click at [263, 356] on div "Obeikan Digital Solutions" at bounding box center [211, 366] width 190 height 24
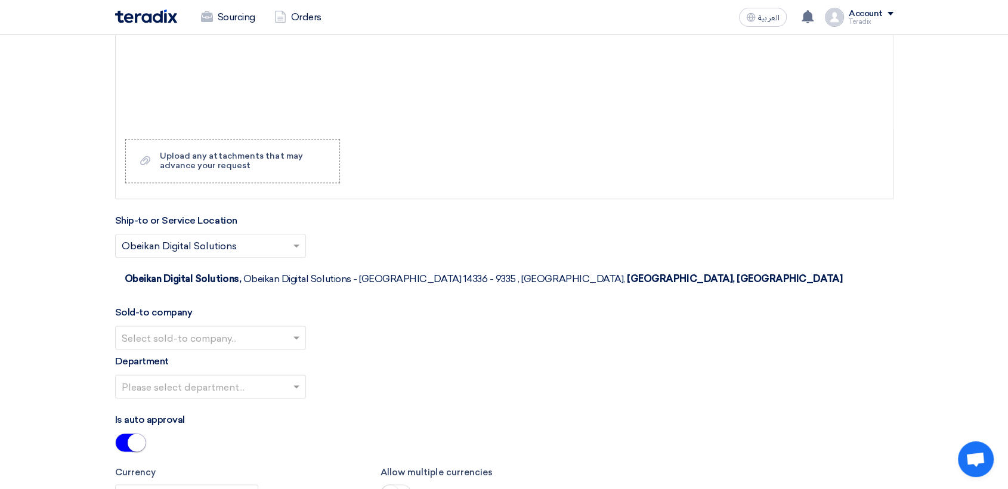
scroll to position [1524, 0]
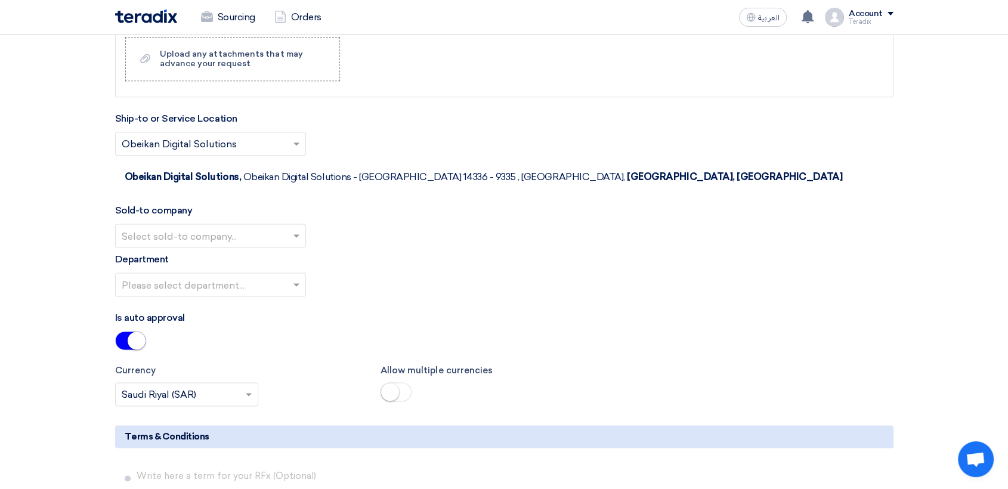
click at [285, 227] on input "text" at bounding box center [205, 237] width 166 height 20
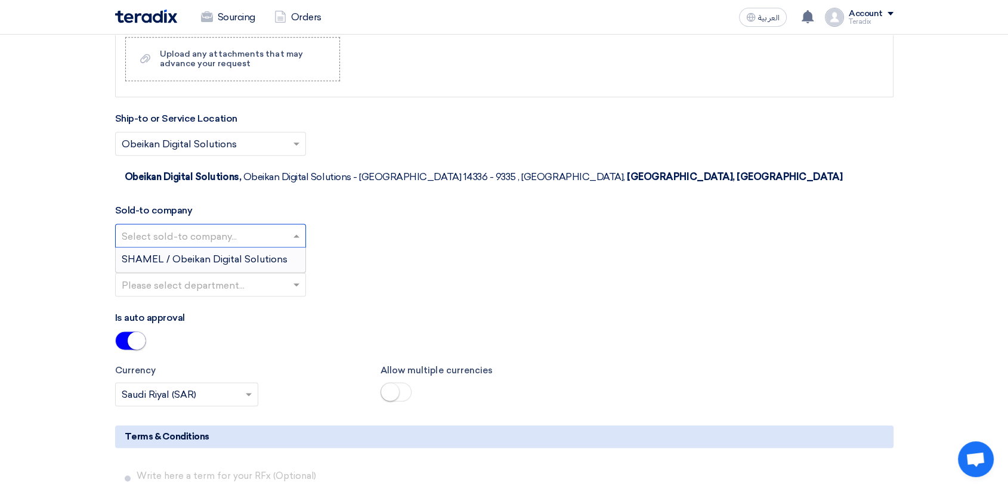
click at [281, 248] on div "SHAMEL / Obeikan Digital Solutions" at bounding box center [211, 260] width 190 height 24
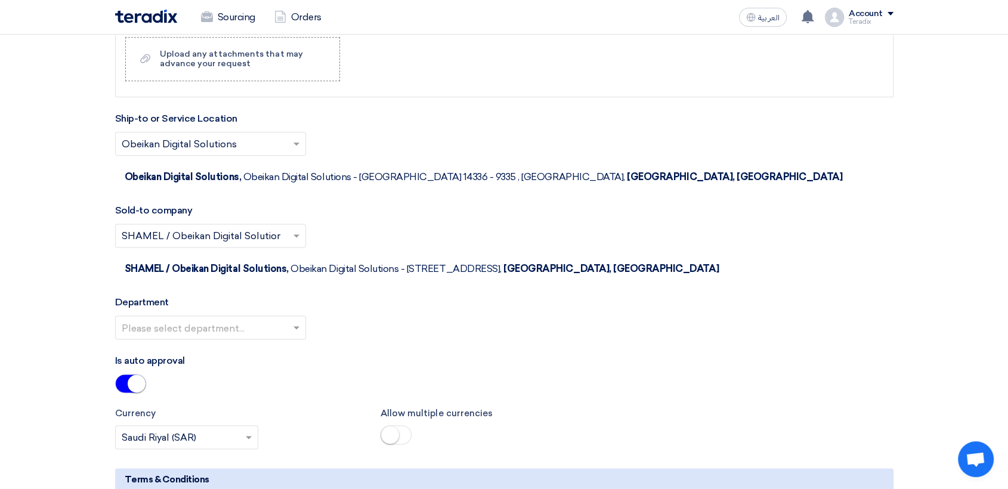
click at [285, 319] on input "text" at bounding box center [205, 329] width 166 height 20
click at [285, 339] on div "Procurement Department" at bounding box center [211, 351] width 190 height 24
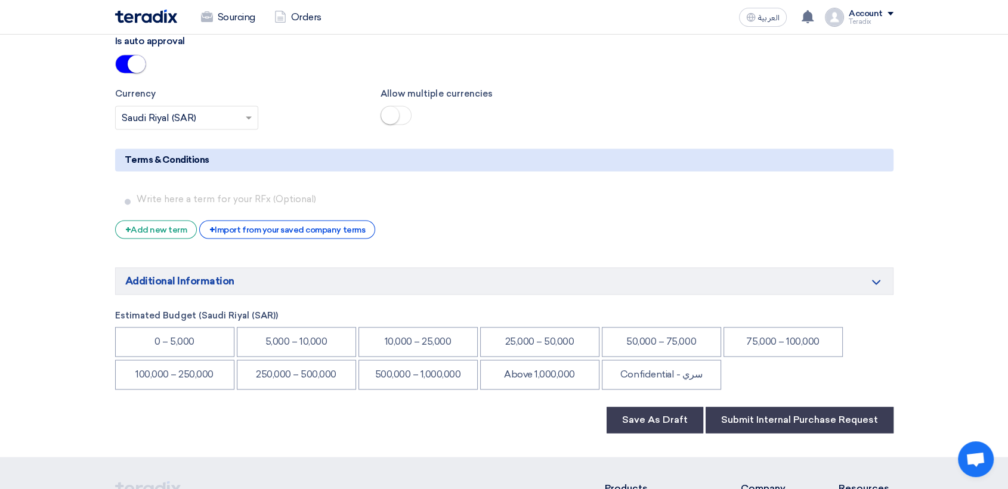
scroll to position [1856, 0]
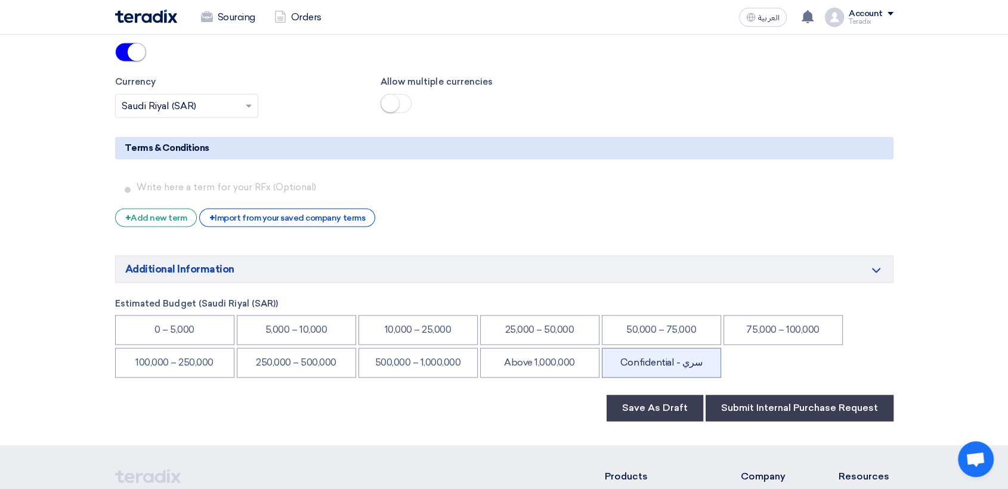
click at [659, 348] on li "Confidential - سري" at bounding box center [661, 363] width 119 height 30
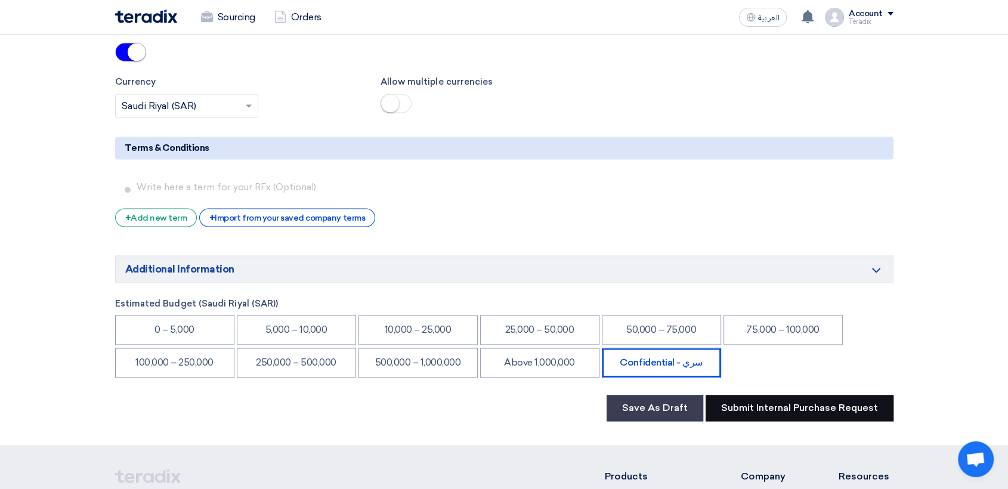
click at [749, 395] on button "Submit Internal Purchase Request" at bounding box center [800, 408] width 188 height 26
